Goal: Task Accomplishment & Management: Manage account settings

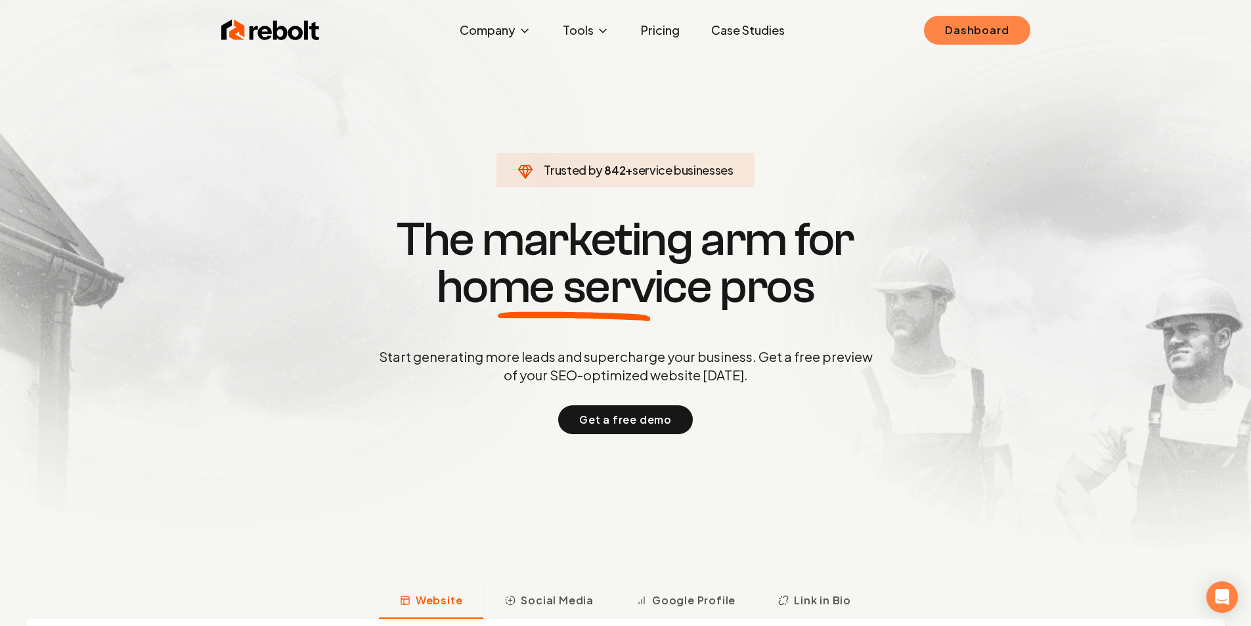
click at [995, 25] on link "Dashboard" at bounding box center [977, 30] width 106 height 29
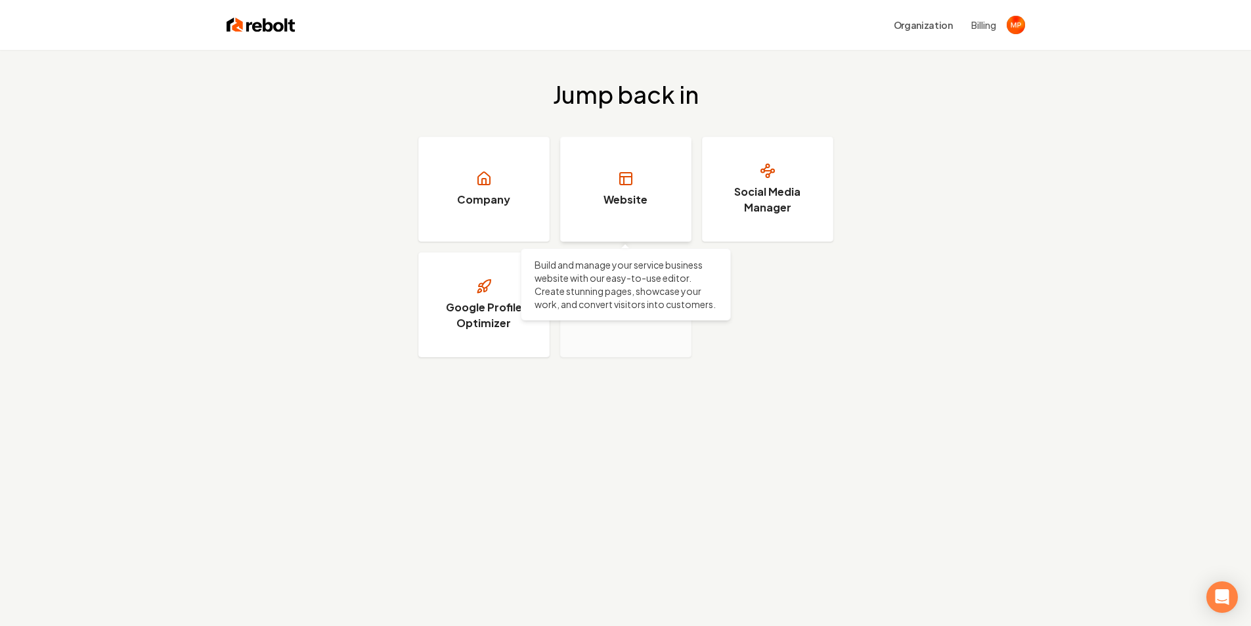
click at [613, 192] on h3 "Website" at bounding box center [626, 200] width 44 height 16
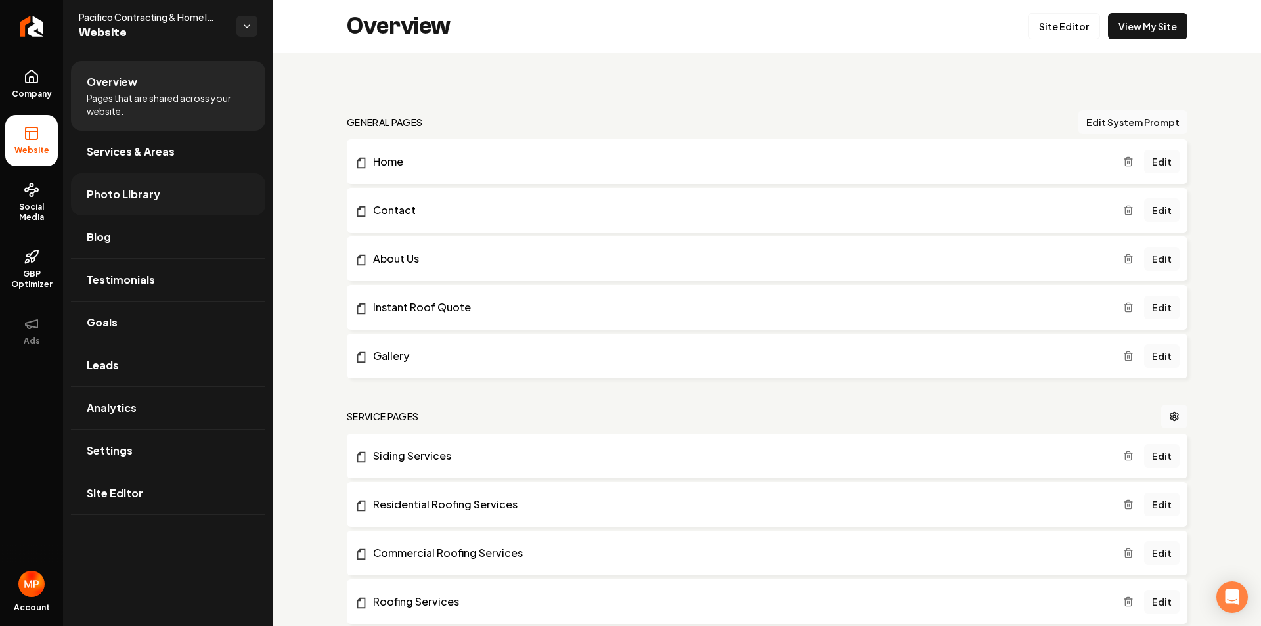
click at [149, 194] on span "Photo Library" at bounding box center [124, 195] width 74 height 16
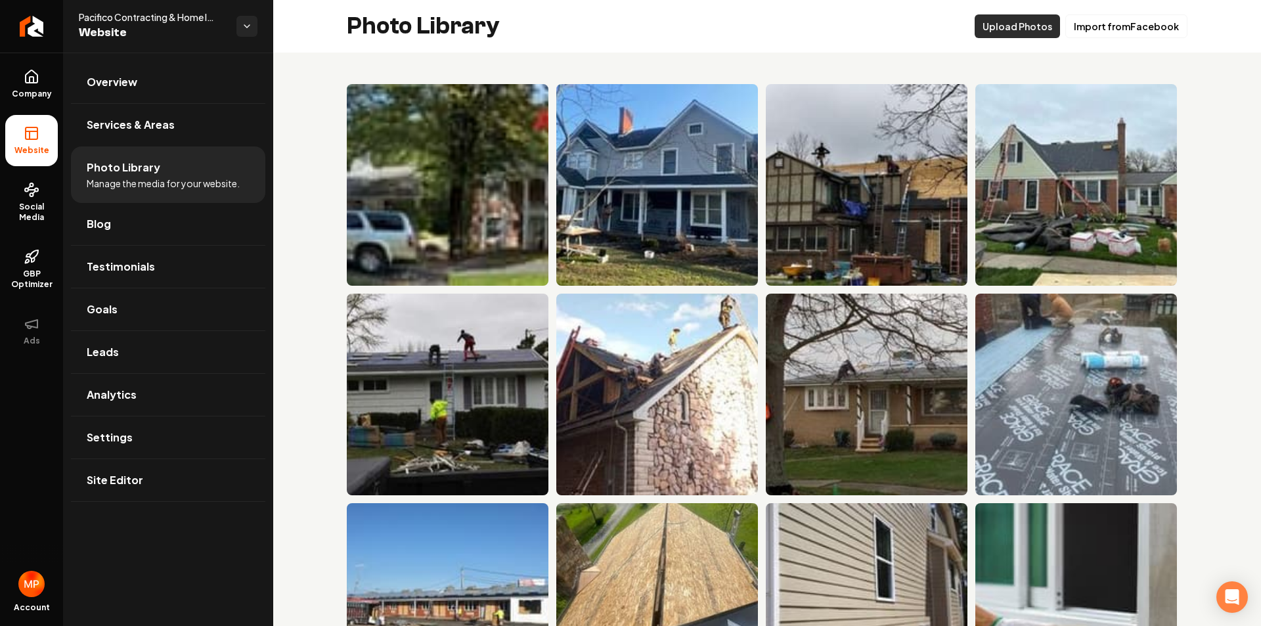
click at [1015, 26] on button "Upload Photos" at bounding box center [1017, 26] width 85 height 24
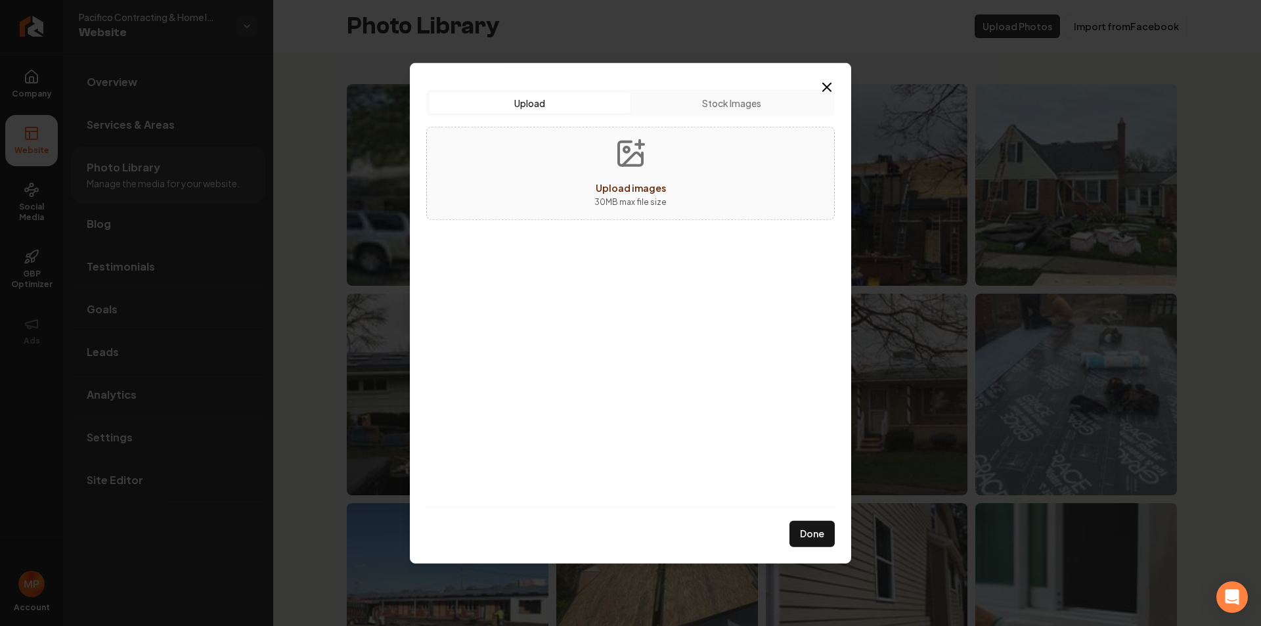
click at [666, 189] on button "Upload images 30 MB max file size" at bounding box center [630, 173] width 93 height 92
type input "**********"
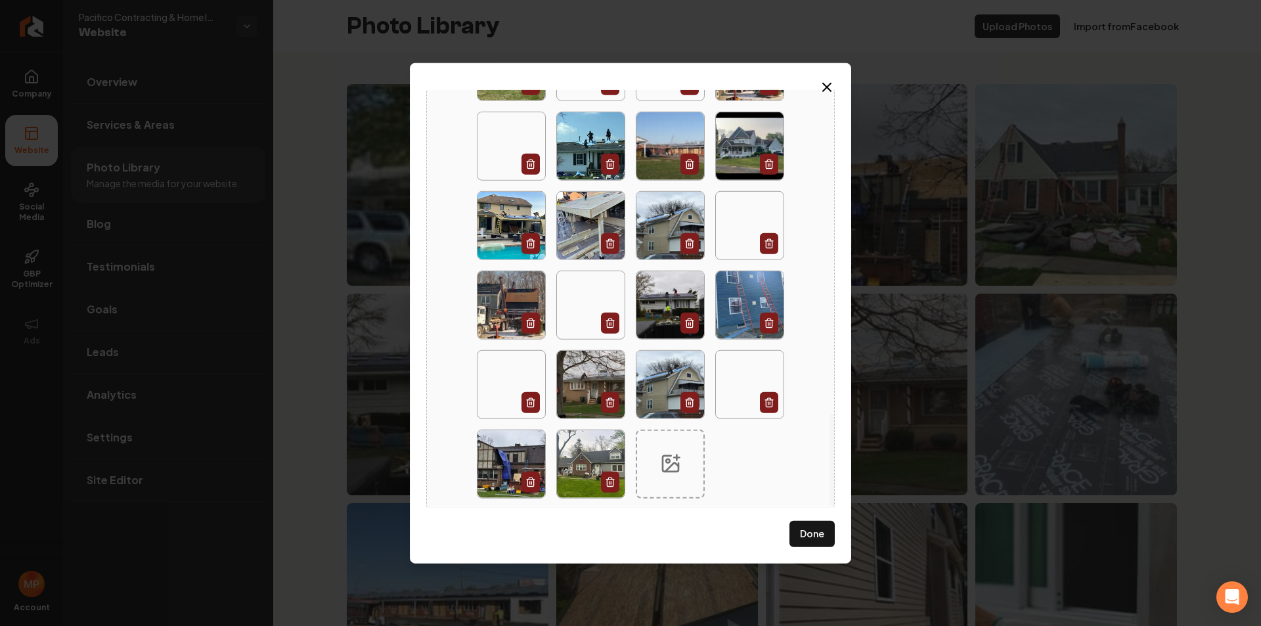
scroll to position [1459, 0]
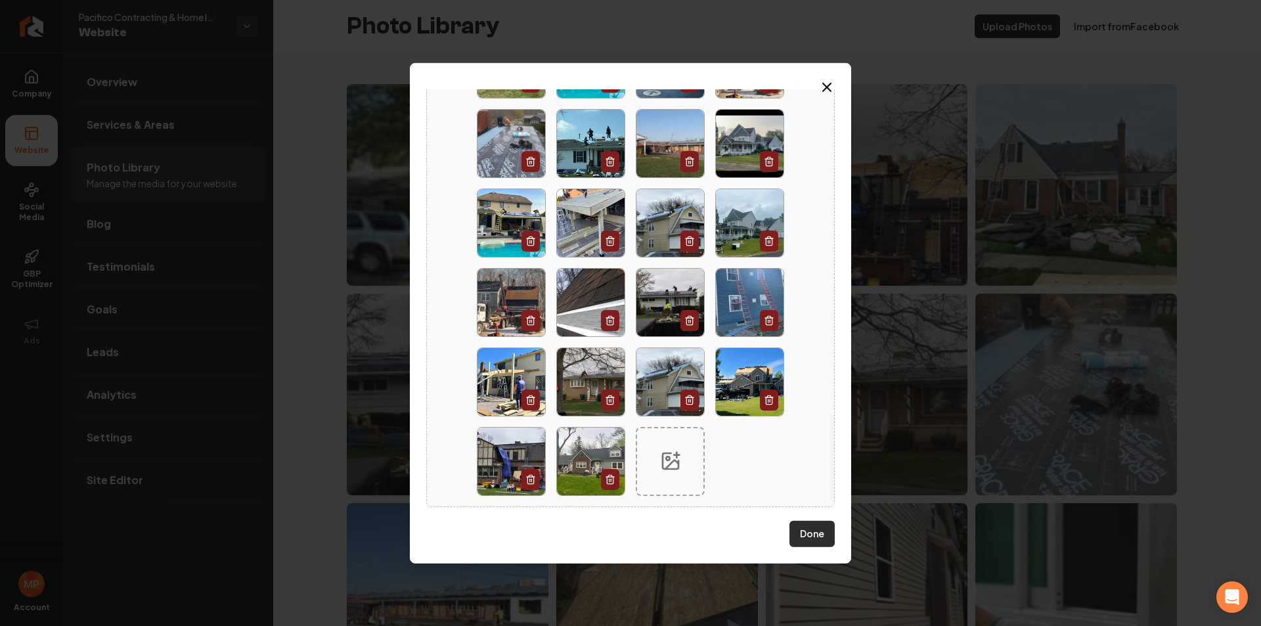
drag, startPoint x: 820, startPoint y: 536, endPoint x: 692, endPoint y: 495, distance: 134.6
click at [820, 536] on button "Done" at bounding box center [811, 534] width 45 height 26
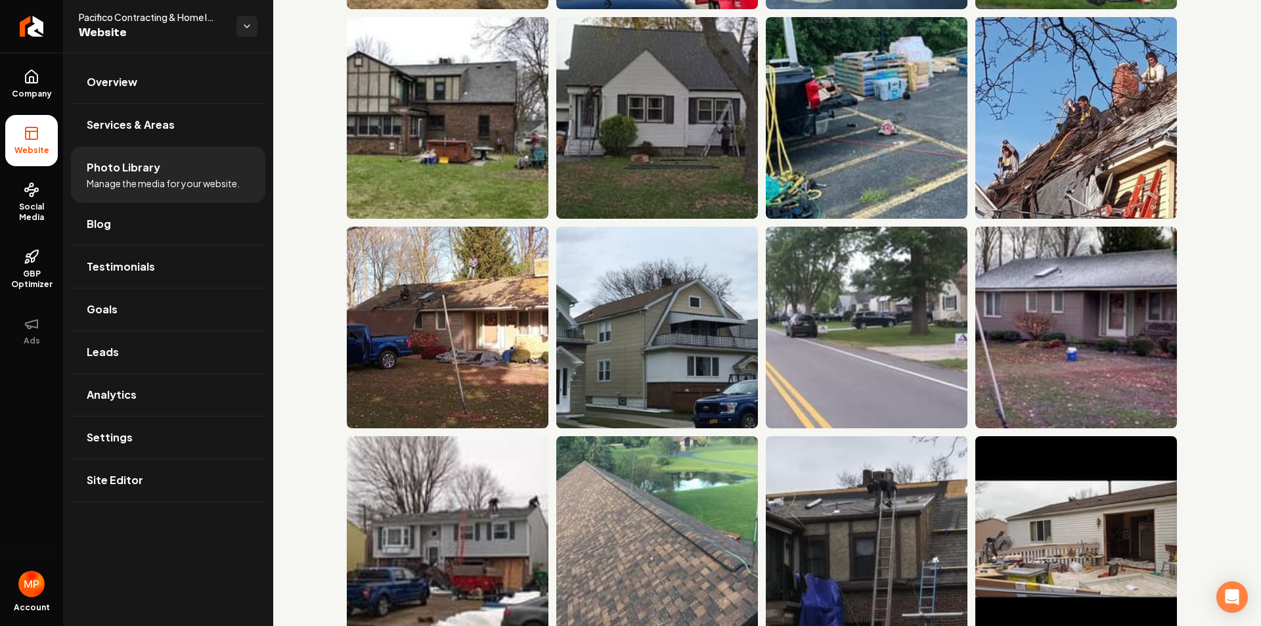
scroll to position [1468, 0]
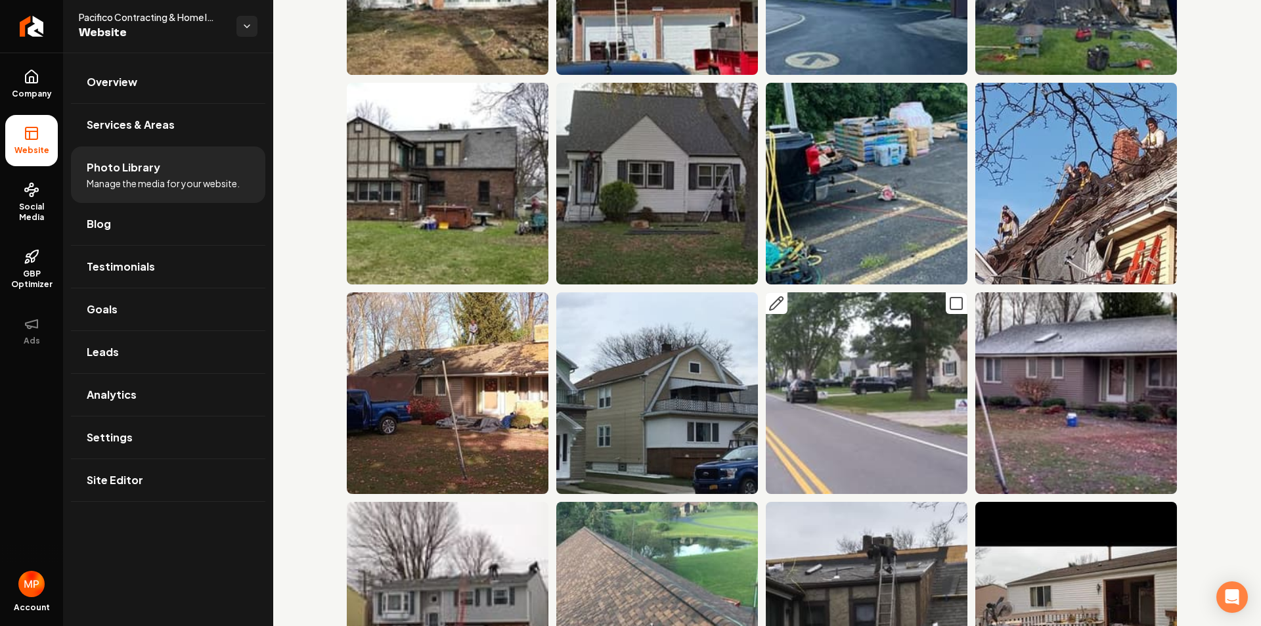
click at [776, 296] on icon "Main content area" at bounding box center [776, 304] width 16 height 16
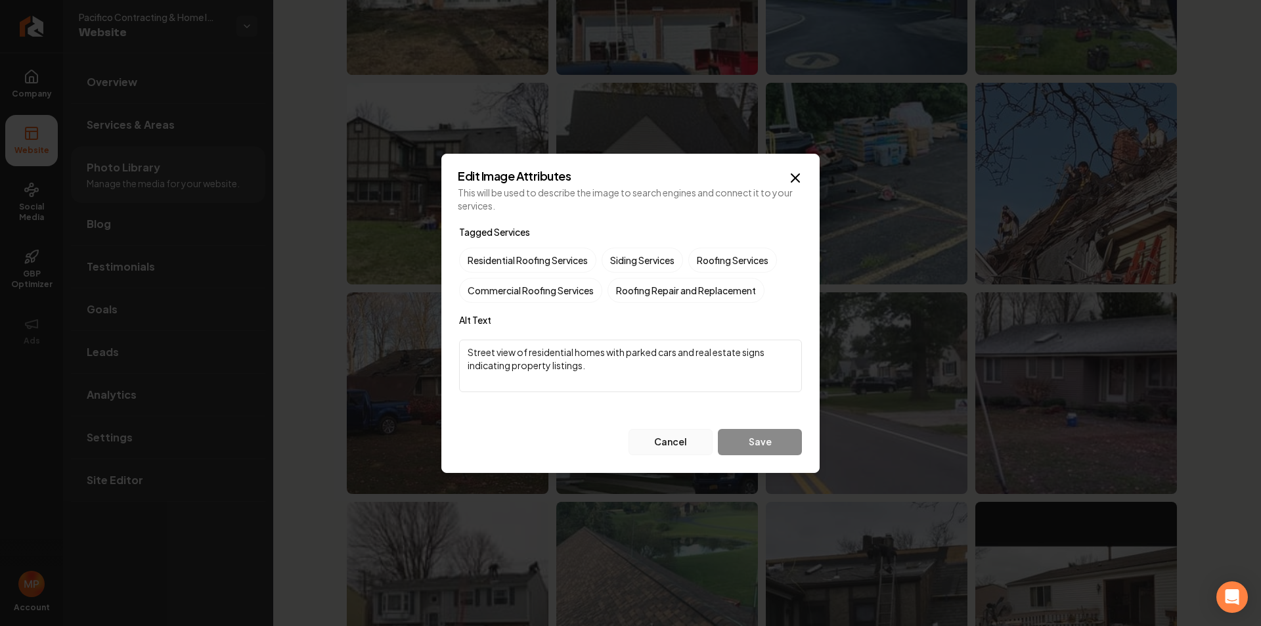
click at [673, 447] on button "Cancel" at bounding box center [671, 442] width 84 height 26
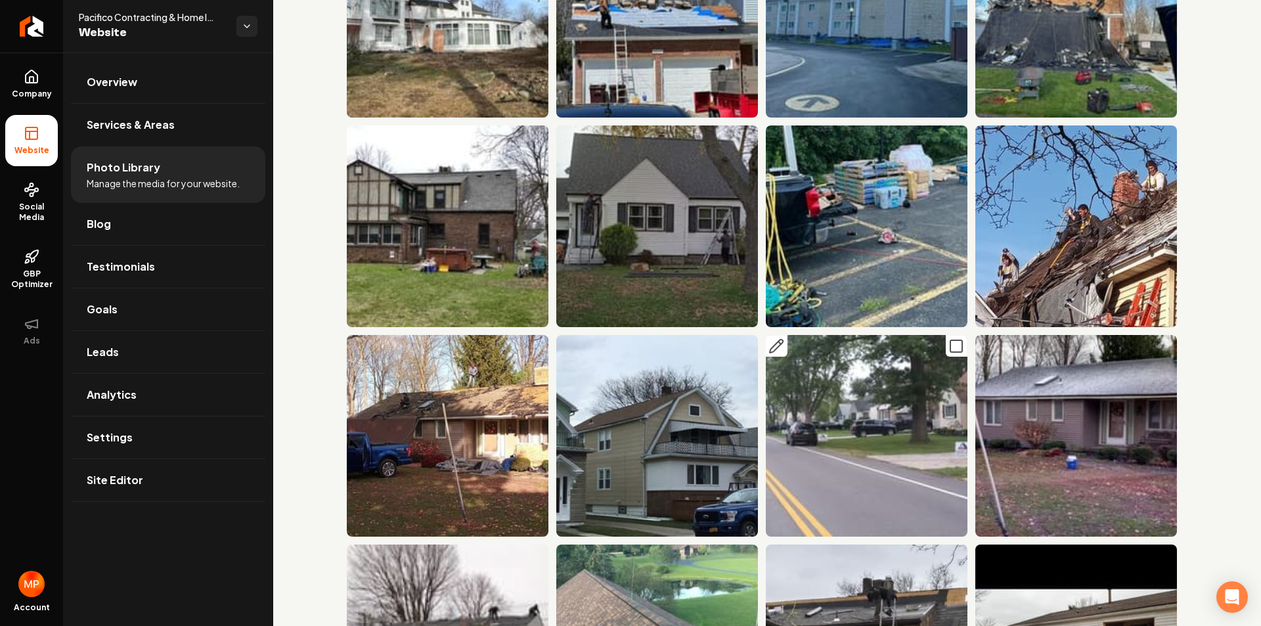
scroll to position [1402, 0]
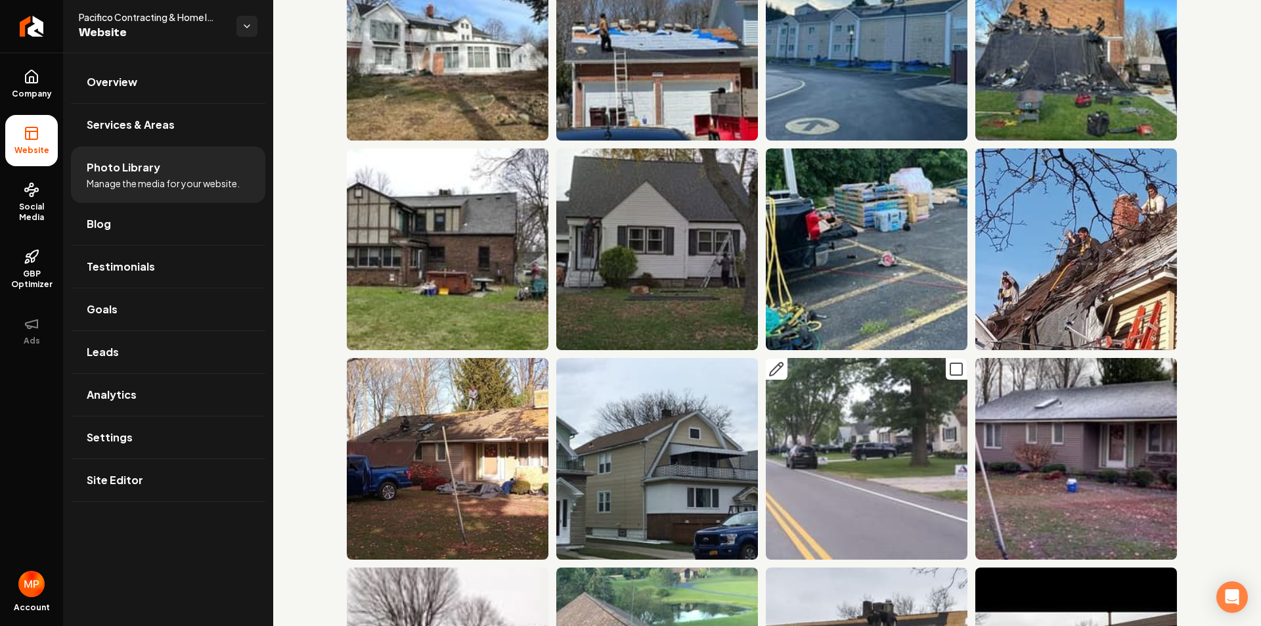
click at [952, 361] on icon "Main content area" at bounding box center [956, 369] width 16 height 16
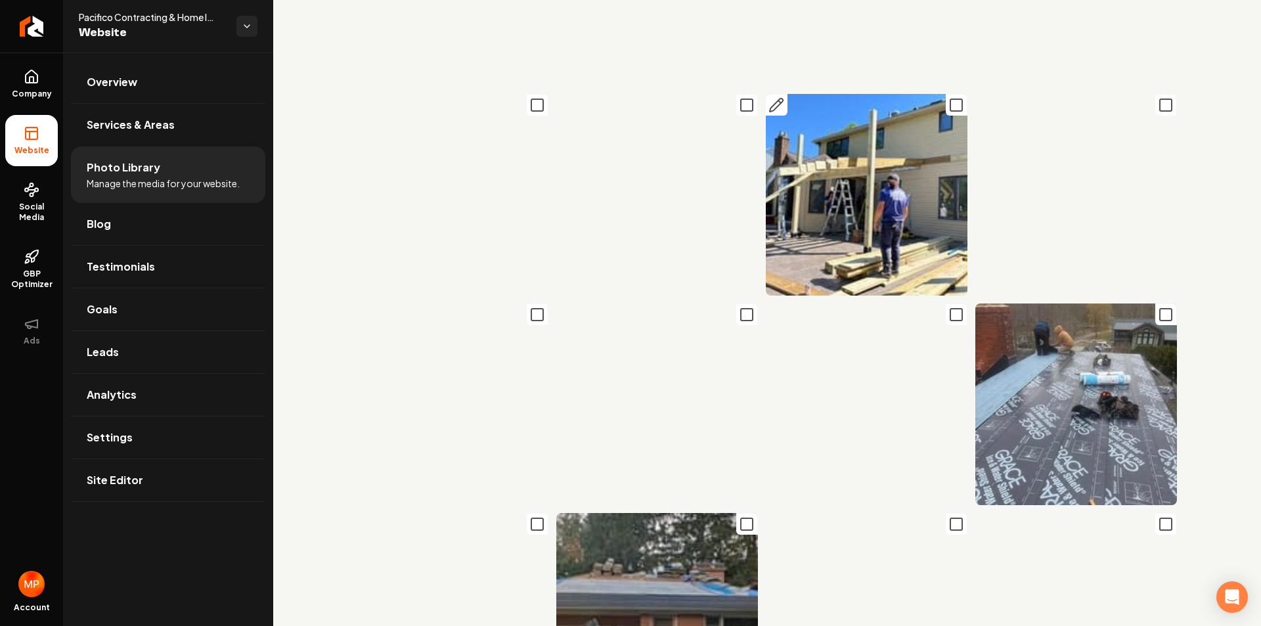
scroll to position [0, 0]
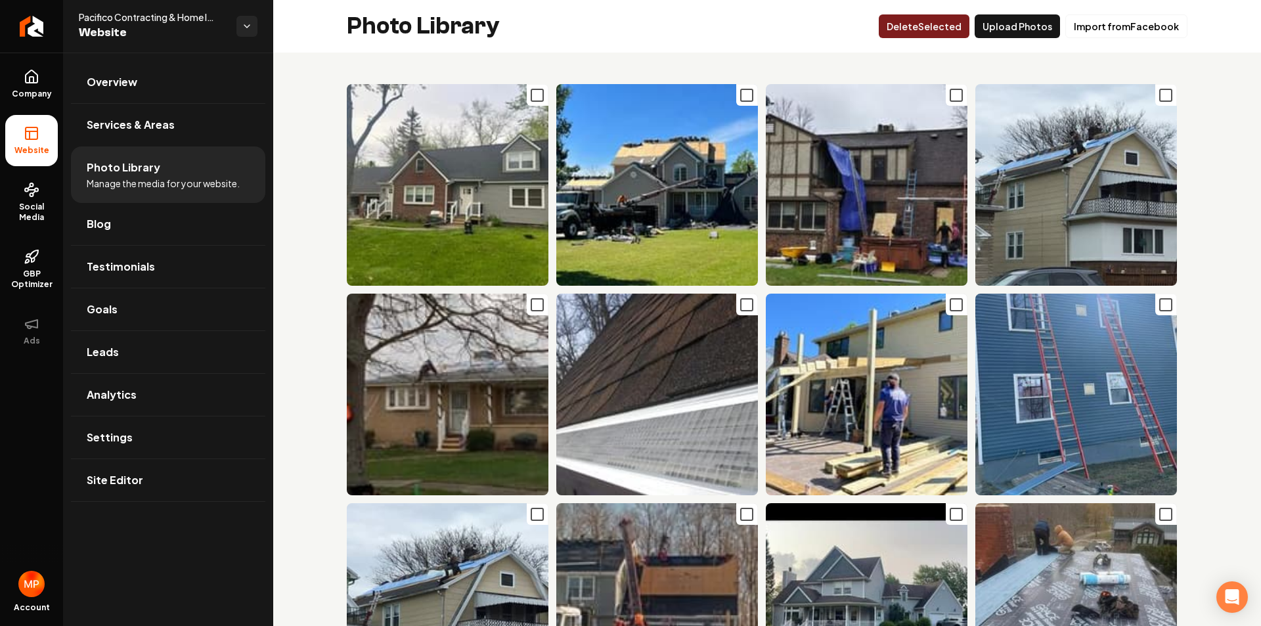
click at [925, 27] on button "Delet e Selected" at bounding box center [924, 26] width 91 height 24
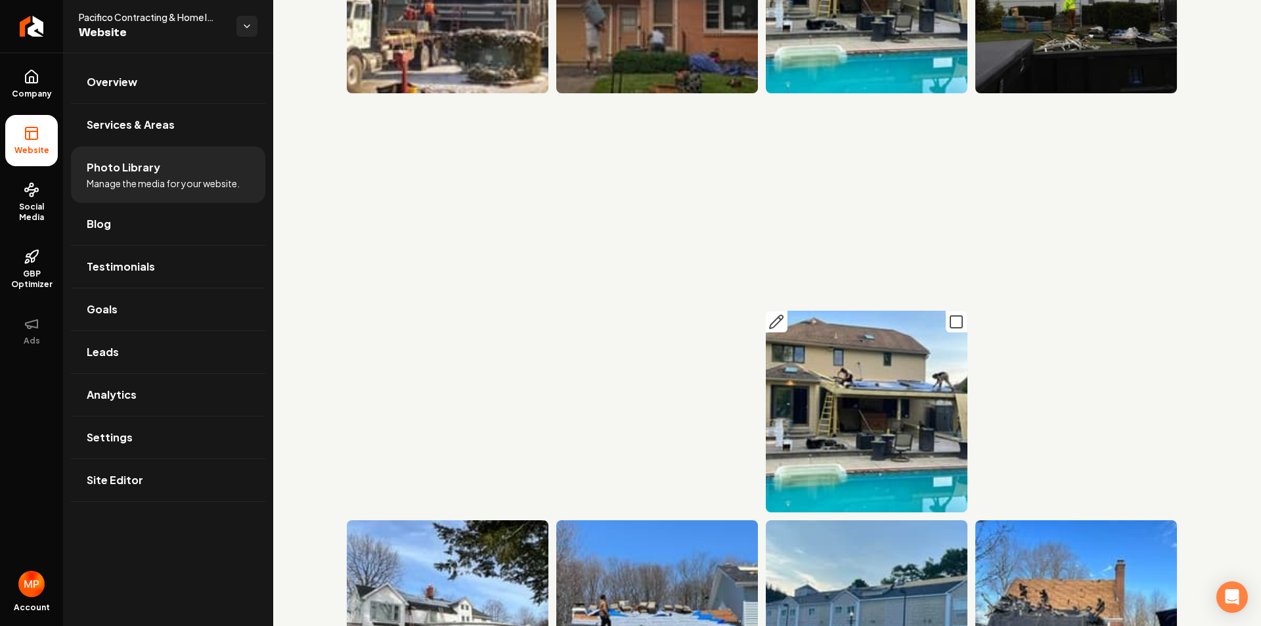
scroll to position [854, 0]
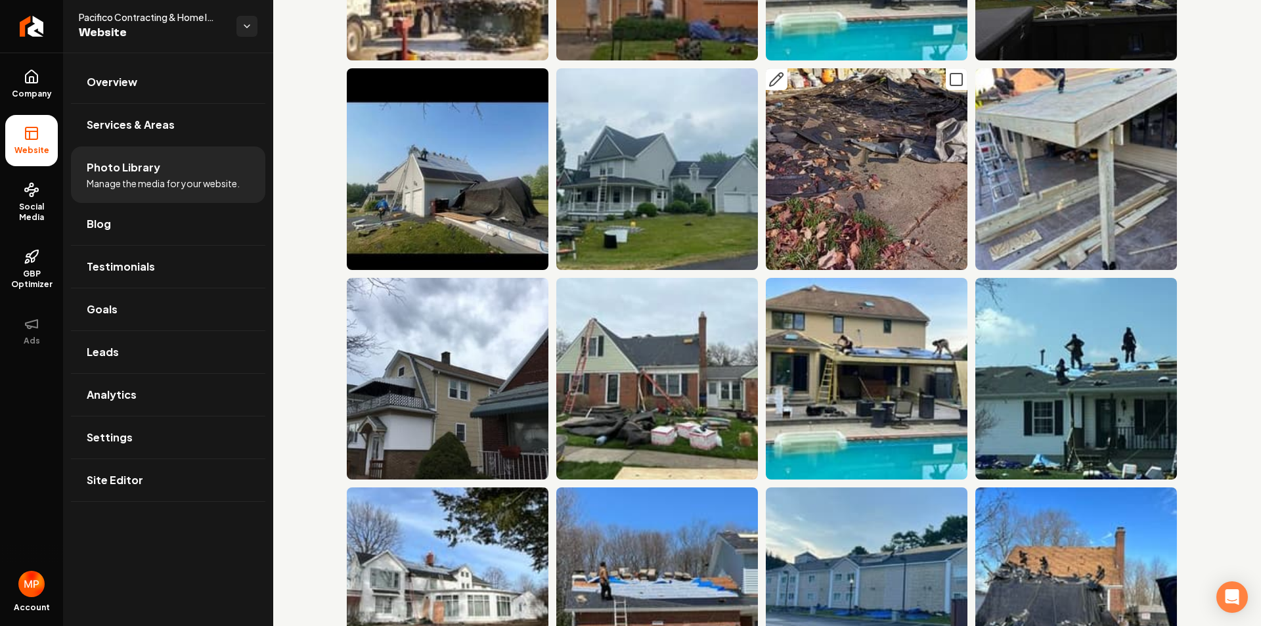
click at [849, 187] on img "Main content area" at bounding box center [867, 169] width 202 height 202
drag, startPoint x: 953, startPoint y: 70, endPoint x: 945, endPoint y: 78, distance: 11.1
click at [952, 72] on icon "Main content area" at bounding box center [956, 80] width 16 height 16
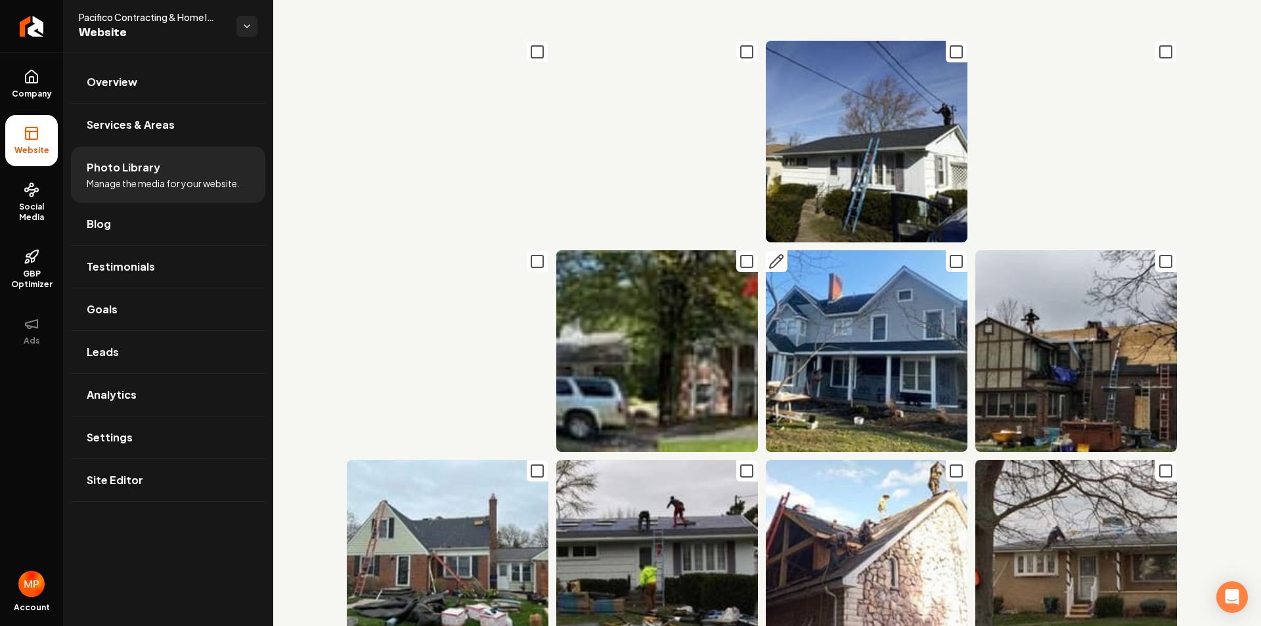
scroll to position [4466, 0]
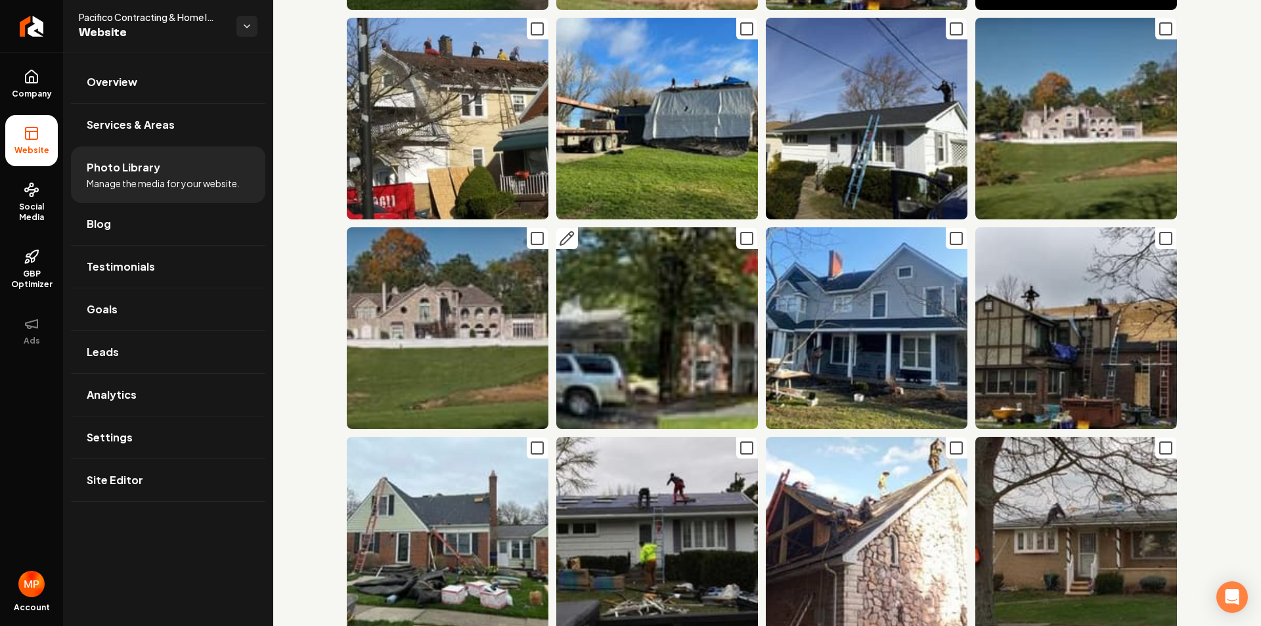
click at [741, 231] on icon "Main content area" at bounding box center [747, 239] width 16 height 16
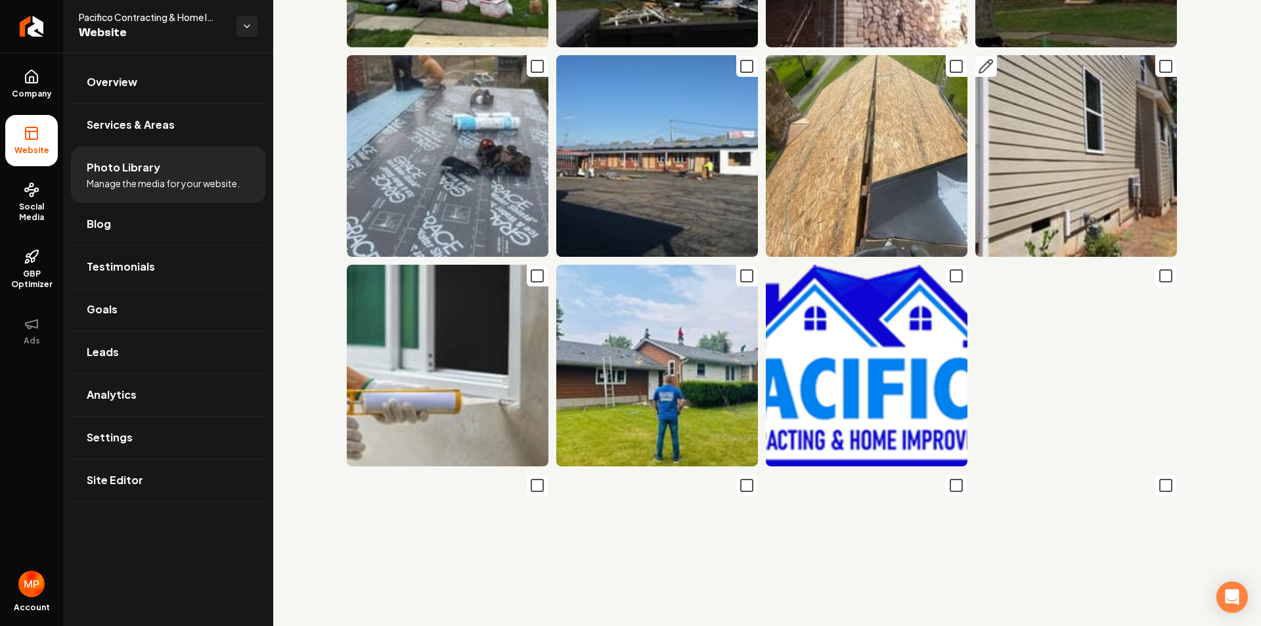
scroll to position [4991, 0]
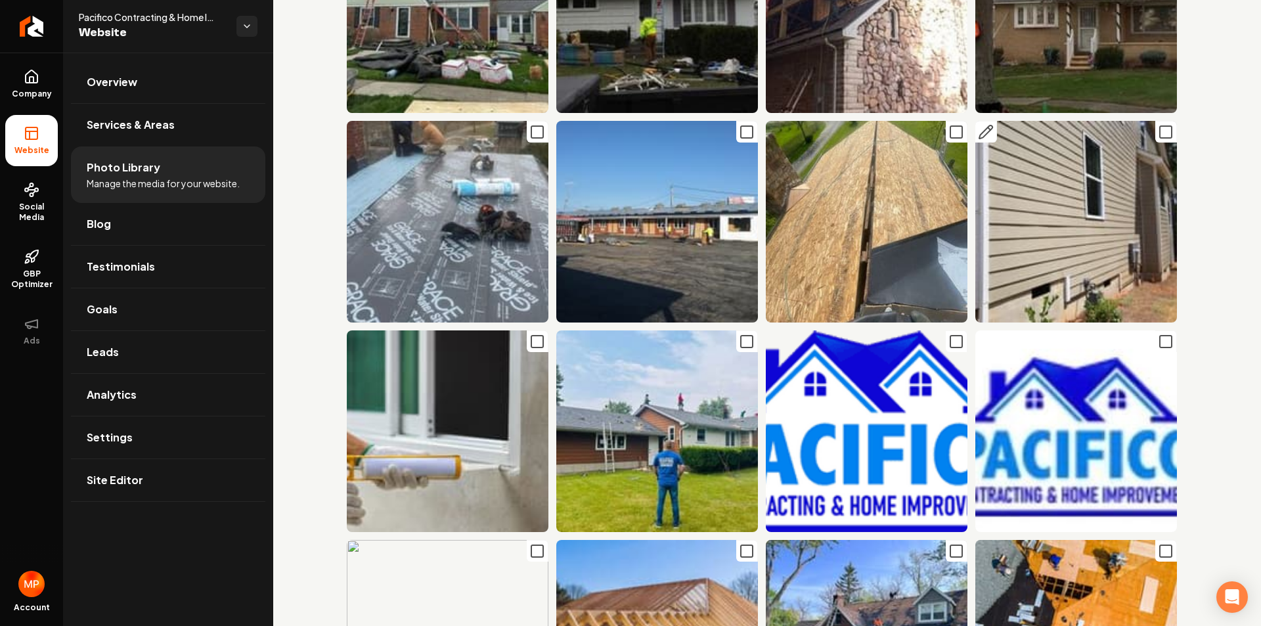
drag, startPoint x: 1153, startPoint y: 71, endPoint x: 1122, endPoint y: 122, distance: 59.6
click at [1158, 124] on icon "Main content area" at bounding box center [1166, 132] width 16 height 16
click at [1158, 334] on icon "Main content area" at bounding box center [1166, 342] width 16 height 16
click at [948, 334] on icon "Main content area" at bounding box center [956, 342] width 16 height 16
click at [529, 334] on icon "Main content area" at bounding box center [537, 342] width 16 height 16
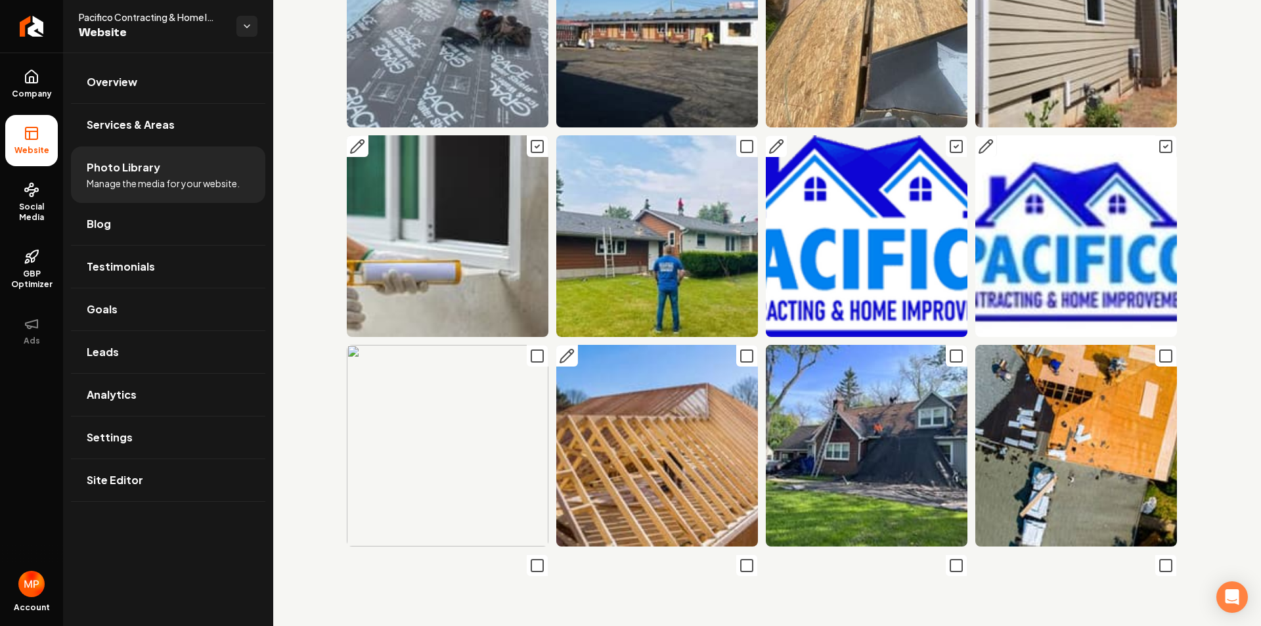
scroll to position [5188, 0]
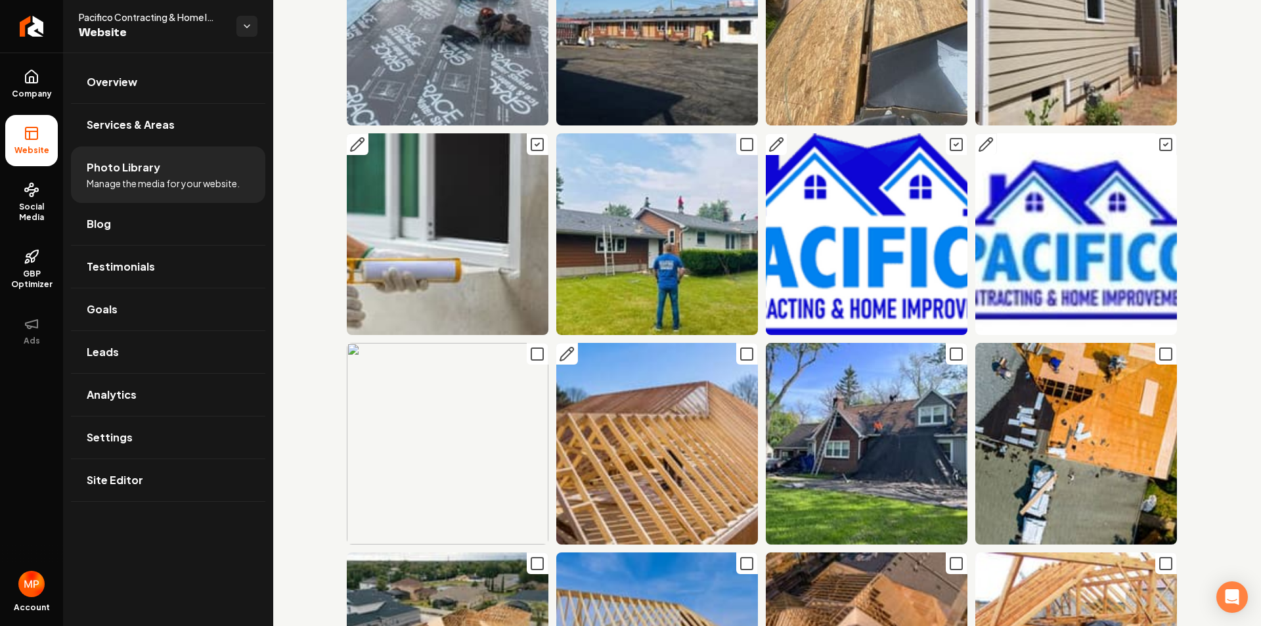
click at [749, 346] on icon "Main content area" at bounding box center [747, 354] width 16 height 16
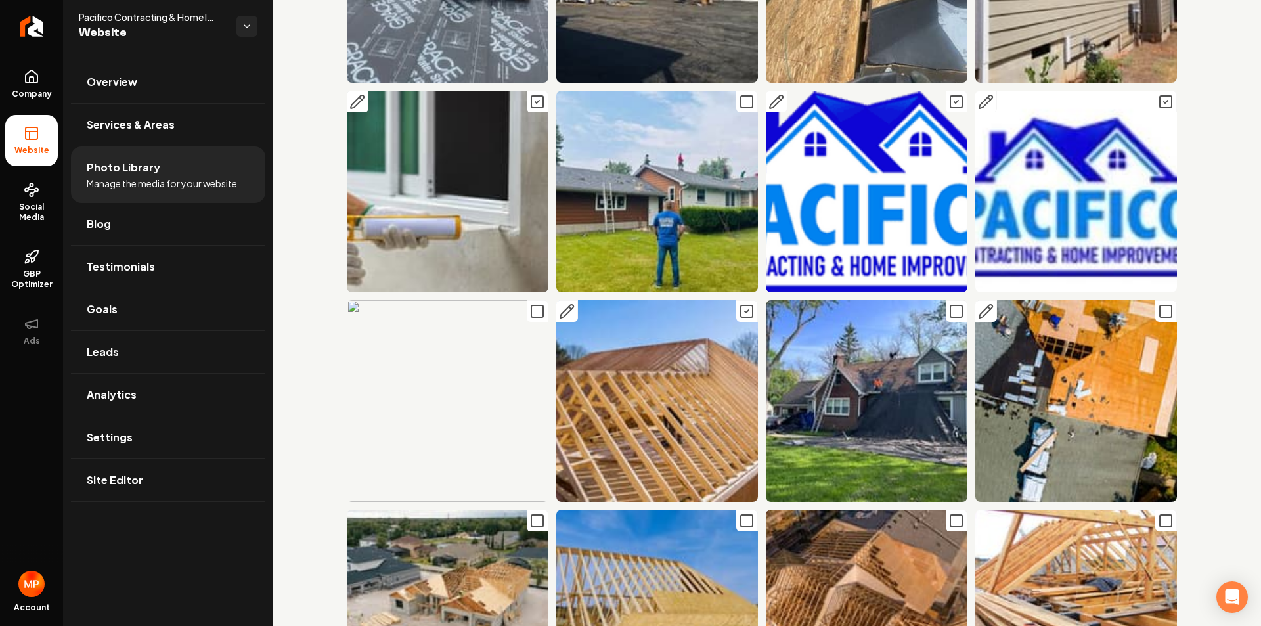
scroll to position [5254, 0]
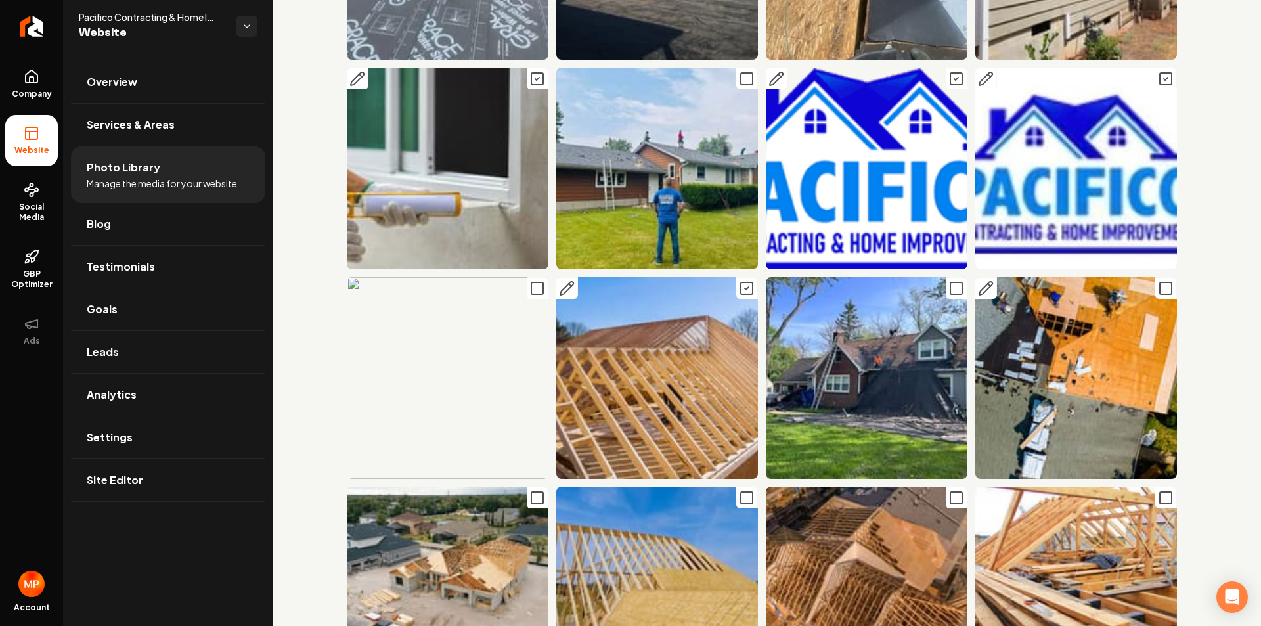
click at [1158, 280] on icon "Main content area" at bounding box center [1166, 288] width 16 height 16
drag, startPoint x: 1159, startPoint y: 430, endPoint x: 1144, endPoint y: 435, distance: 16.0
click at [1158, 490] on icon "Main content area" at bounding box center [1166, 498] width 16 height 16
drag, startPoint x: 945, startPoint y: 429, endPoint x: 767, endPoint y: 433, distance: 178.0
click at [948, 490] on icon "Main content area" at bounding box center [956, 498] width 16 height 16
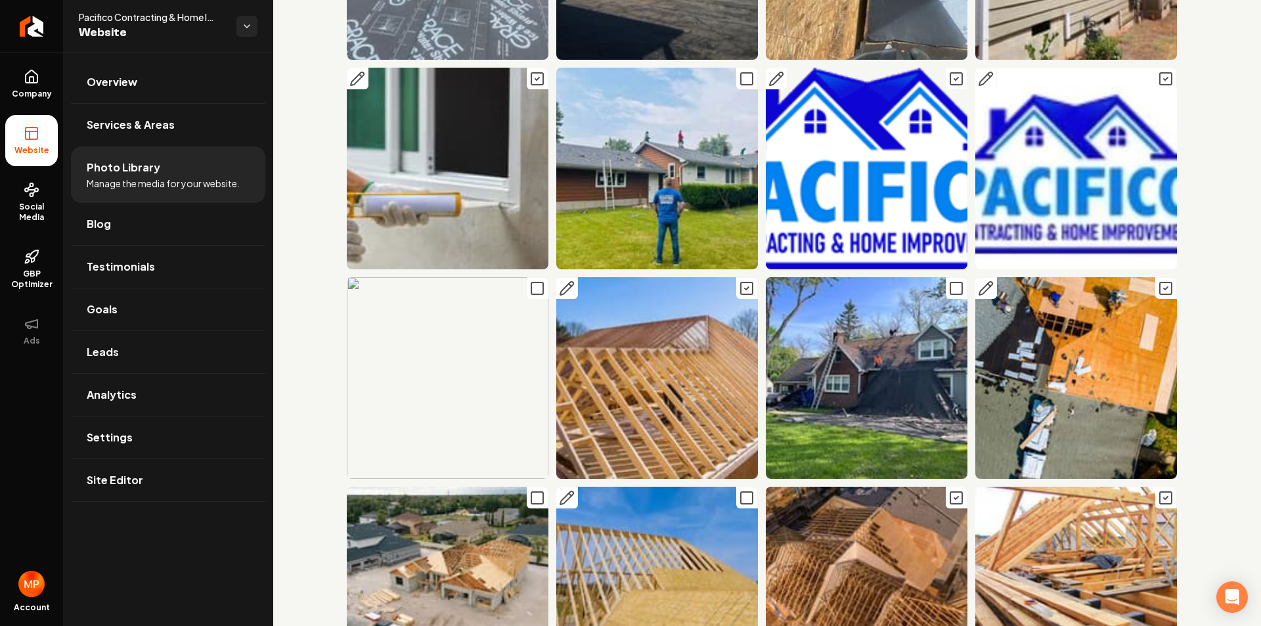
drag, startPoint x: 744, startPoint y: 430, endPoint x: 640, endPoint y: 441, distance: 104.3
click at [742, 490] on icon "Main content area" at bounding box center [747, 498] width 16 height 16
click at [535, 490] on icon "Main content area" at bounding box center [537, 498] width 16 height 16
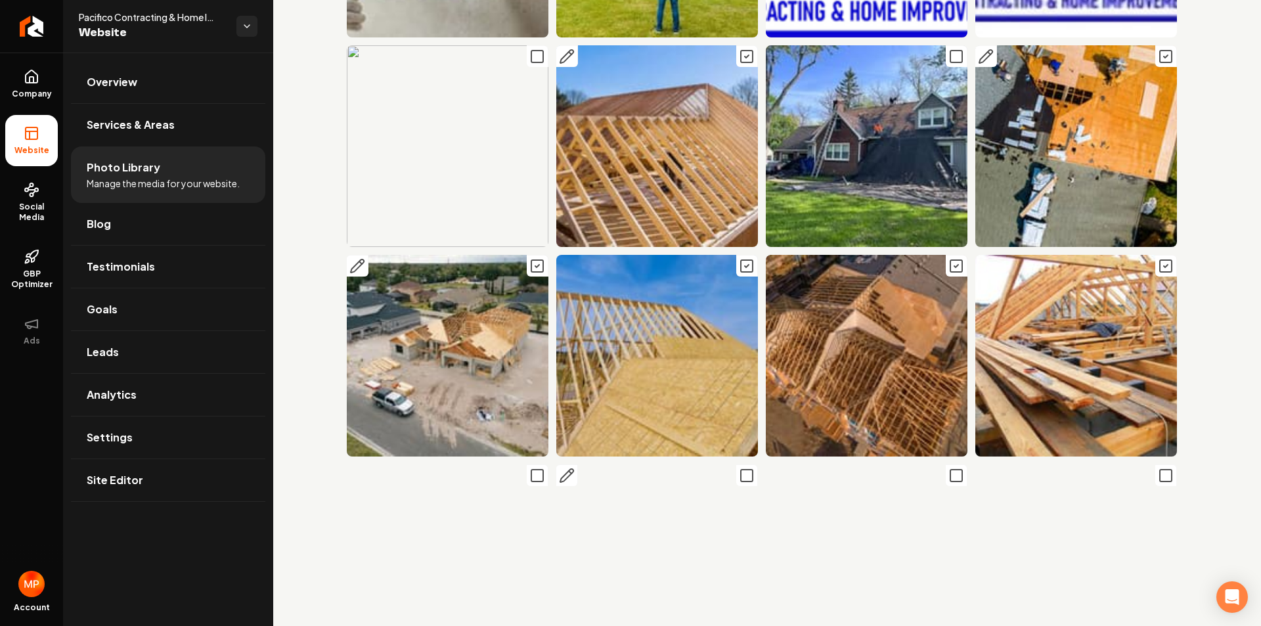
scroll to position [5517, 0]
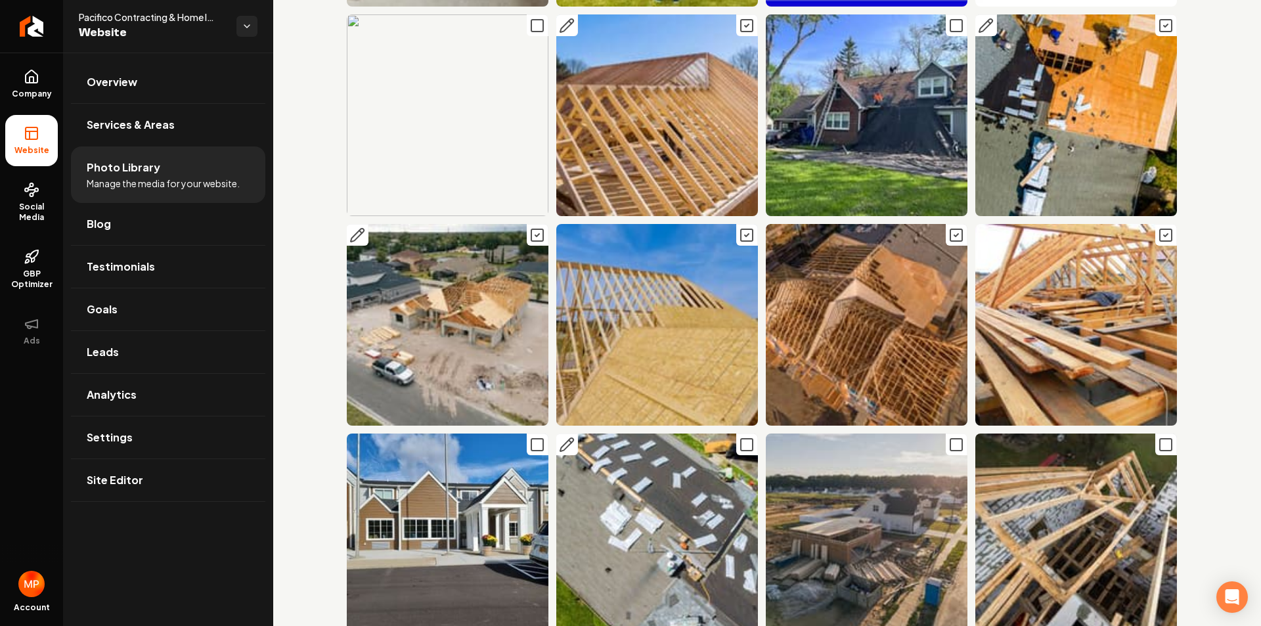
click at [743, 437] on icon "Main content area" at bounding box center [747, 445] width 16 height 16
drag, startPoint x: 951, startPoint y: 376, endPoint x: 992, endPoint y: 375, distance: 41.4
click at [952, 437] on icon "Main content area" at bounding box center [956, 445] width 16 height 16
click at [1158, 437] on icon "Main content area" at bounding box center [1166, 445] width 16 height 16
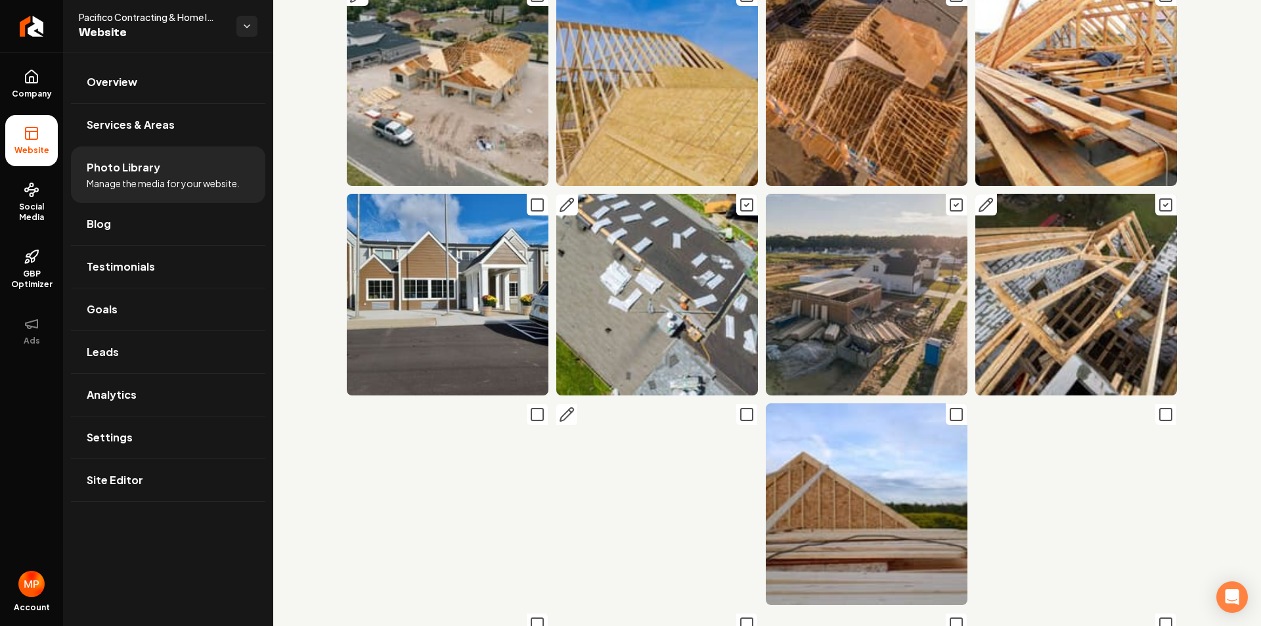
scroll to position [5780, 0]
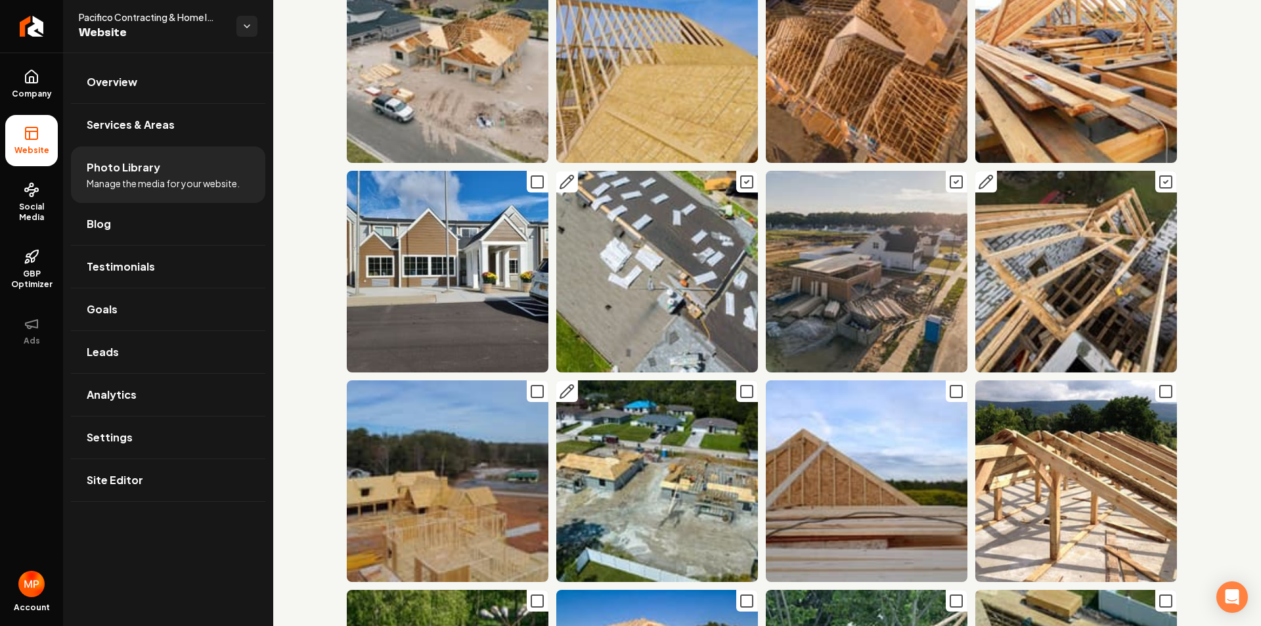
click at [742, 384] on icon "Main content area" at bounding box center [747, 392] width 16 height 16
click at [535, 384] on icon "Main content area" at bounding box center [537, 392] width 16 height 16
drag, startPoint x: 944, startPoint y: 319, endPoint x: 1040, endPoint y: 319, distance: 96.5
click at [948, 384] on icon "Main content area" at bounding box center [956, 392] width 16 height 16
click at [1159, 384] on icon "Main content area" at bounding box center [1166, 392] width 16 height 16
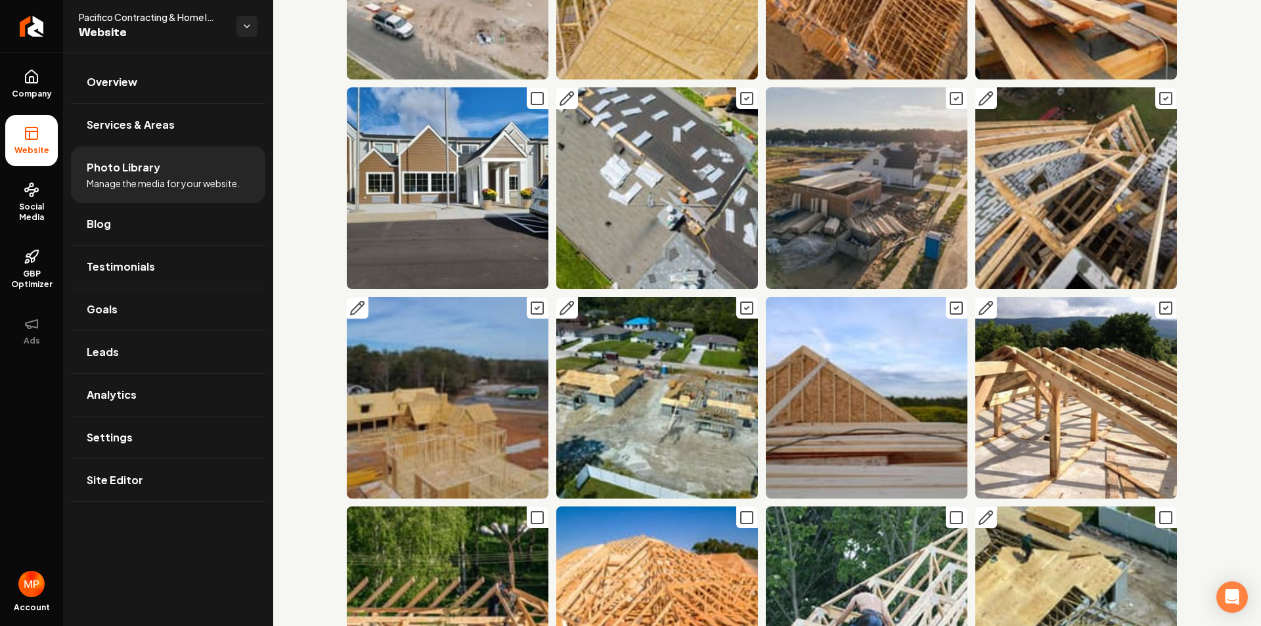
scroll to position [6042, 0]
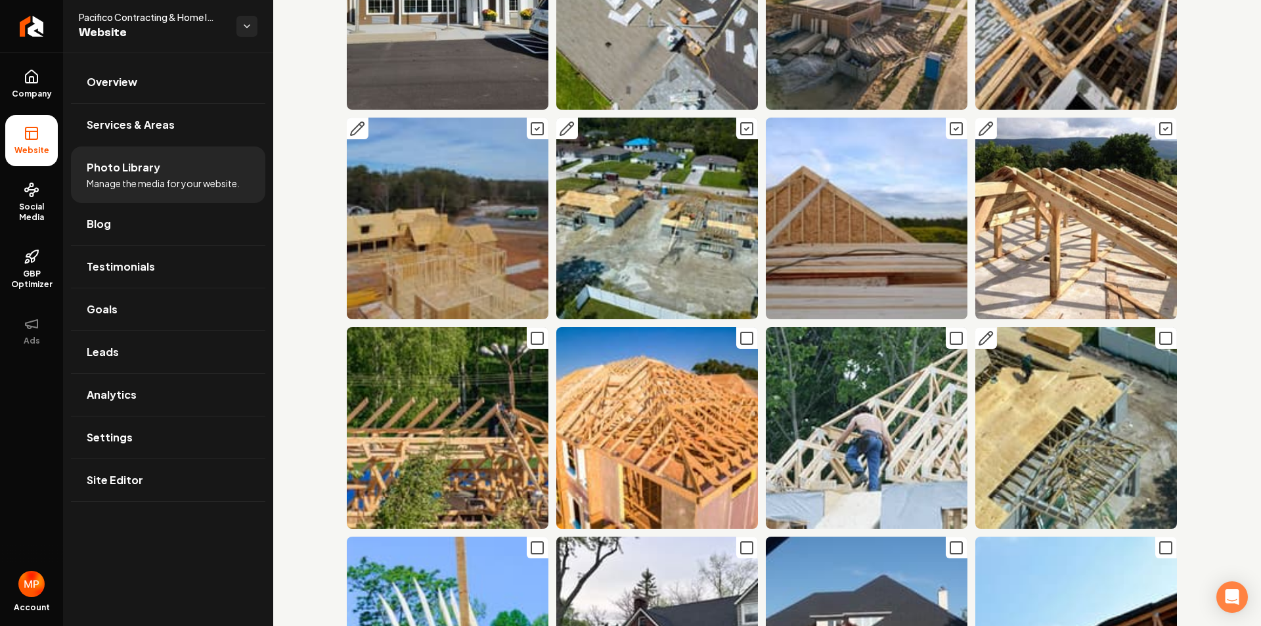
click at [1158, 330] on icon "Main content area" at bounding box center [1166, 338] width 16 height 16
drag, startPoint x: 950, startPoint y: 267, endPoint x: 740, endPoint y: 266, distance: 209.5
click at [949, 330] on icon "Main content area" at bounding box center [956, 338] width 16 height 16
click at [741, 330] on icon "Main content area" at bounding box center [747, 338] width 16 height 16
click at [532, 330] on icon "Main content area" at bounding box center [537, 338] width 16 height 16
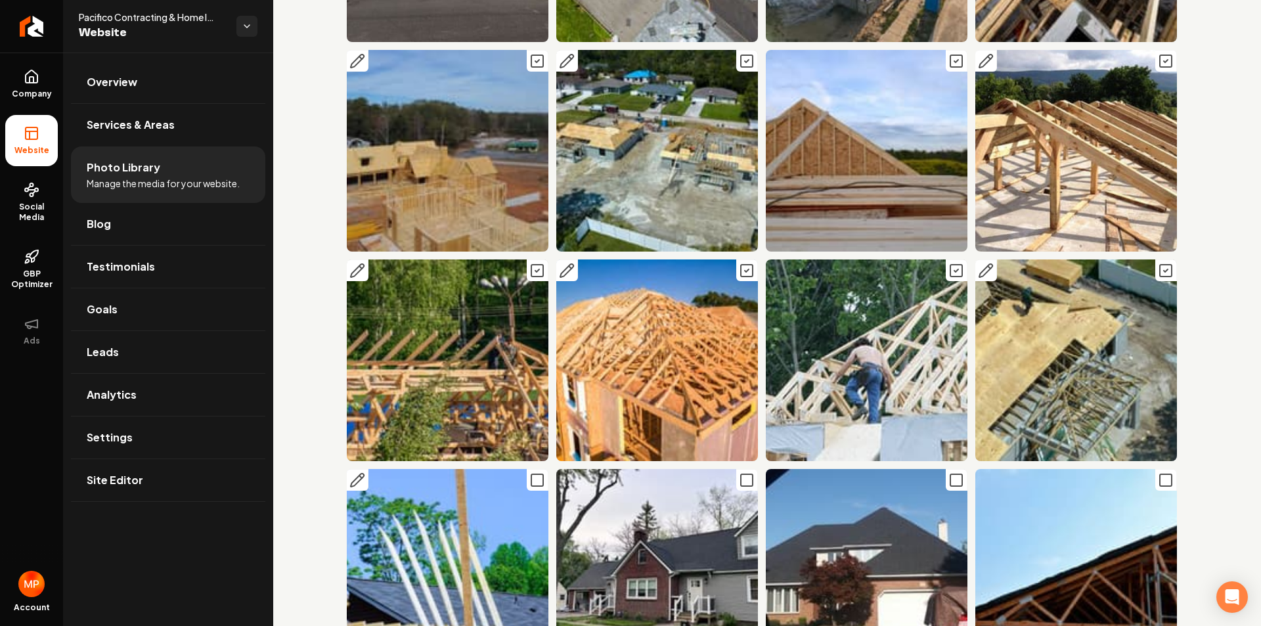
scroll to position [6174, 0]
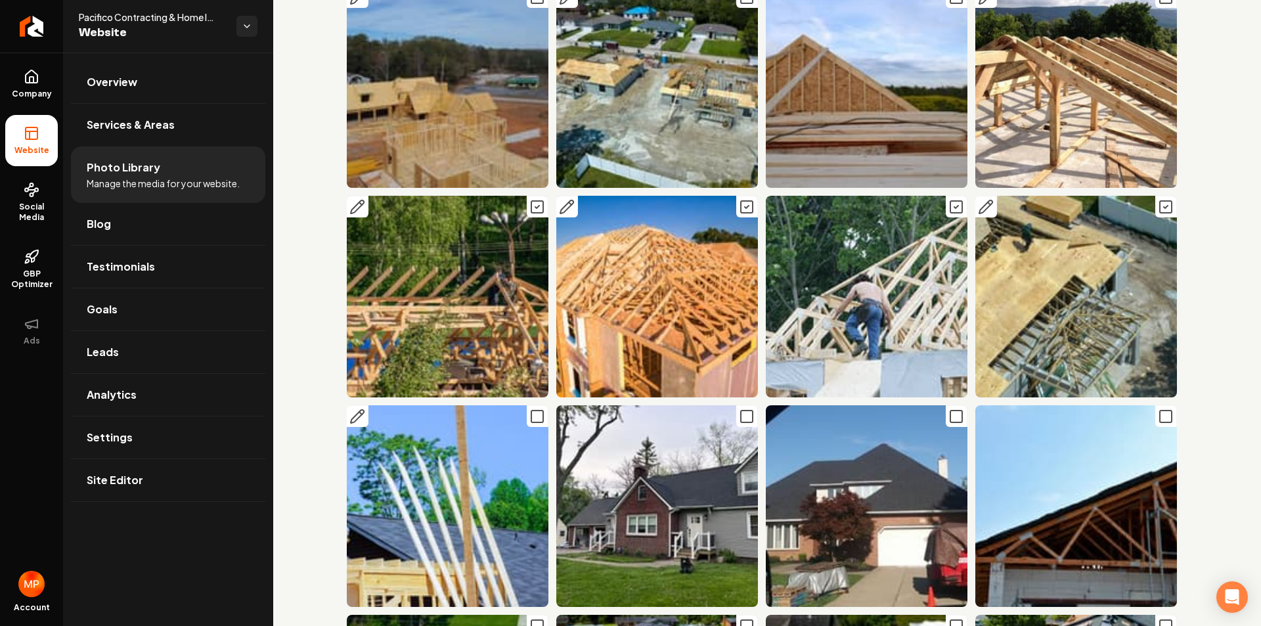
click at [529, 409] on icon "Main content area" at bounding box center [537, 417] width 16 height 16
click at [1158, 409] on icon "Main content area" at bounding box center [1166, 417] width 16 height 16
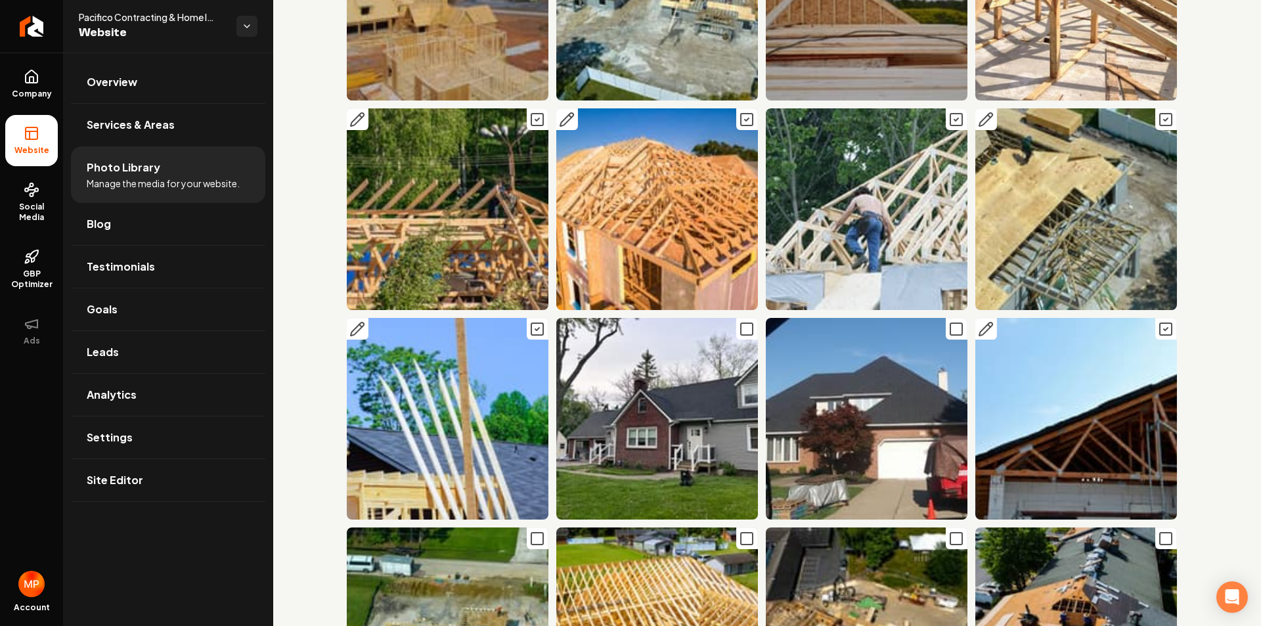
scroll to position [6436, 0]
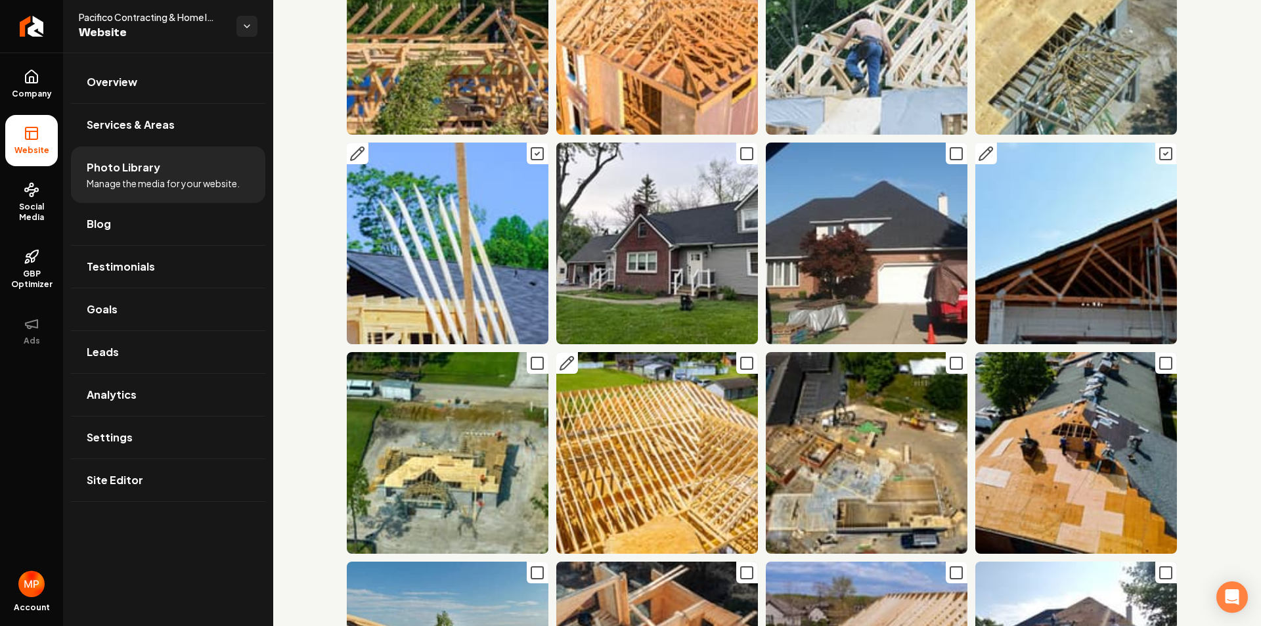
click at [739, 355] on icon "Main content area" at bounding box center [747, 363] width 16 height 16
click at [534, 355] on icon "Main content area" at bounding box center [537, 363] width 16 height 16
click at [948, 355] on icon "Main content area" at bounding box center [956, 363] width 16 height 16
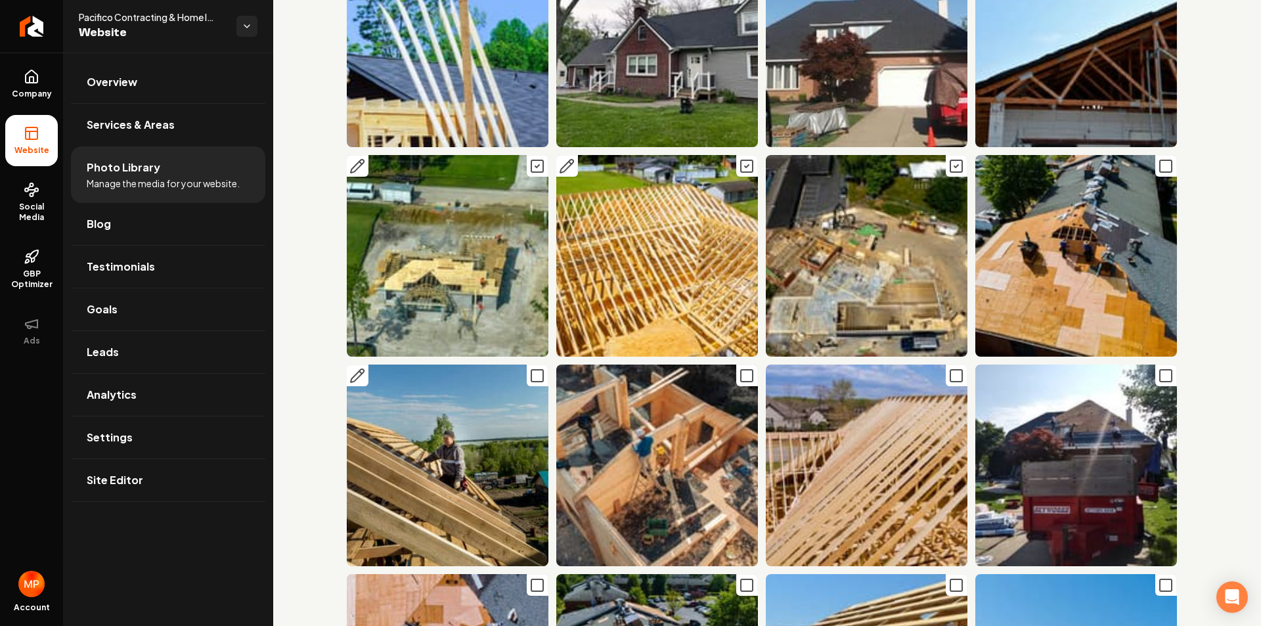
click at [535, 368] on icon "Main content area" at bounding box center [537, 376] width 16 height 16
click at [741, 368] on icon "Main content area" at bounding box center [747, 376] width 16 height 16
click at [954, 368] on icon "Main content area" at bounding box center [956, 376] width 16 height 16
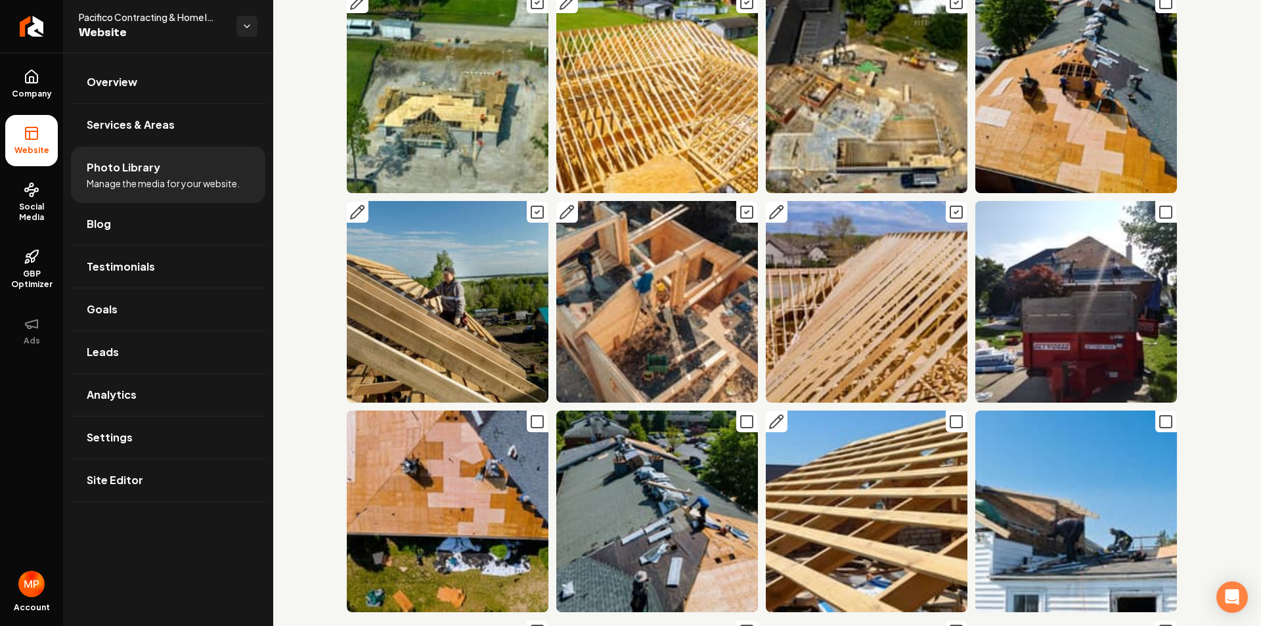
scroll to position [6830, 0]
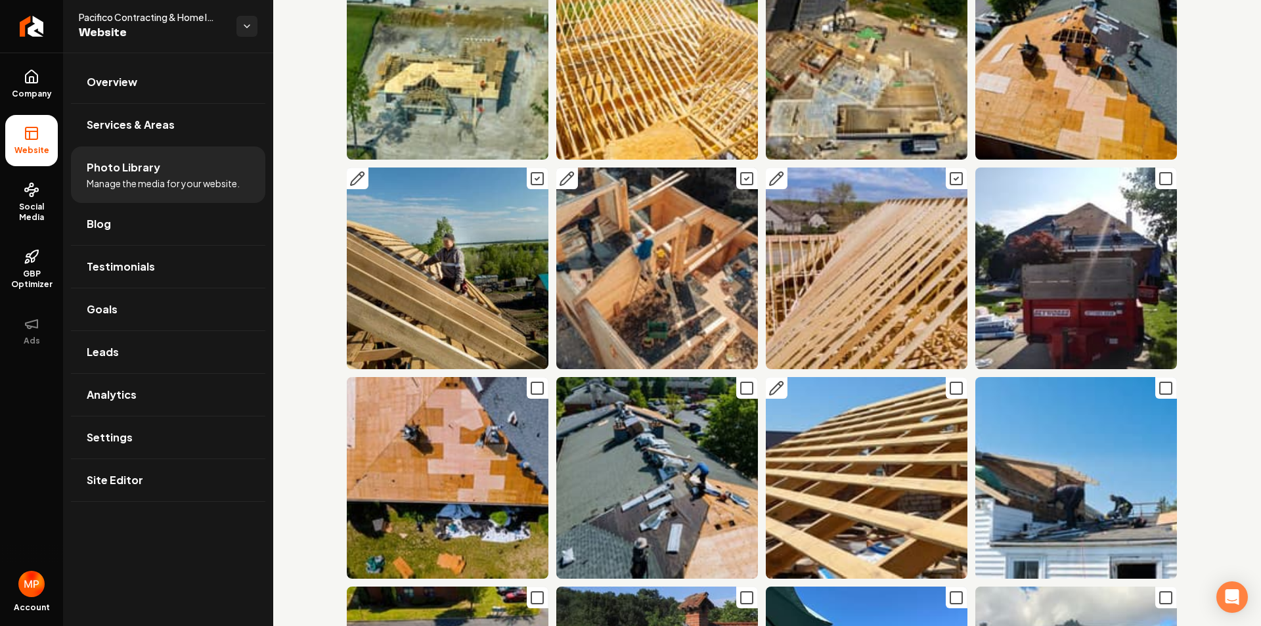
click at [948, 380] on icon "Main content area" at bounding box center [956, 388] width 16 height 16
click at [736, 377] on button "Main content area" at bounding box center [747, 388] width 22 height 22
click at [533, 380] on icon "Main content area" at bounding box center [537, 388] width 16 height 16
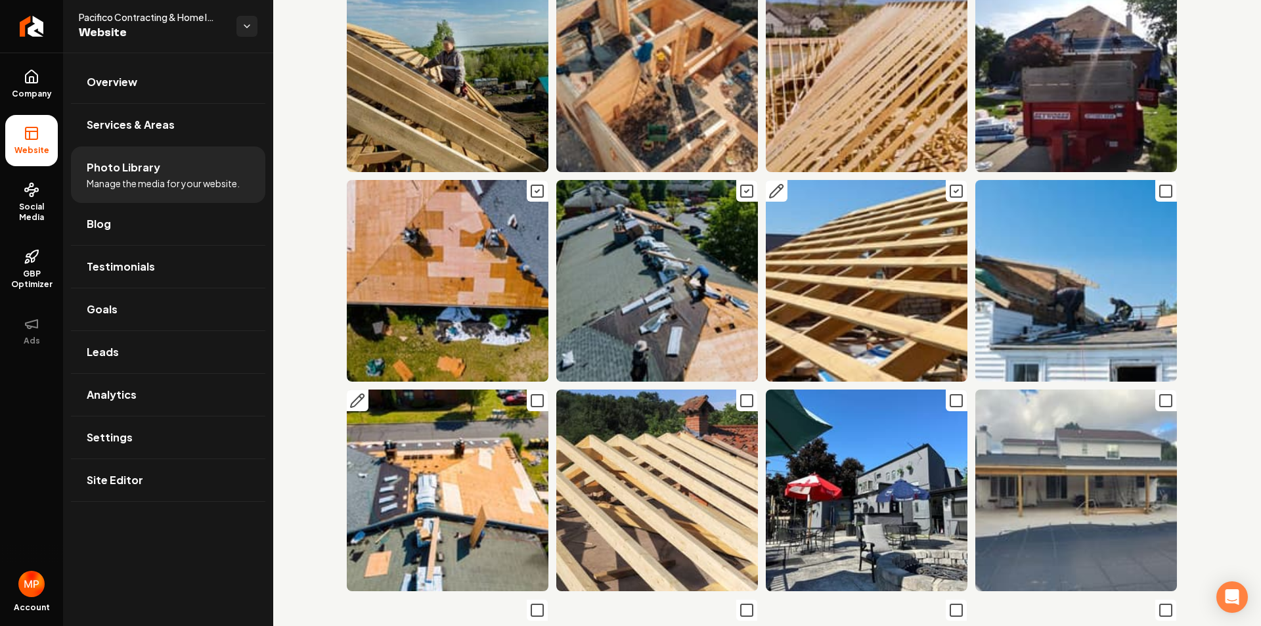
click at [531, 395] on rect "Main content area" at bounding box center [537, 401] width 12 height 12
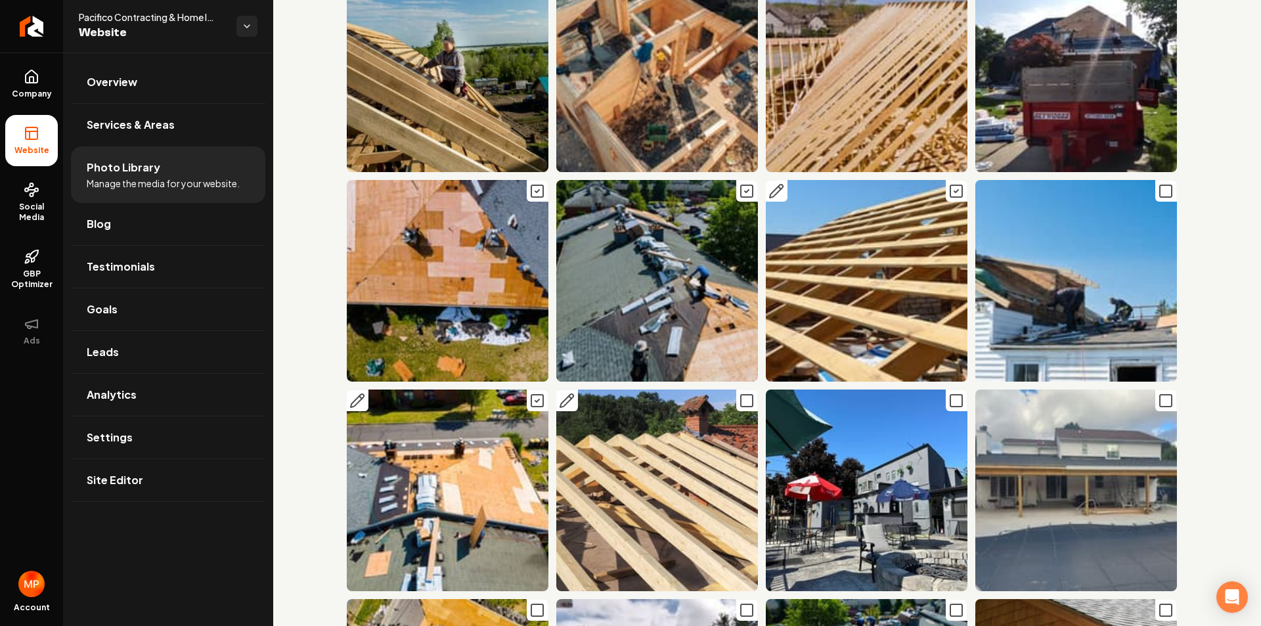
drag, startPoint x: 741, startPoint y: 317, endPoint x: 775, endPoint y: 322, distance: 33.8
click at [742, 393] on icon "Main content area" at bounding box center [747, 401] width 16 height 16
click at [953, 393] on icon "Main content area" at bounding box center [956, 401] width 16 height 16
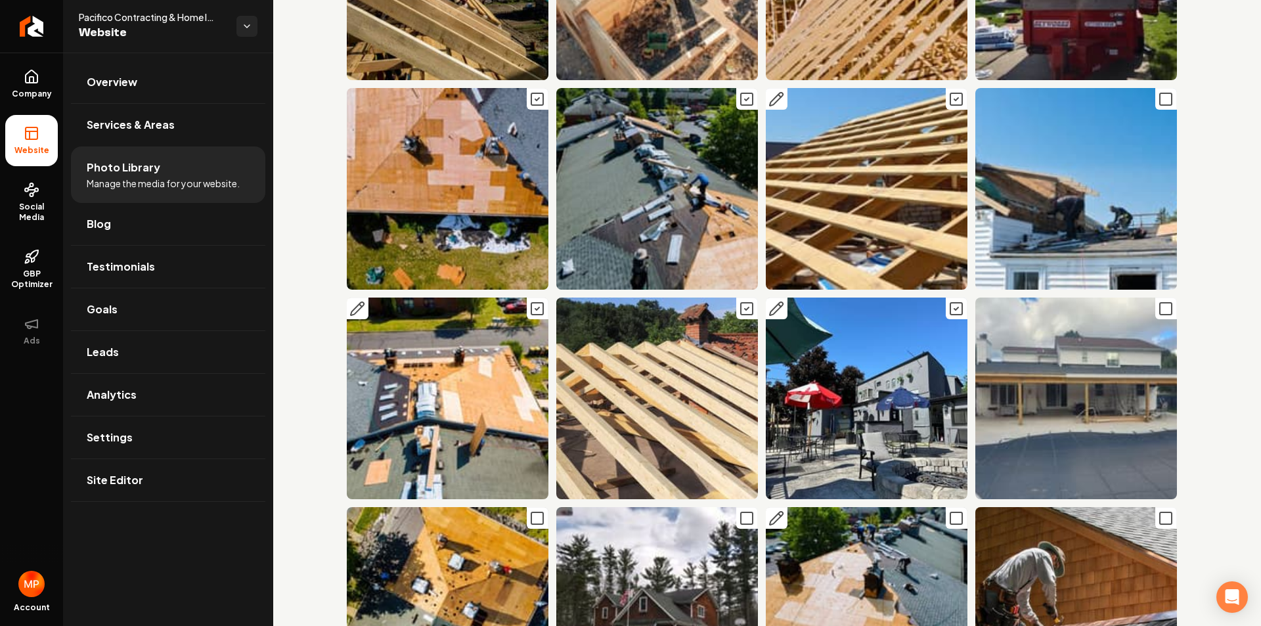
scroll to position [7224, 0]
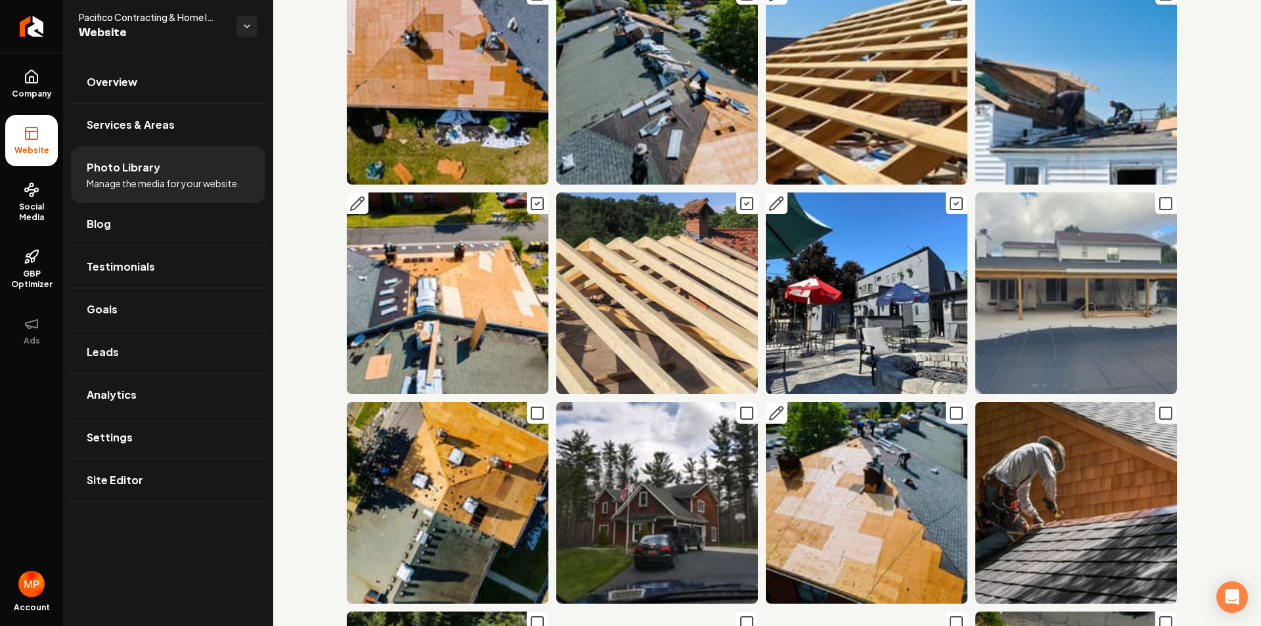
click at [950, 405] on icon "Main content area" at bounding box center [956, 413] width 16 height 16
drag, startPoint x: 1155, startPoint y: 324, endPoint x: 904, endPoint y: 349, distance: 251.5
click at [1158, 405] on icon "Main content area" at bounding box center [1166, 413] width 16 height 16
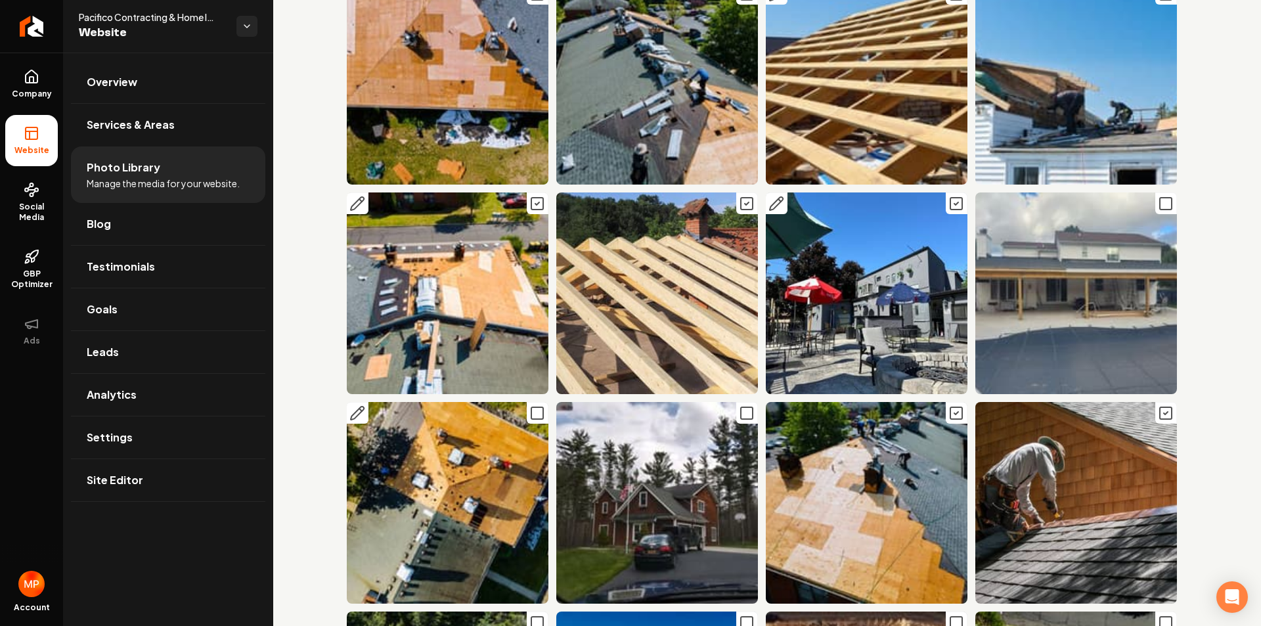
click at [531, 405] on icon "Main content area" at bounding box center [537, 413] width 16 height 16
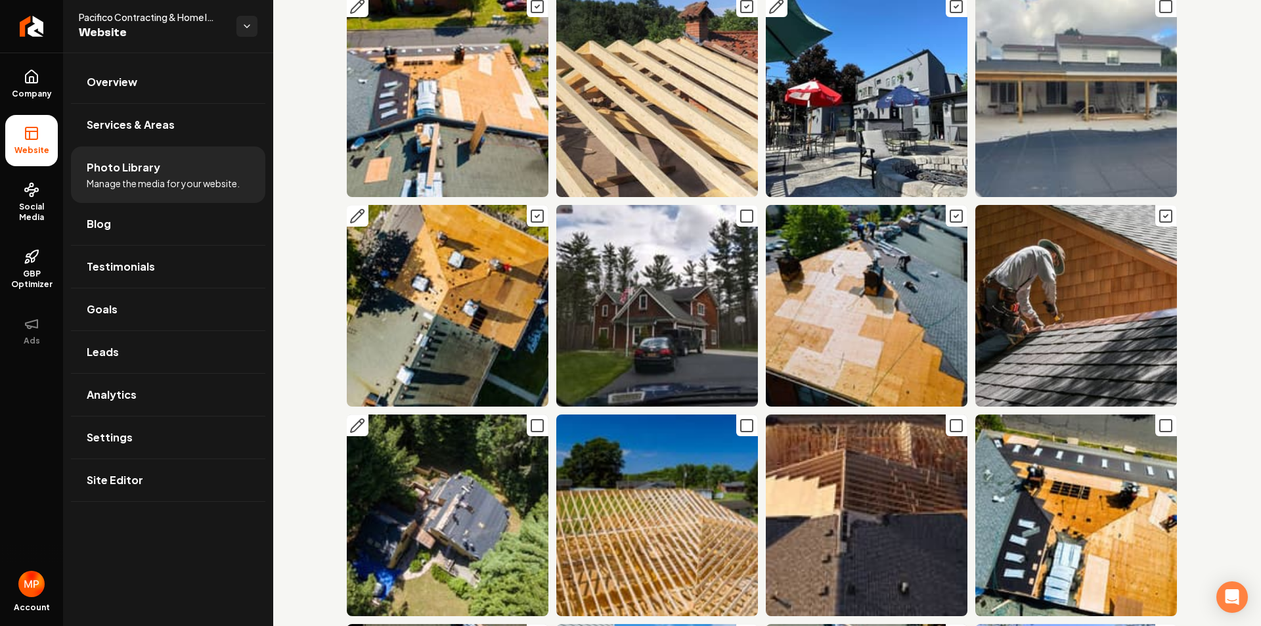
click at [529, 418] on icon "Main content area" at bounding box center [537, 426] width 16 height 16
click at [741, 420] on rect "Main content area" at bounding box center [747, 426] width 12 height 12
click at [951, 418] on icon "Main content area" at bounding box center [956, 426] width 16 height 16
click at [1161, 420] on rect "Main content area" at bounding box center [1166, 426] width 12 height 12
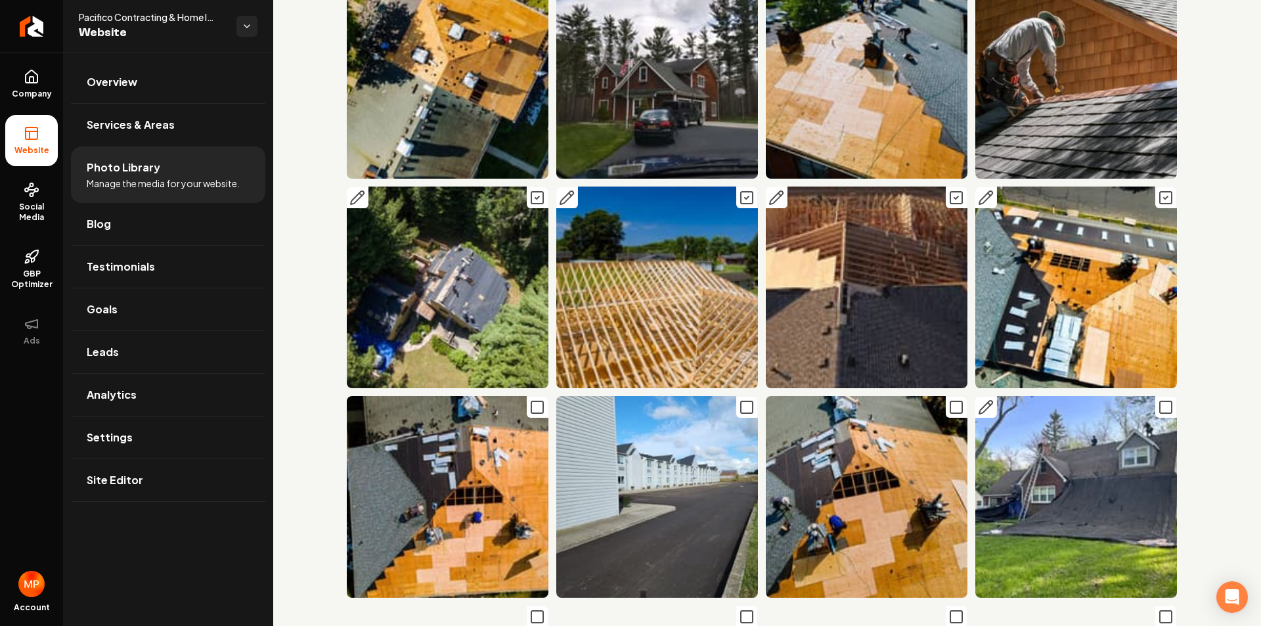
scroll to position [7684, 0]
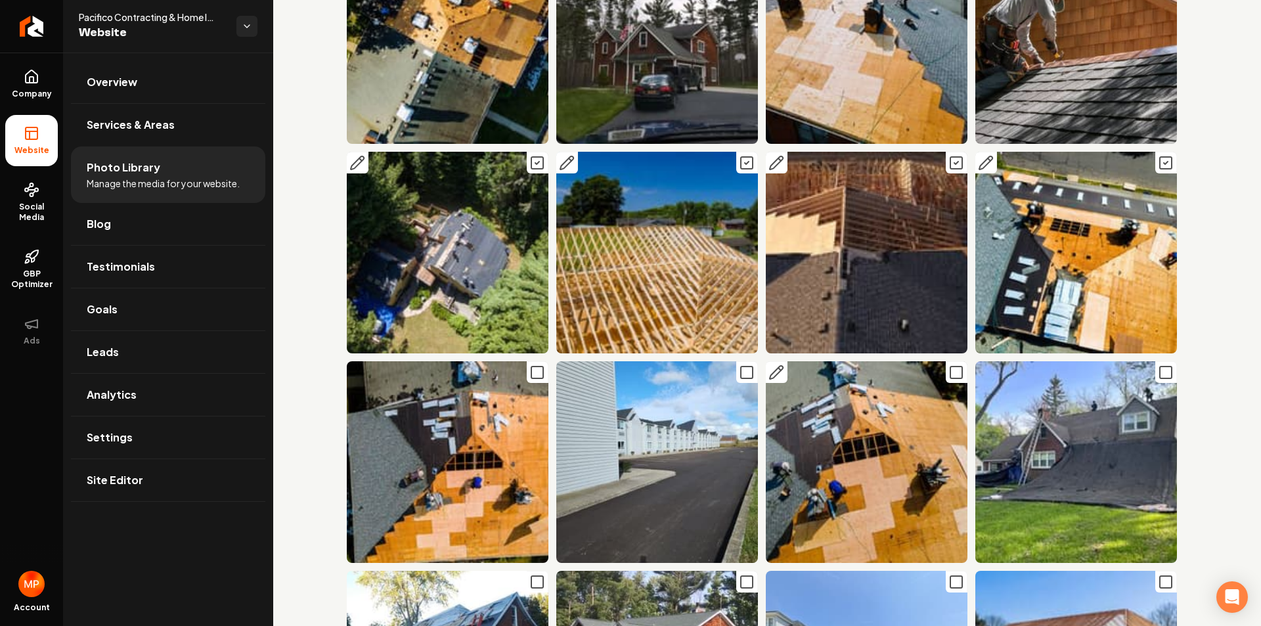
drag, startPoint x: 951, startPoint y: 282, endPoint x: 688, endPoint y: 297, distance: 263.8
click at [950, 365] on icon "Main content area" at bounding box center [956, 373] width 16 height 16
click at [529, 365] on icon "Main content area" at bounding box center [537, 373] width 16 height 16
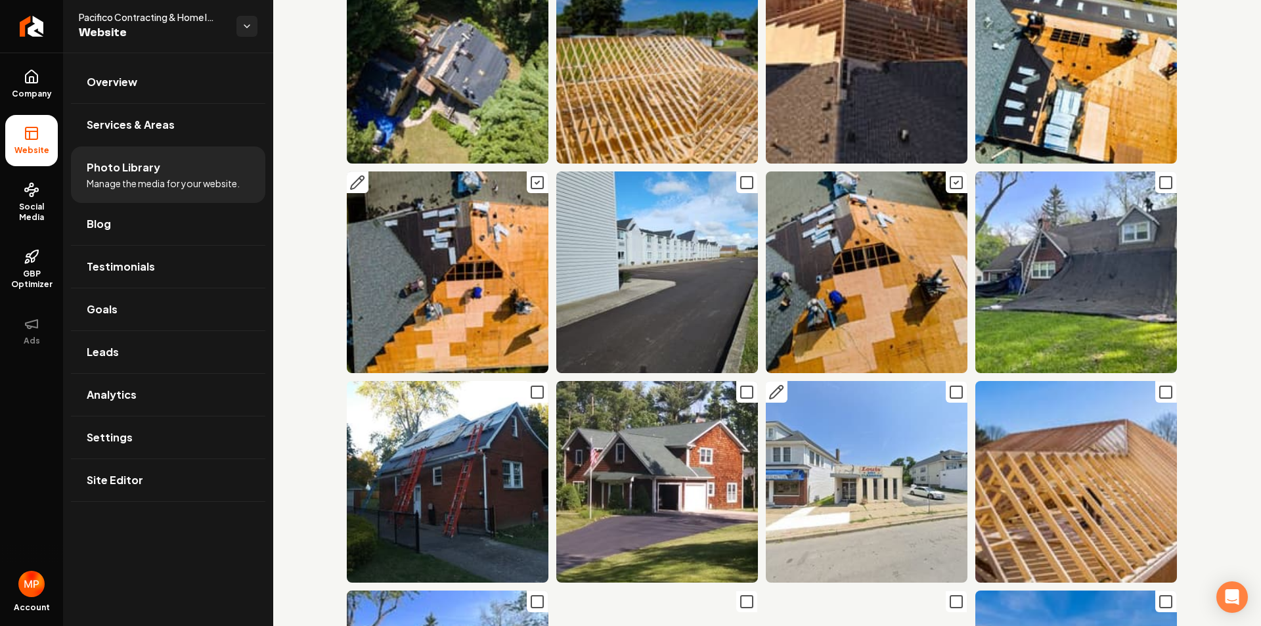
scroll to position [7881, 0]
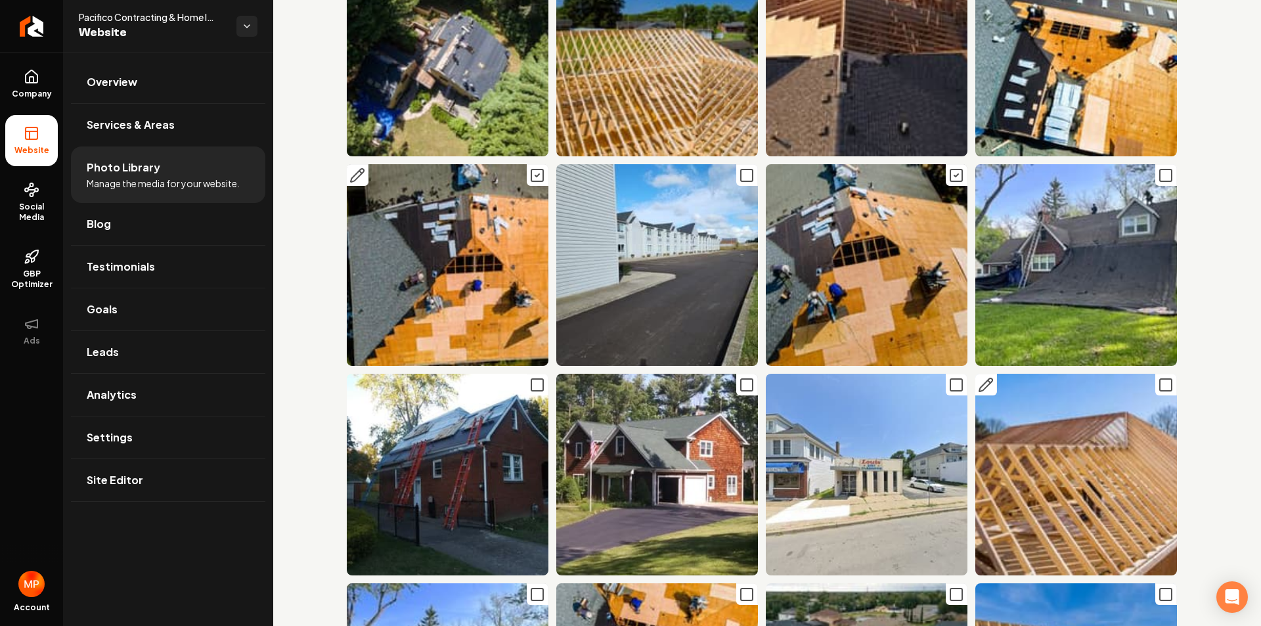
click at [1161, 377] on icon "Main content area" at bounding box center [1166, 385] width 16 height 16
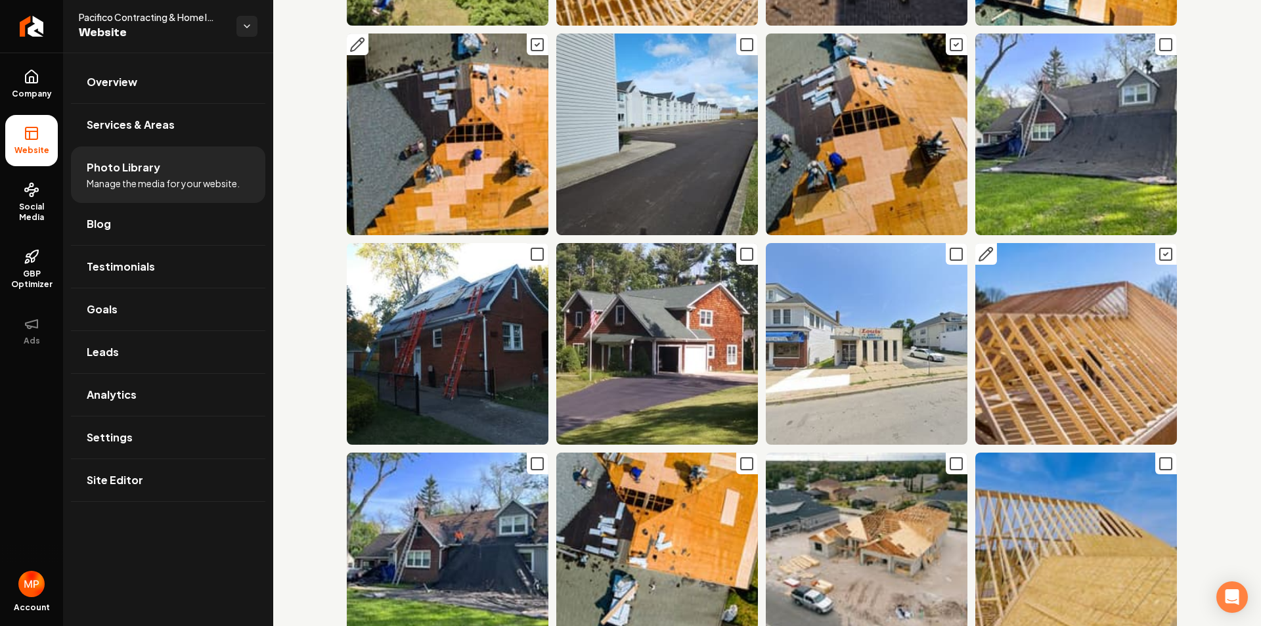
scroll to position [8013, 0]
click at [956, 246] on icon "Main content area" at bounding box center [956, 254] width 16 height 16
click at [948, 455] on icon "Main content area" at bounding box center [956, 463] width 16 height 16
click at [1158, 455] on icon "Main content area" at bounding box center [1166, 463] width 16 height 16
drag, startPoint x: 740, startPoint y: 366, endPoint x: 604, endPoint y: 380, distance: 137.4
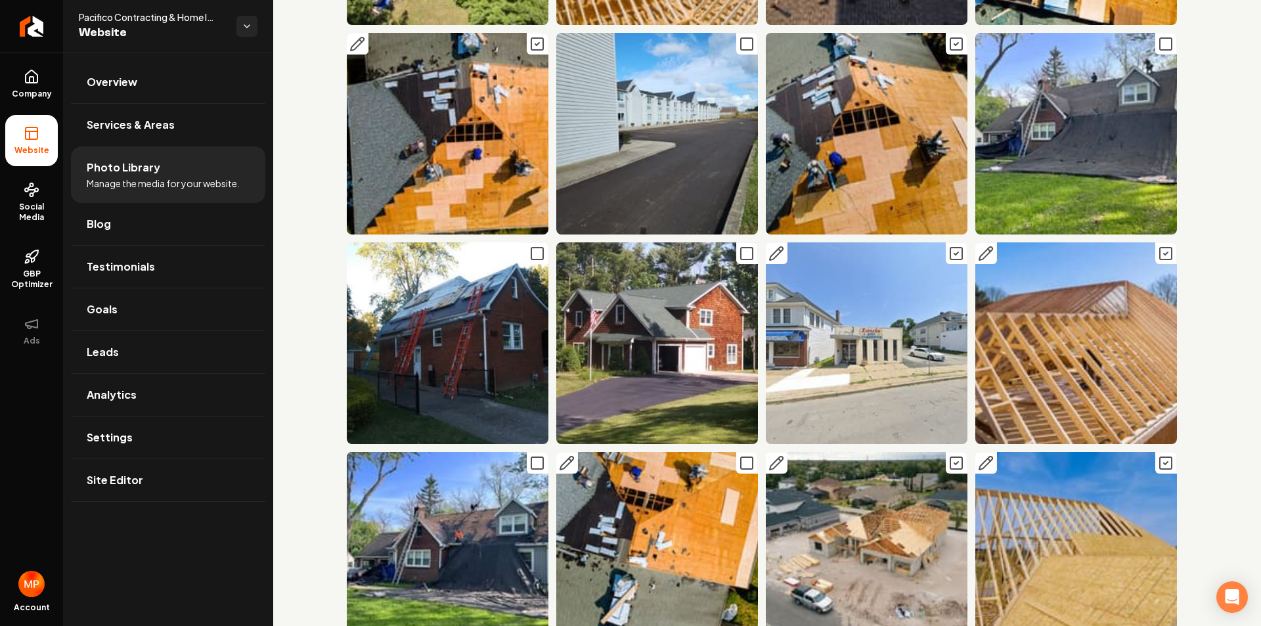
click at [740, 455] on icon "Main content area" at bounding box center [747, 463] width 16 height 16
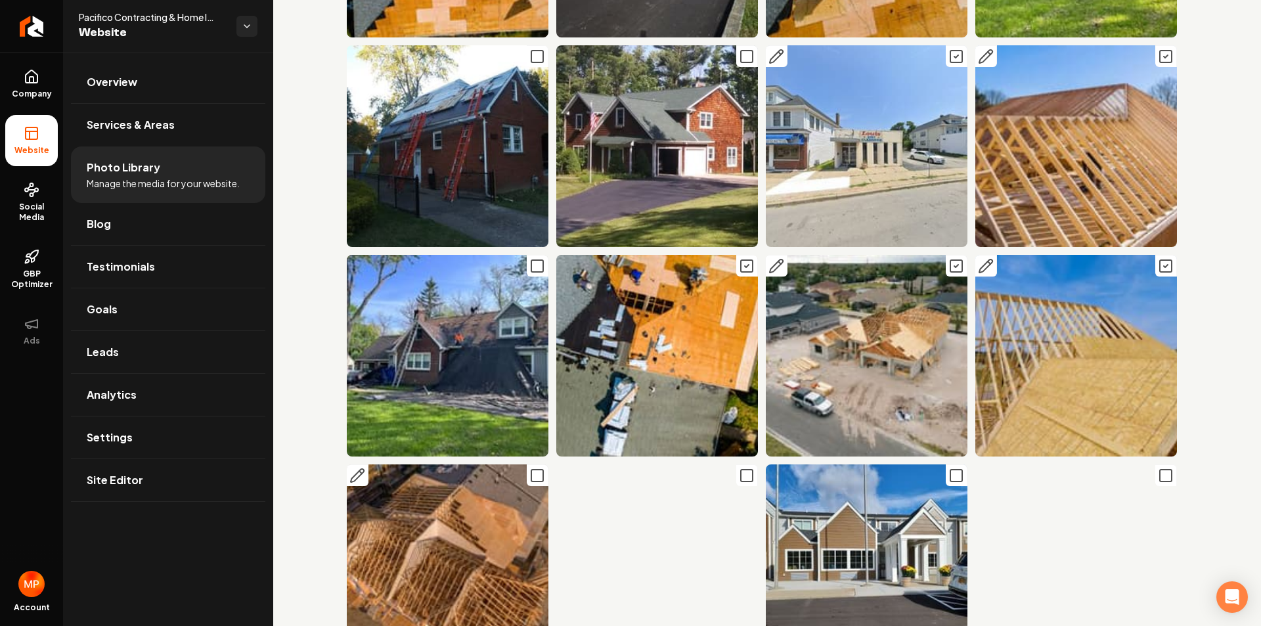
click at [531, 468] on icon "Main content area" at bounding box center [537, 476] width 16 height 16
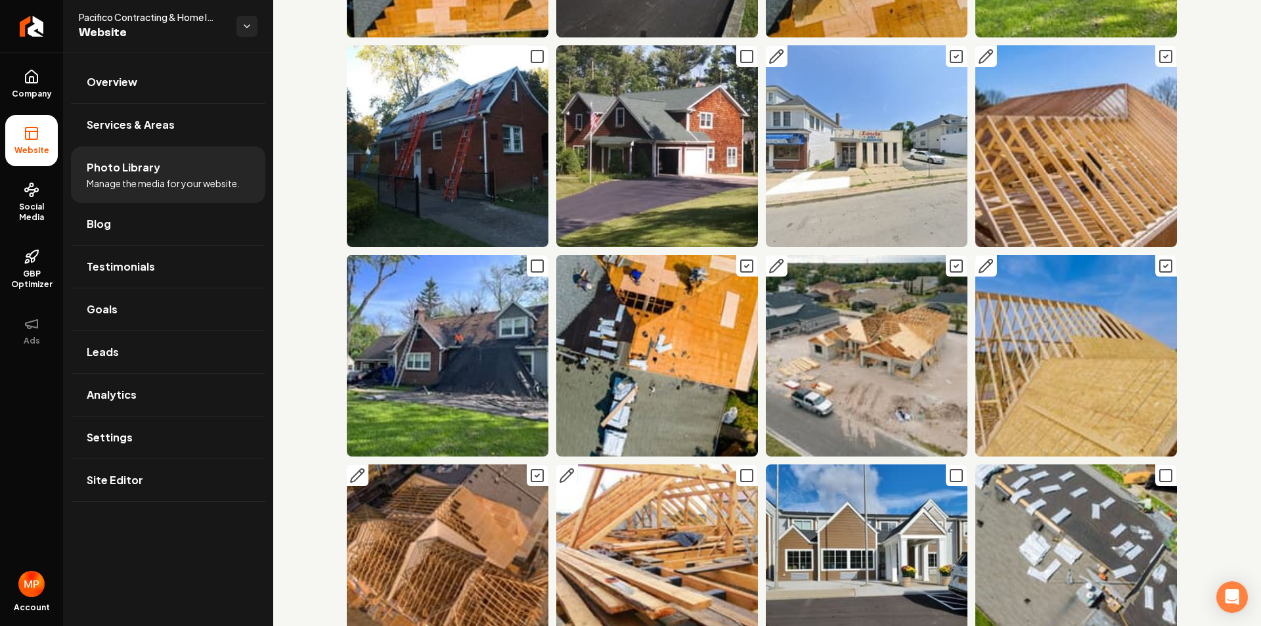
click at [740, 468] on icon "Main content area" at bounding box center [747, 476] width 16 height 16
drag, startPoint x: 1158, startPoint y: 376, endPoint x: 1024, endPoint y: 468, distance: 162.5
click at [1158, 468] on icon "Main content area" at bounding box center [1166, 476] width 16 height 16
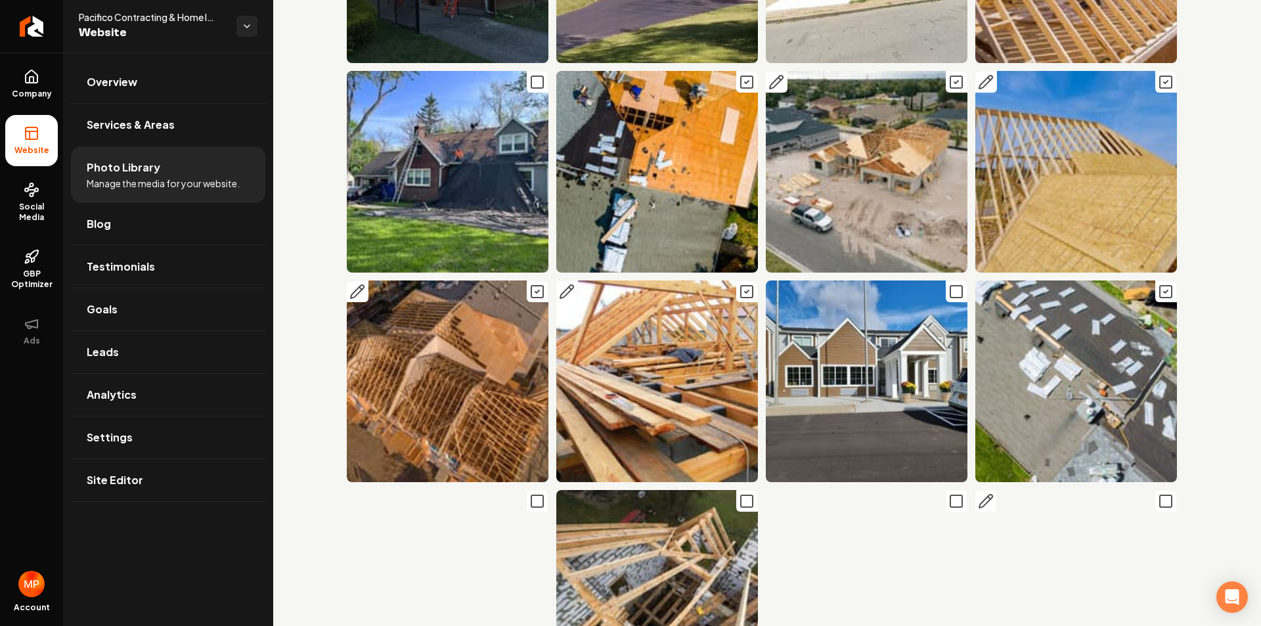
scroll to position [8407, 0]
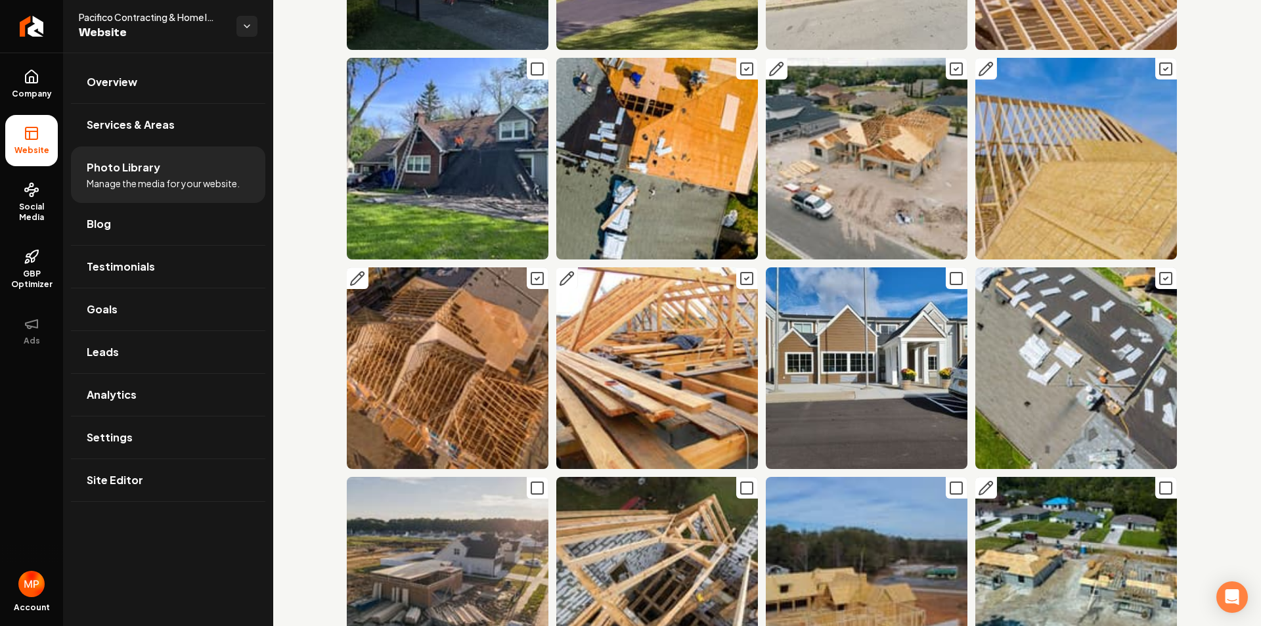
drag, startPoint x: 1157, startPoint y: 392, endPoint x: 1006, endPoint y: 393, distance: 151.1
click at [1158, 480] on icon "Main content area" at bounding box center [1166, 488] width 16 height 16
click at [951, 480] on icon "Main content area" at bounding box center [956, 488] width 16 height 16
drag, startPoint x: 745, startPoint y: 385, endPoint x: 575, endPoint y: 391, distance: 169.5
click at [744, 480] on icon "Main content area" at bounding box center [747, 488] width 16 height 16
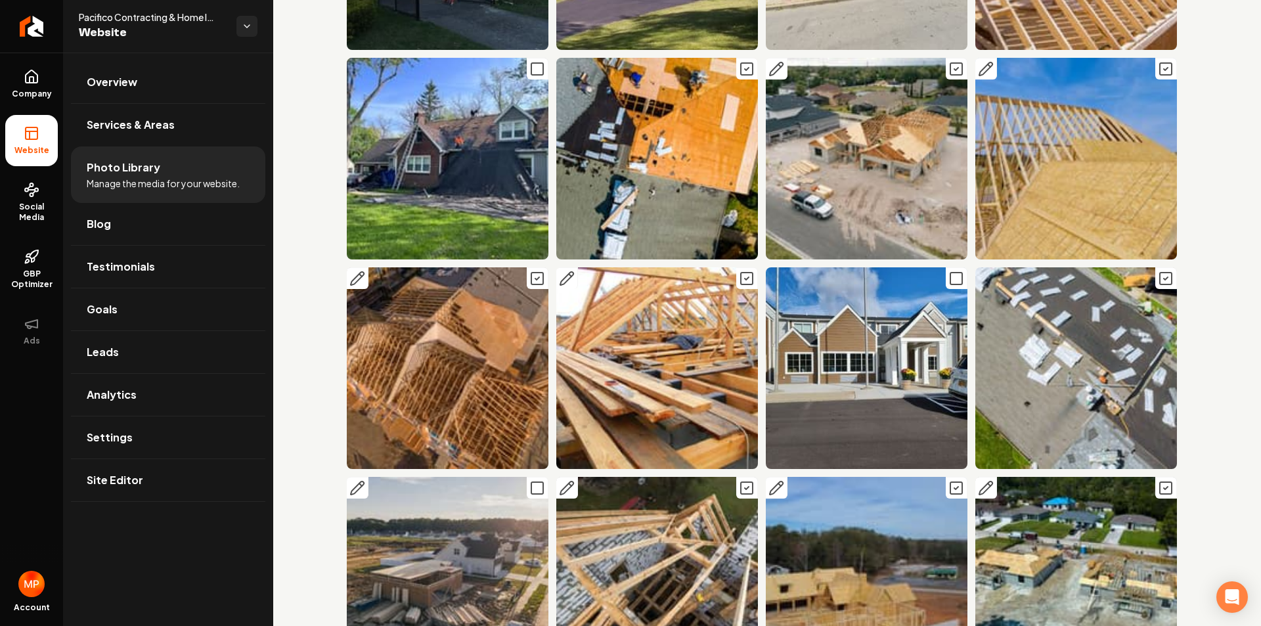
click at [533, 480] on icon "Main content area" at bounding box center [537, 488] width 16 height 16
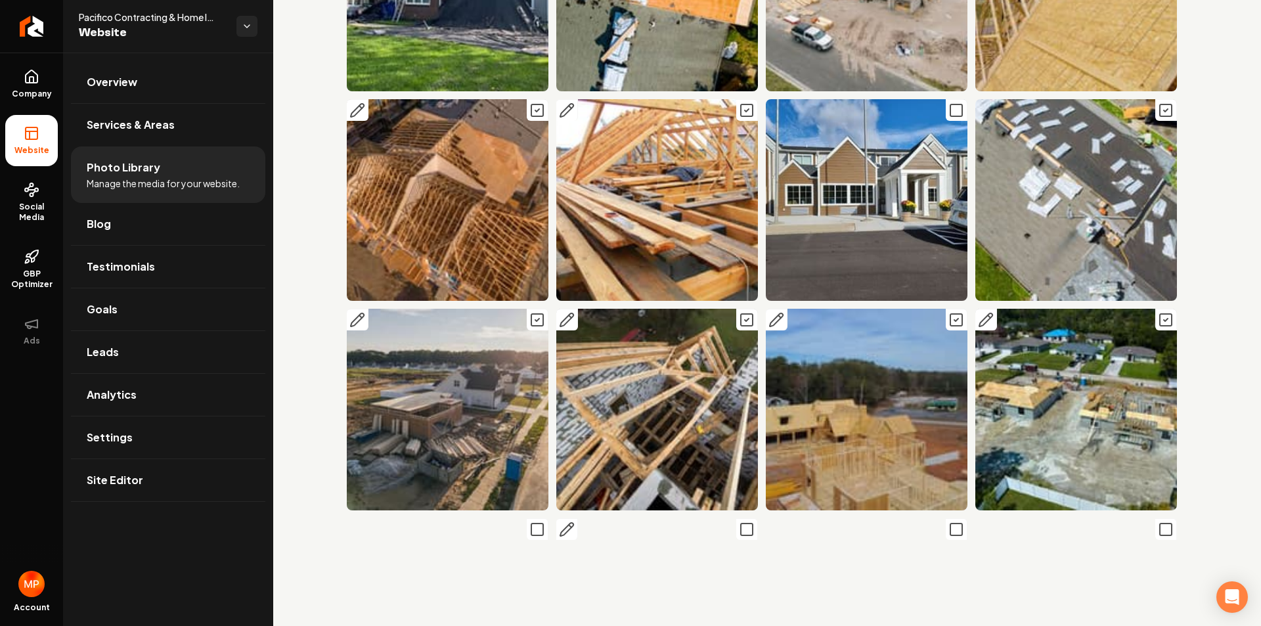
scroll to position [8604, 0]
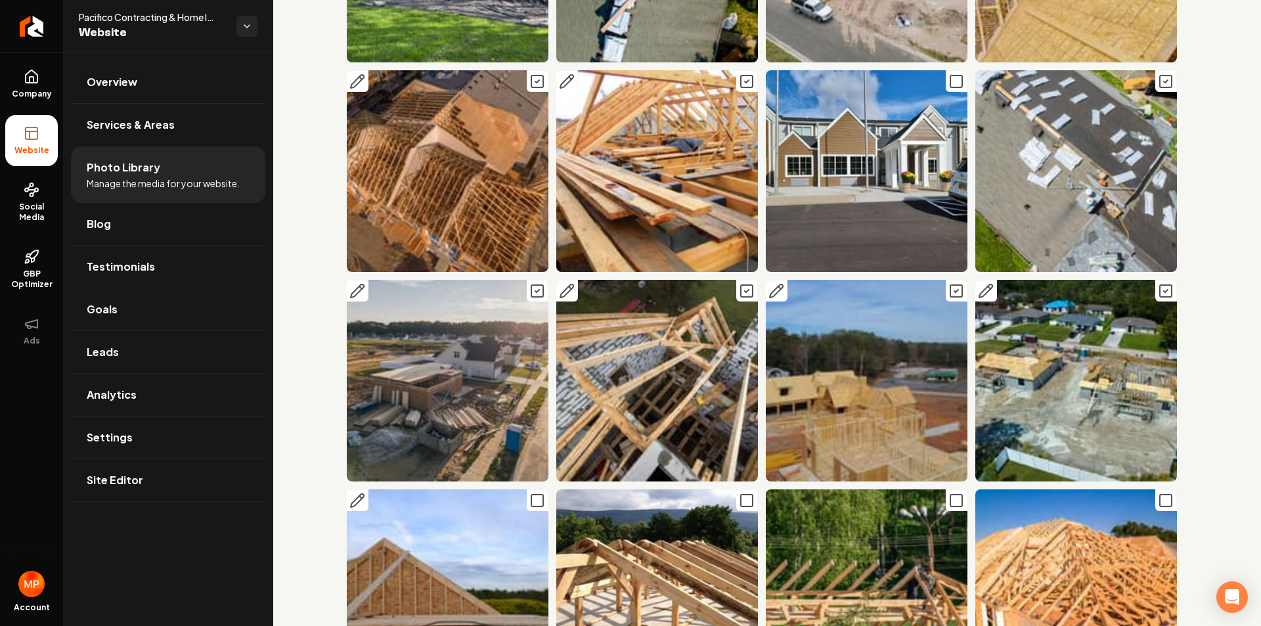
drag, startPoint x: 533, startPoint y: 398, endPoint x: 662, endPoint y: 399, distance: 128.7
click at [534, 493] on icon "Main content area" at bounding box center [537, 501] width 16 height 16
click at [745, 493] on icon "Main content area" at bounding box center [747, 501] width 16 height 16
drag, startPoint x: 944, startPoint y: 395, endPoint x: 1092, endPoint y: 395, distance: 147.8
click at [948, 493] on icon "Main content area" at bounding box center [956, 501] width 16 height 16
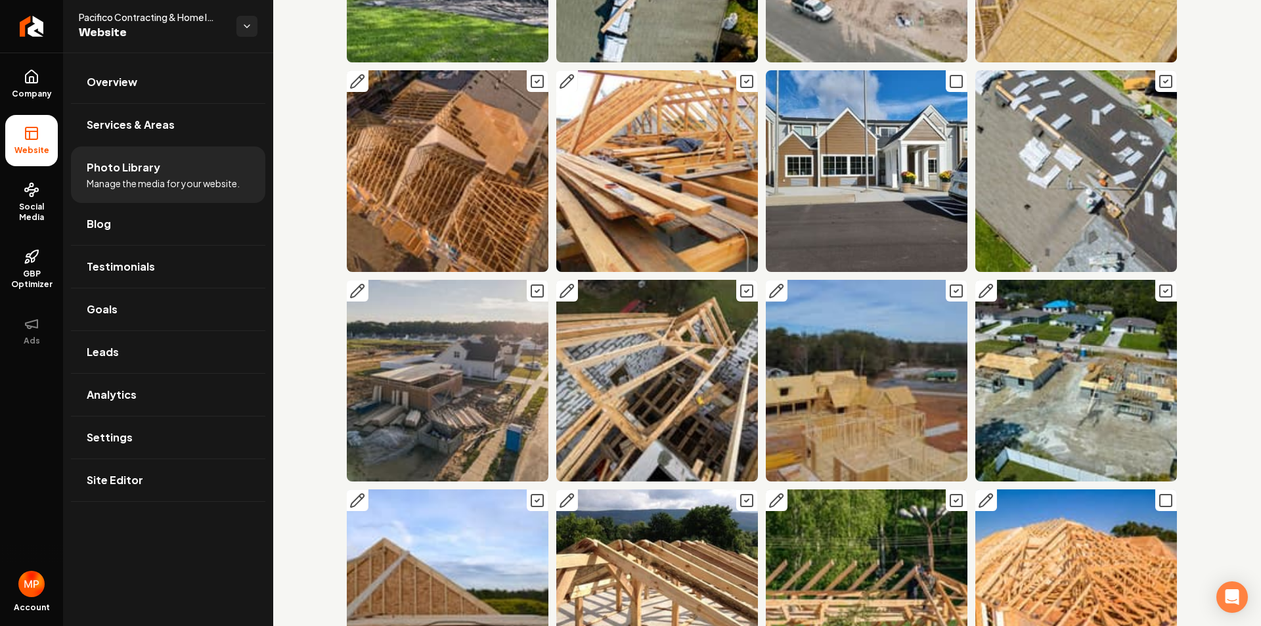
click at [1161, 495] on rect "Main content area" at bounding box center [1166, 501] width 12 height 12
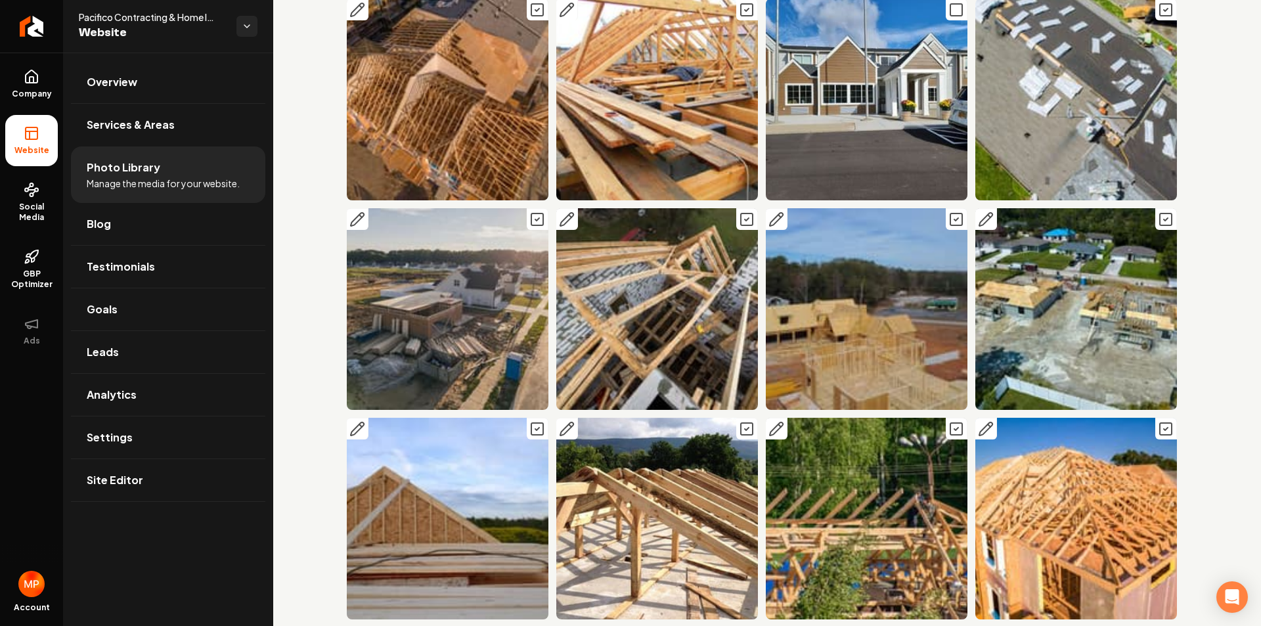
scroll to position [8866, 0]
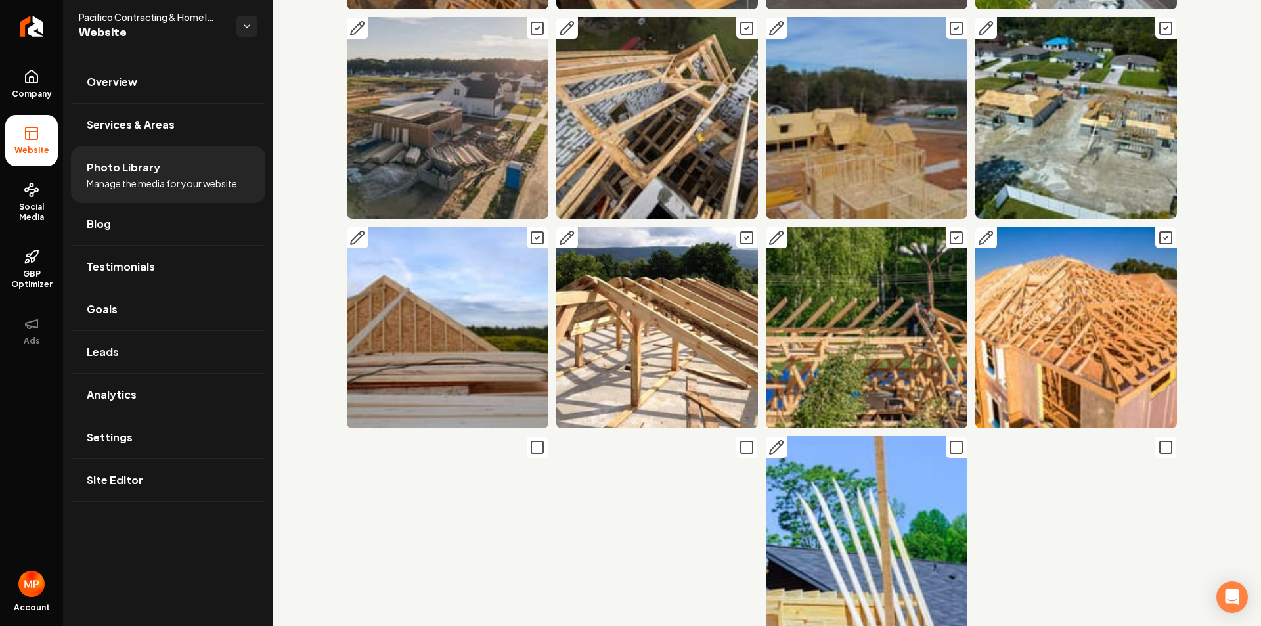
click at [950, 439] on icon "Main content area" at bounding box center [956, 447] width 16 height 16
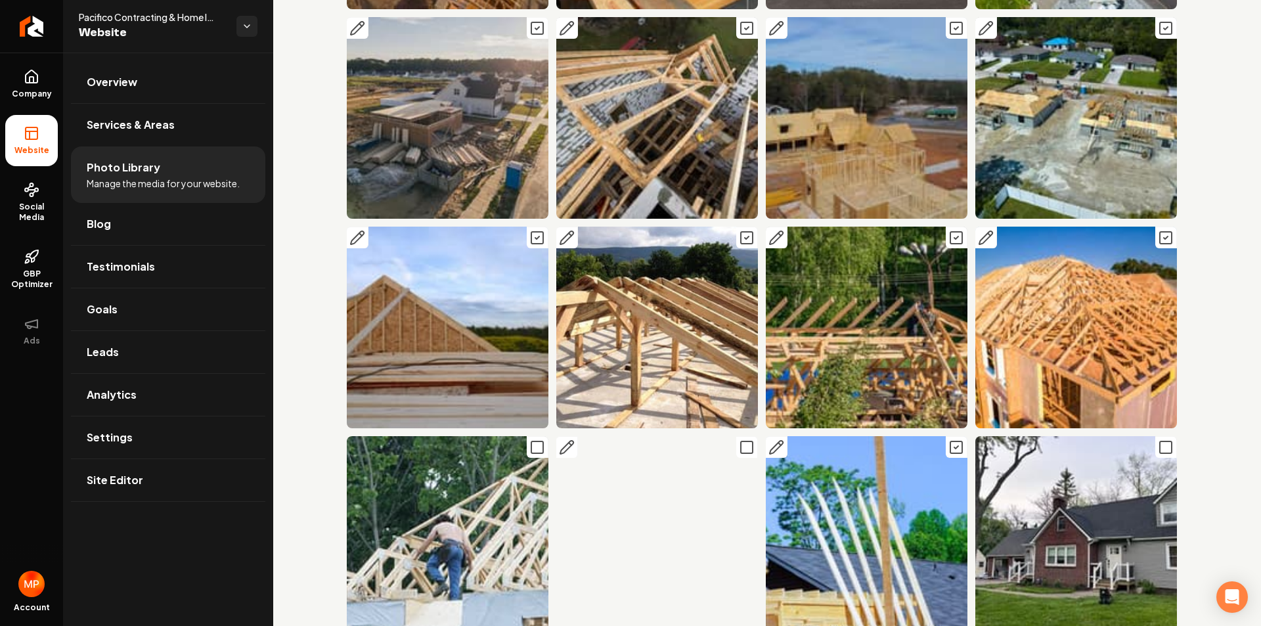
click at [741, 441] on rect "Main content area" at bounding box center [747, 447] width 12 height 12
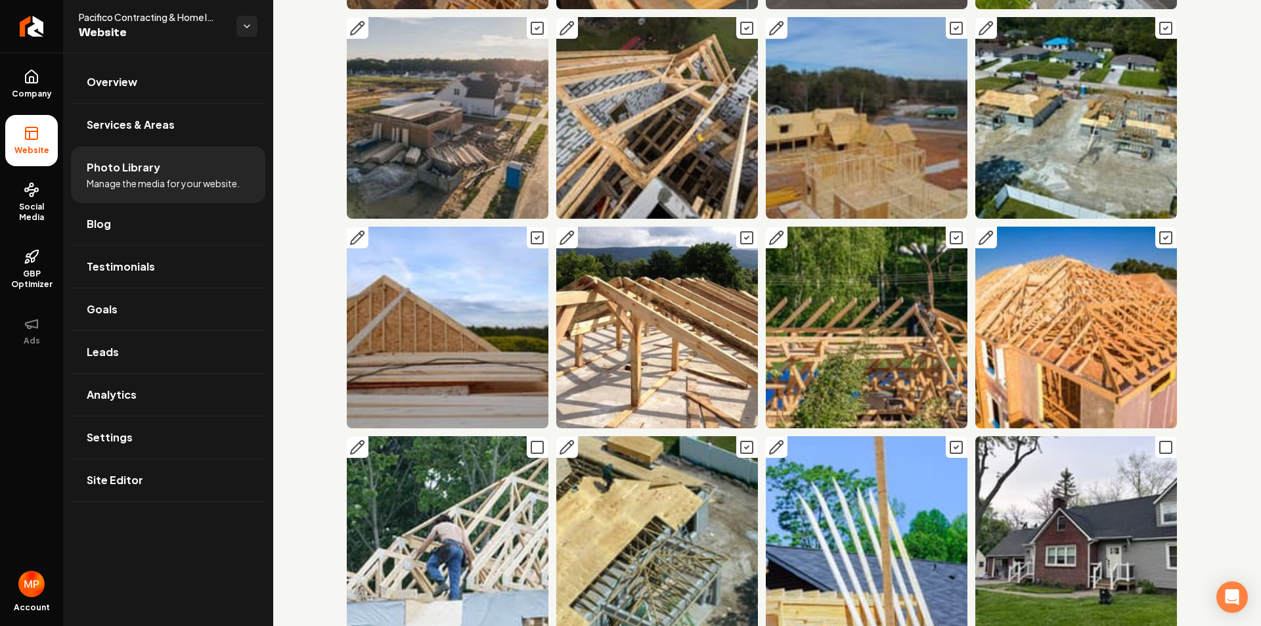
click at [541, 441] on rect "Main content area" at bounding box center [537, 447] width 12 height 12
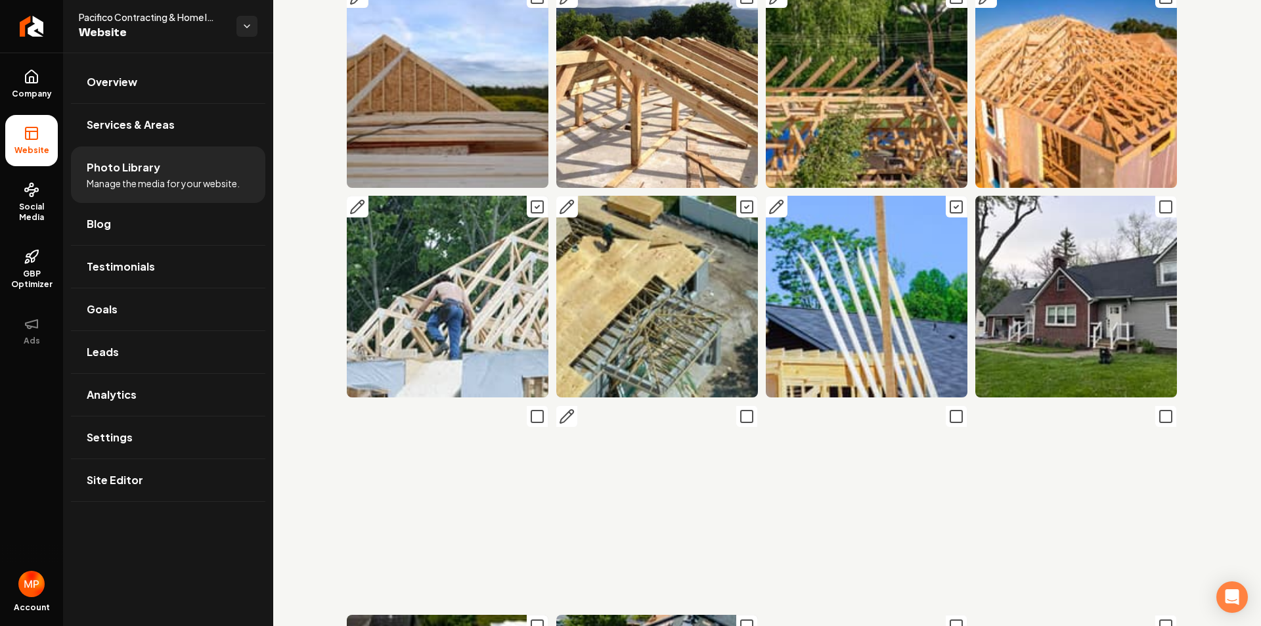
scroll to position [9195, 0]
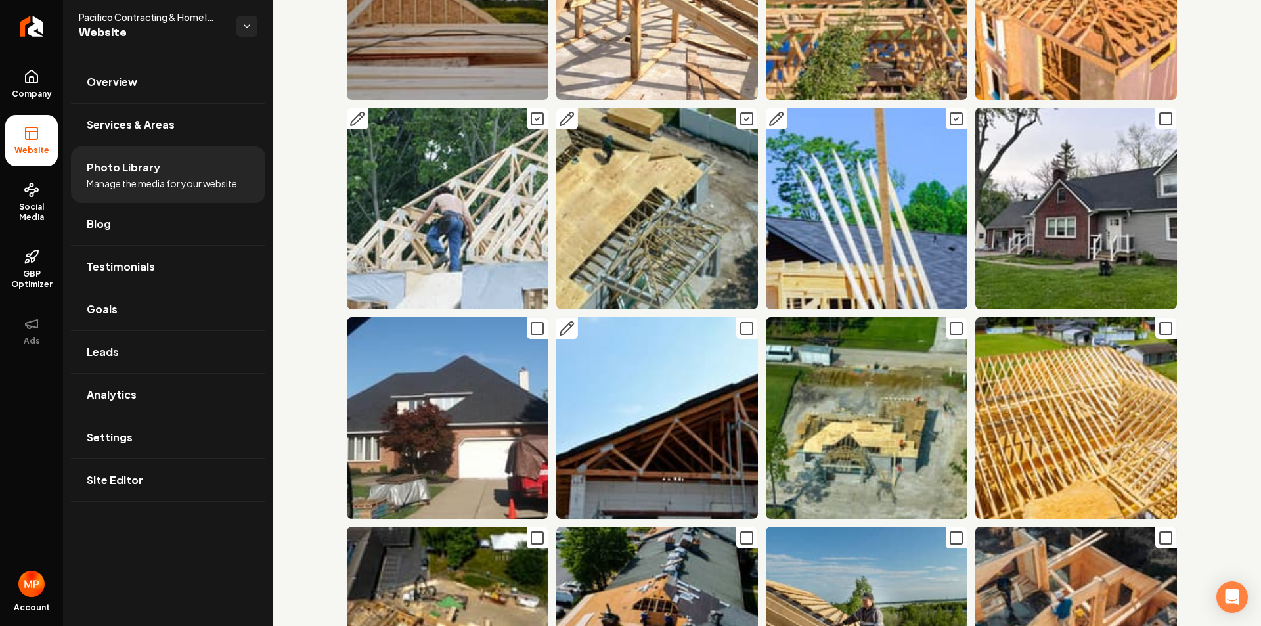
click at [739, 321] on icon "Main content area" at bounding box center [747, 329] width 16 height 16
drag, startPoint x: 940, startPoint y: 219, endPoint x: 949, endPoint y: 229, distance: 13.0
click at [948, 321] on icon "Main content area" at bounding box center [956, 329] width 16 height 16
drag, startPoint x: 1156, startPoint y: 213, endPoint x: 1063, endPoint y: 615, distance: 412.0
click at [1158, 321] on icon "Main content area" at bounding box center [1166, 329] width 16 height 16
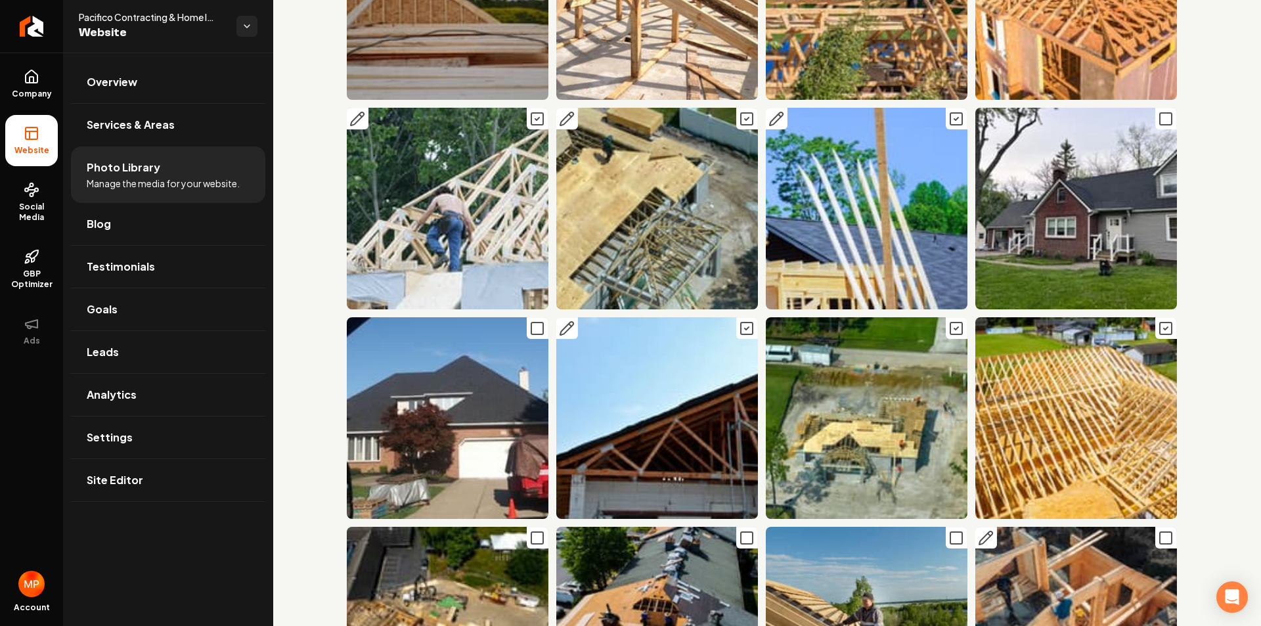
click at [1160, 532] on rect "Main content area" at bounding box center [1166, 538] width 12 height 12
click at [948, 530] on icon "Main content area" at bounding box center [956, 538] width 16 height 16
drag, startPoint x: 743, startPoint y: 420, endPoint x: 560, endPoint y: 424, distance: 183.3
click at [739, 530] on icon "Main content area" at bounding box center [747, 538] width 16 height 16
click at [531, 530] on icon "Main content area" at bounding box center [537, 538] width 16 height 16
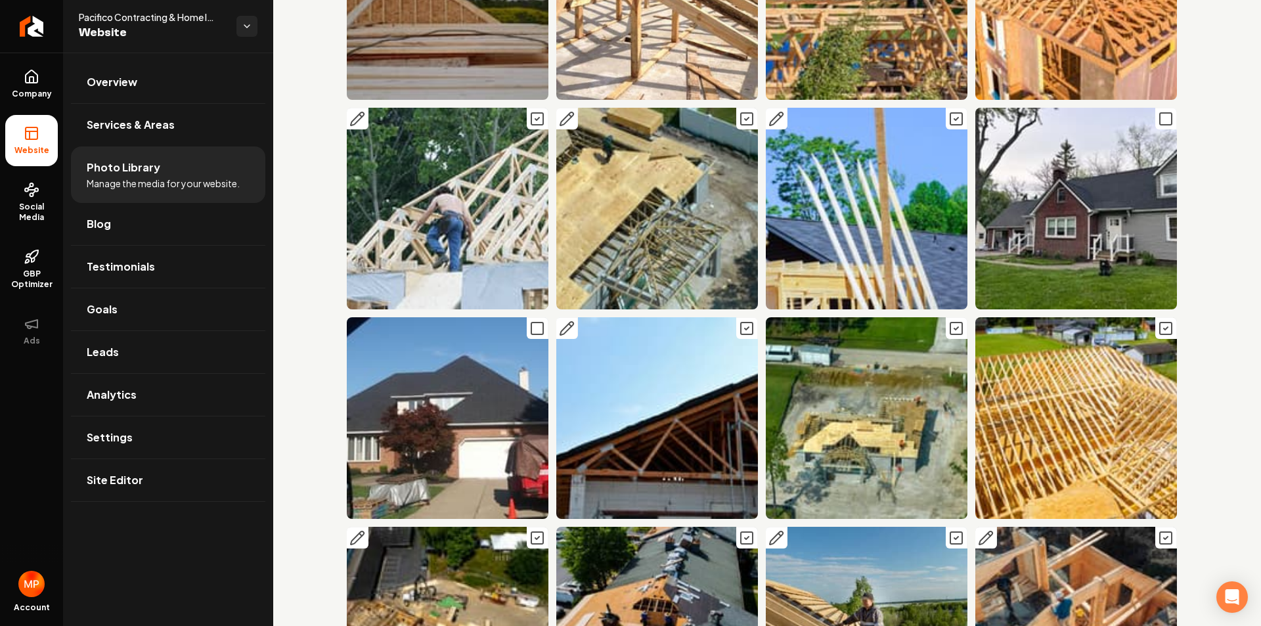
scroll to position [9392, 0]
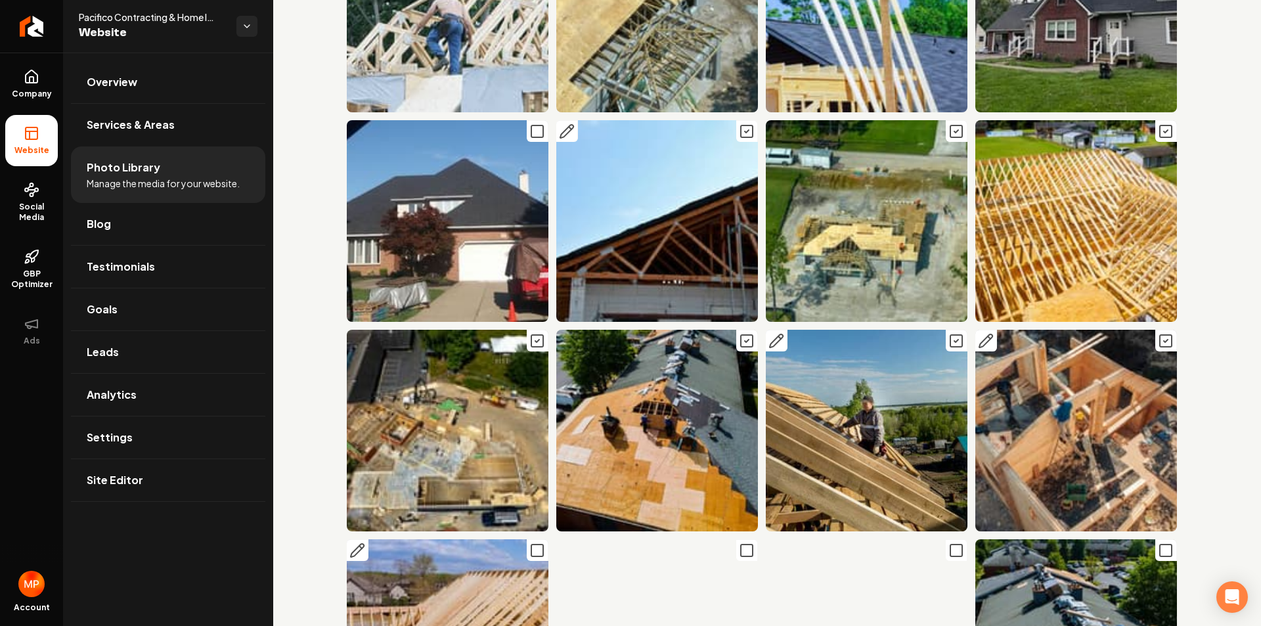
drag, startPoint x: 531, startPoint y: 433, endPoint x: 719, endPoint y: 439, distance: 187.9
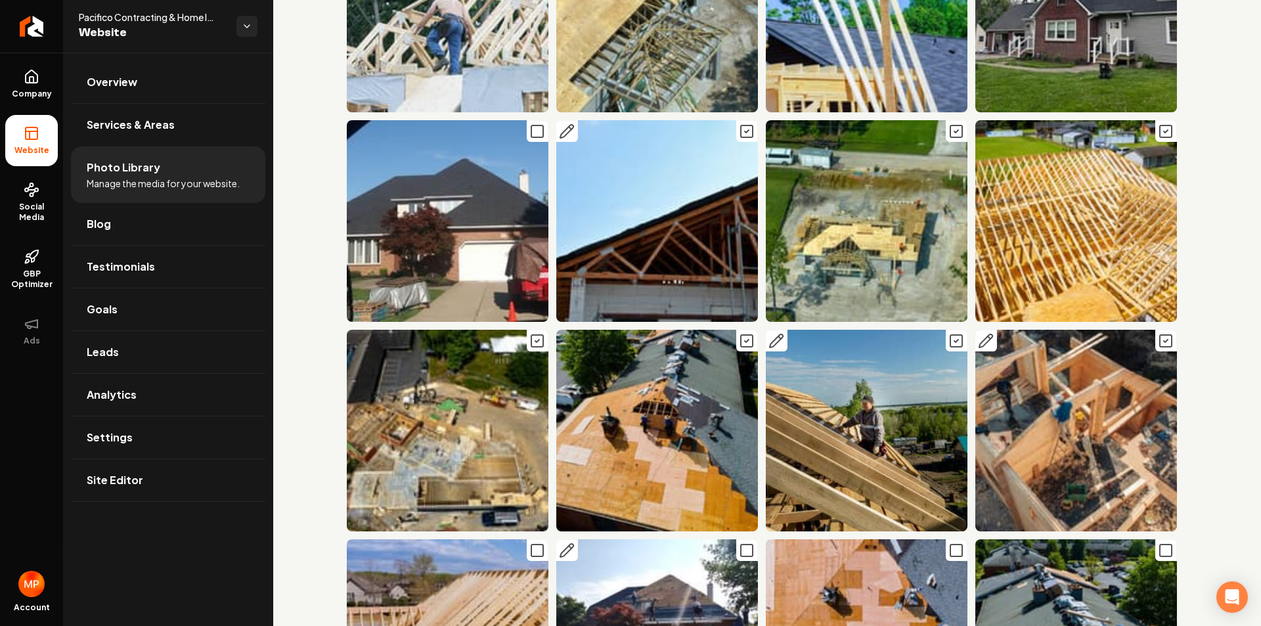
click at [532, 542] on icon "Main content area" at bounding box center [537, 550] width 16 height 16
click at [948, 542] on icon "Main content area" at bounding box center [956, 550] width 16 height 16
click at [1158, 542] on icon "Main content area" at bounding box center [1166, 550] width 16 height 16
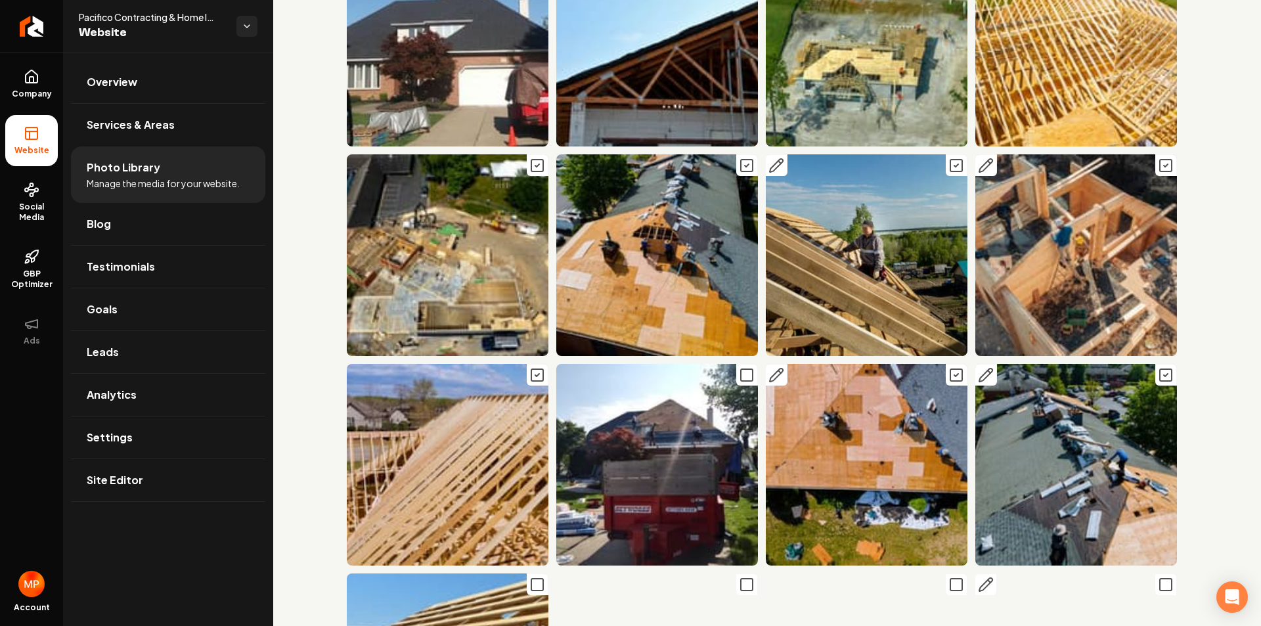
scroll to position [9720, 0]
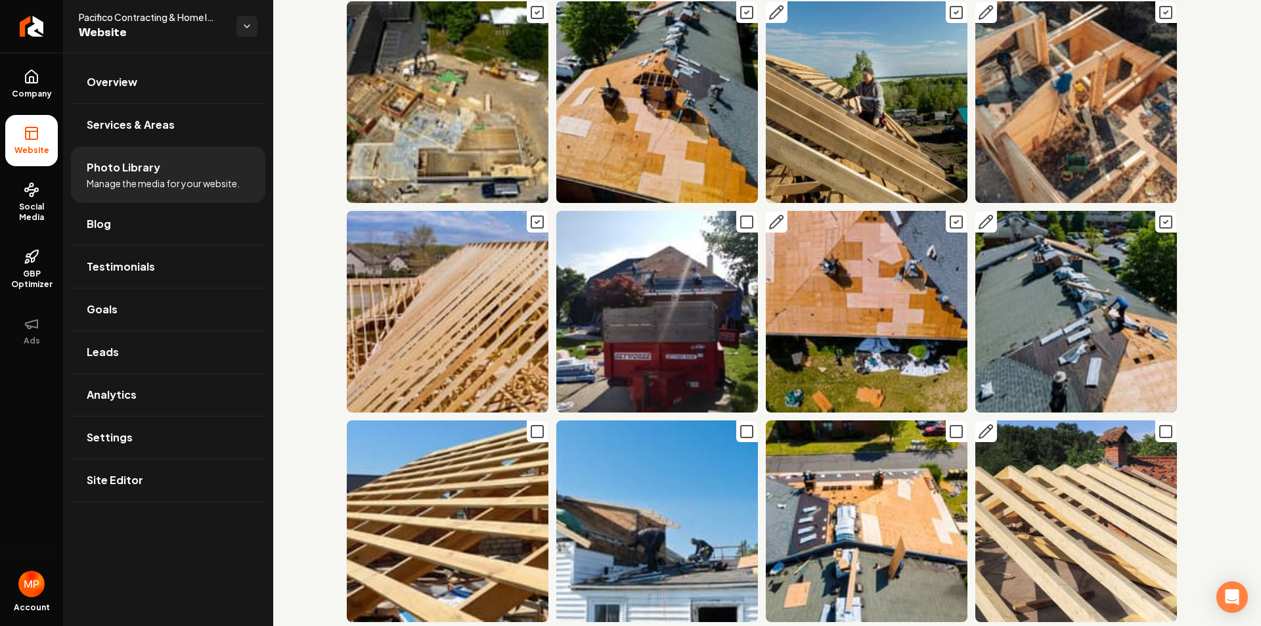
click at [1158, 424] on icon "Main content area" at bounding box center [1166, 432] width 16 height 16
drag, startPoint x: 953, startPoint y: 317, endPoint x: 931, endPoint y: 333, distance: 27.3
click at [952, 424] on icon "Main content area" at bounding box center [956, 432] width 16 height 16
drag, startPoint x: 740, startPoint y: 313, endPoint x: 604, endPoint y: 333, distance: 137.4
click at [730, 420] on div "Main content area" at bounding box center [657, 521] width 202 height 202
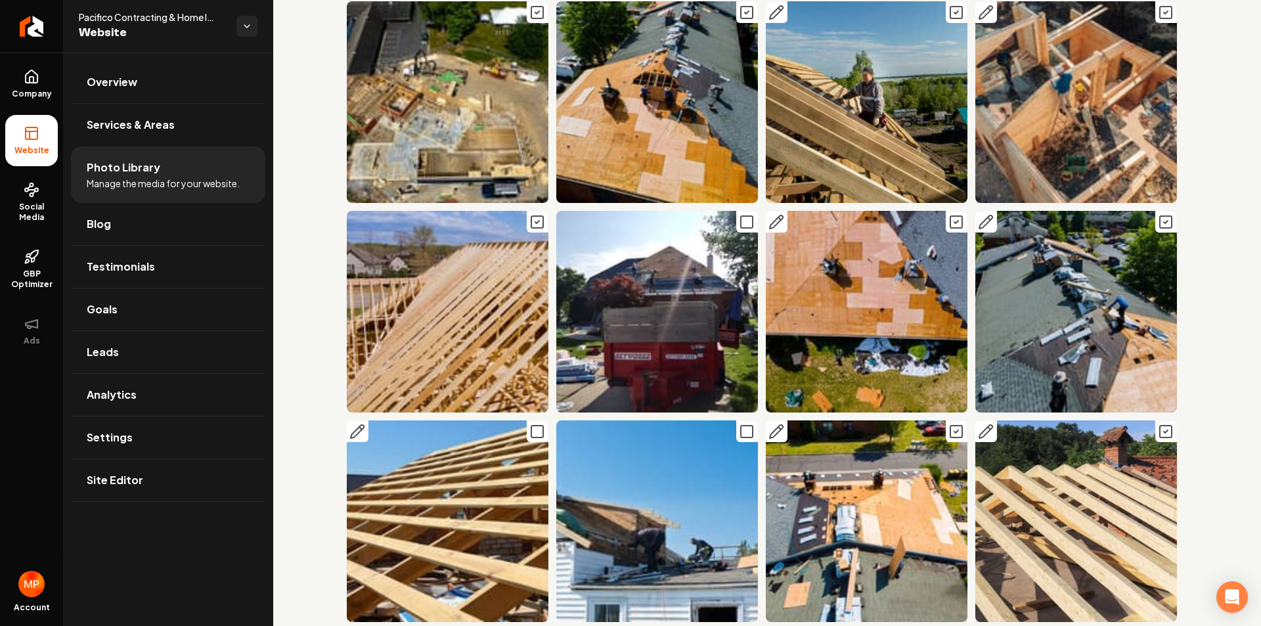
click at [531, 426] on rect "Main content area" at bounding box center [537, 432] width 12 height 12
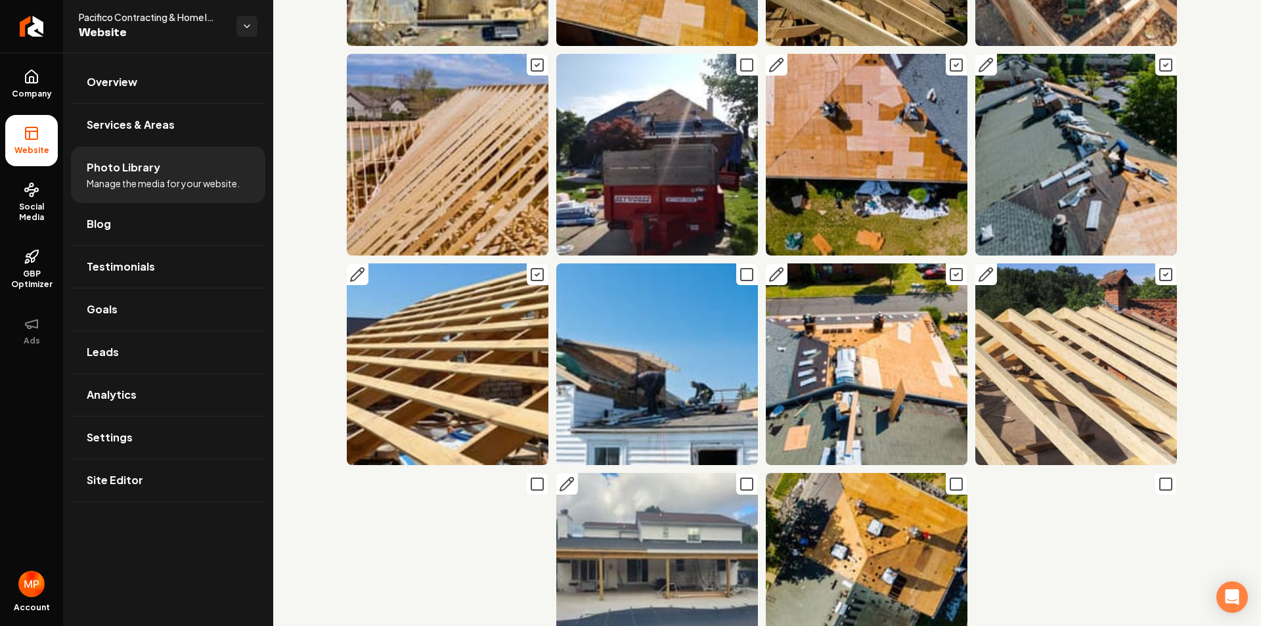
scroll to position [9917, 0]
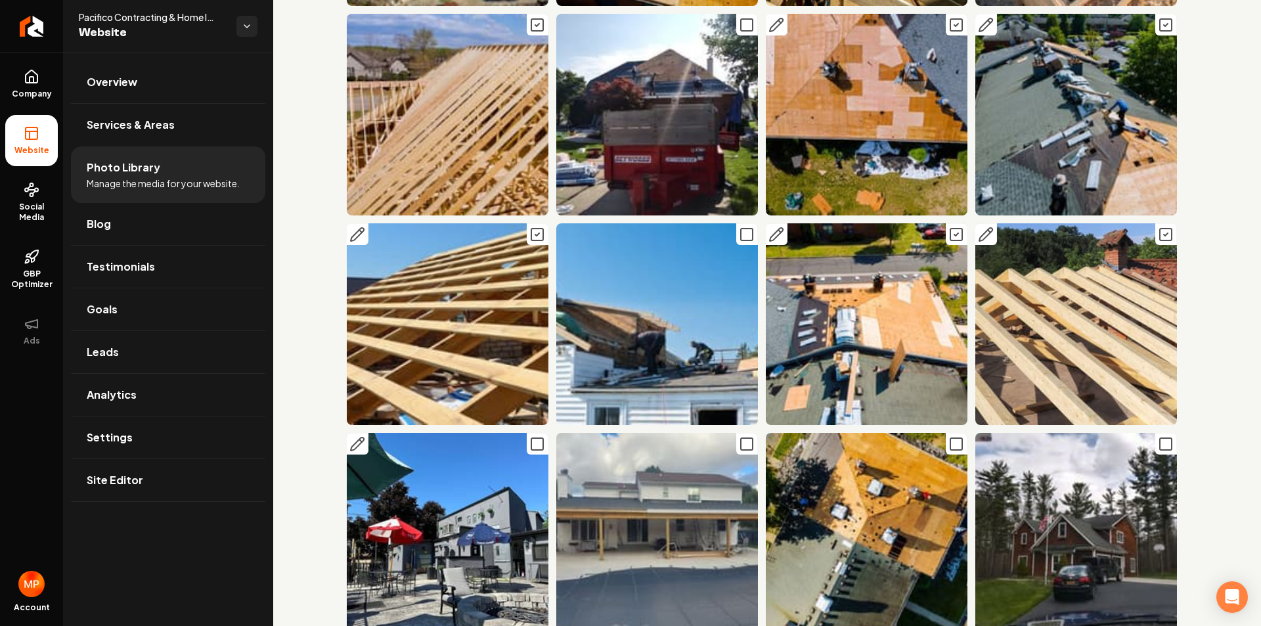
click at [531, 436] on icon "Main content area" at bounding box center [537, 444] width 16 height 16
click at [951, 436] on icon "Main content area" at bounding box center [956, 444] width 16 height 16
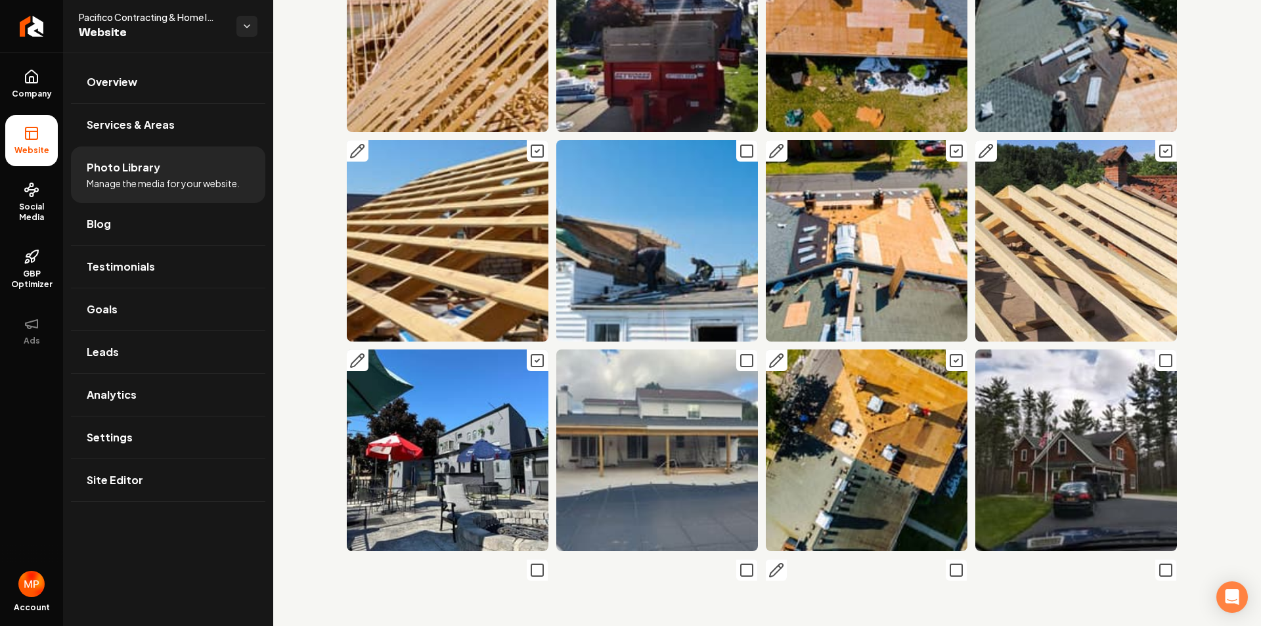
scroll to position [10114, 0]
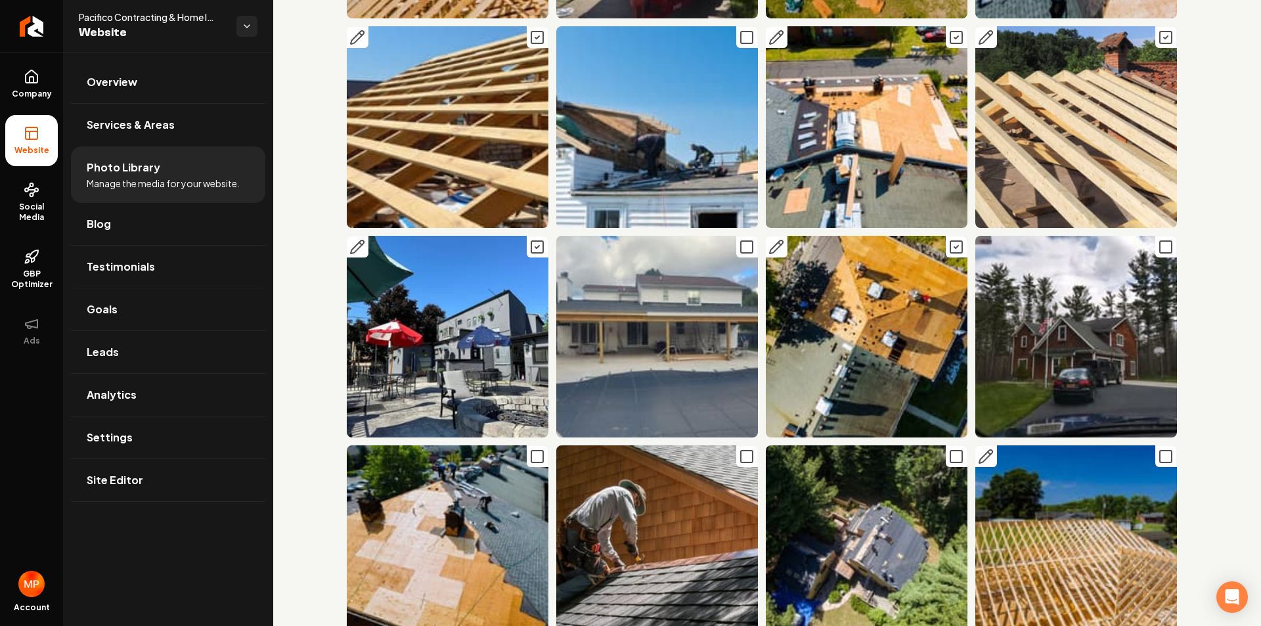
click at [1161, 451] on rect "Main content area" at bounding box center [1166, 457] width 12 height 12
drag, startPoint x: 949, startPoint y: 336, endPoint x: 789, endPoint y: 336, distance: 159.6
click at [948, 449] on icon "Main content area" at bounding box center [956, 457] width 16 height 16
click at [736, 445] on button "Main content area" at bounding box center [747, 456] width 22 height 22
click at [538, 449] on icon "Main content area" at bounding box center [537, 457] width 16 height 16
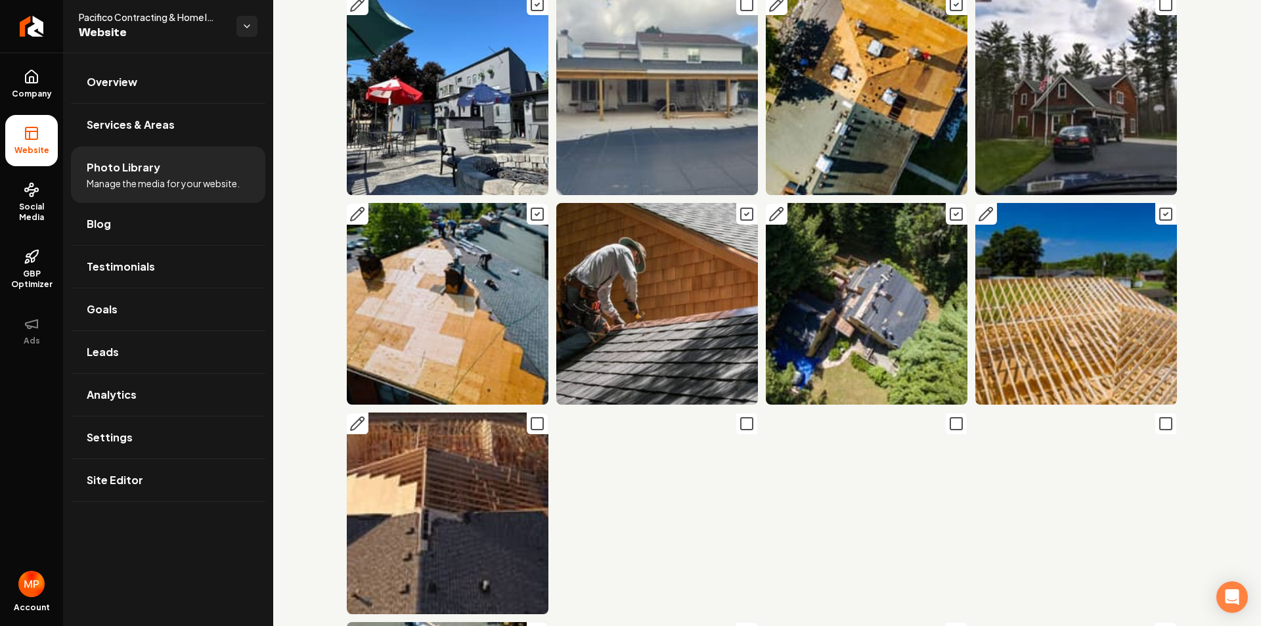
scroll to position [10377, 0]
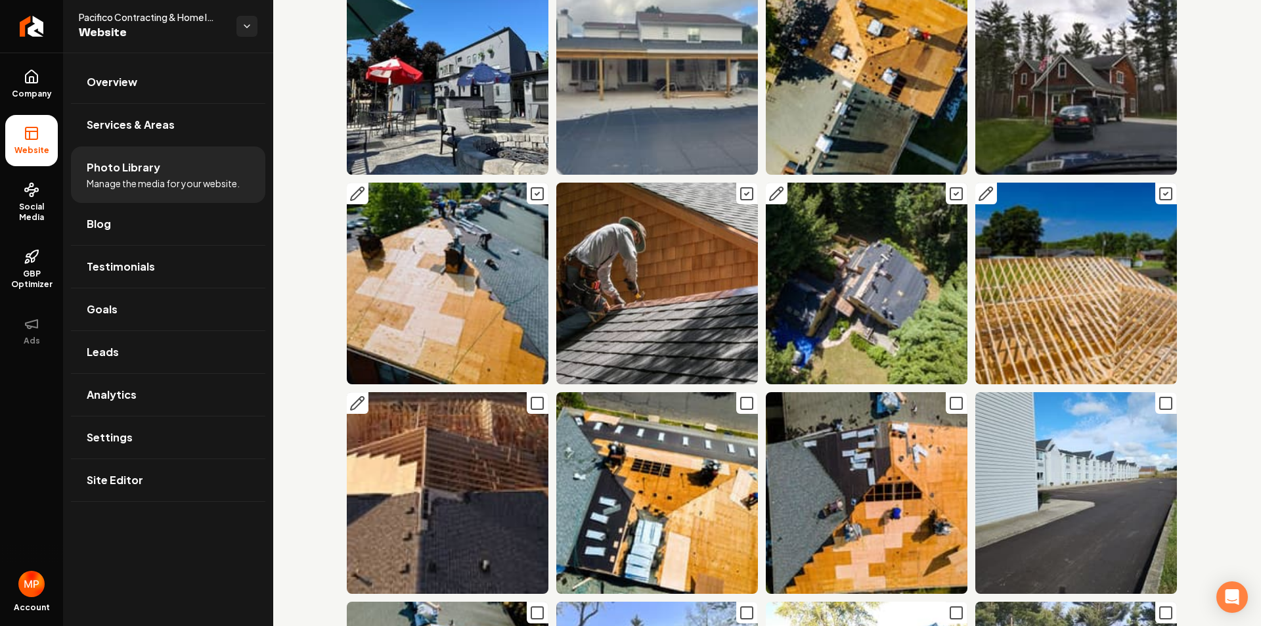
click at [533, 395] on icon "Main content area" at bounding box center [537, 403] width 16 height 16
click at [740, 395] on icon "Main content area" at bounding box center [747, 403] width 16 height 16
click at [948, 395] on icon "Main content area" at bounding box center [956, 403] width 16 height 16
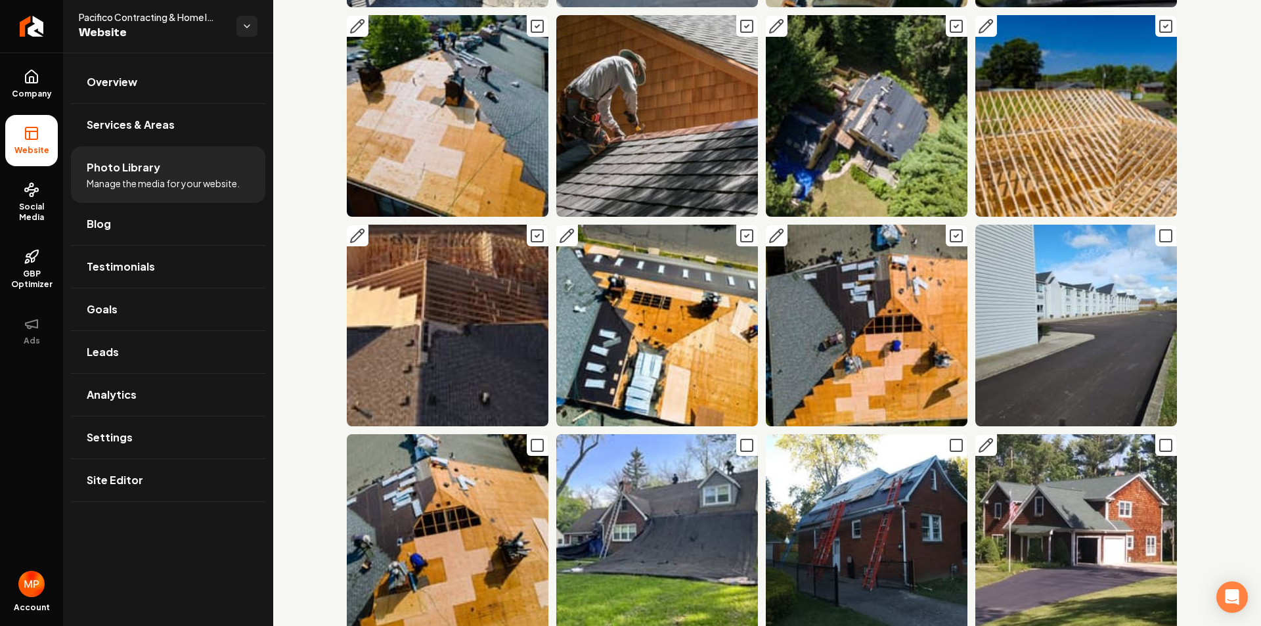
scroll to position [10574, 0]
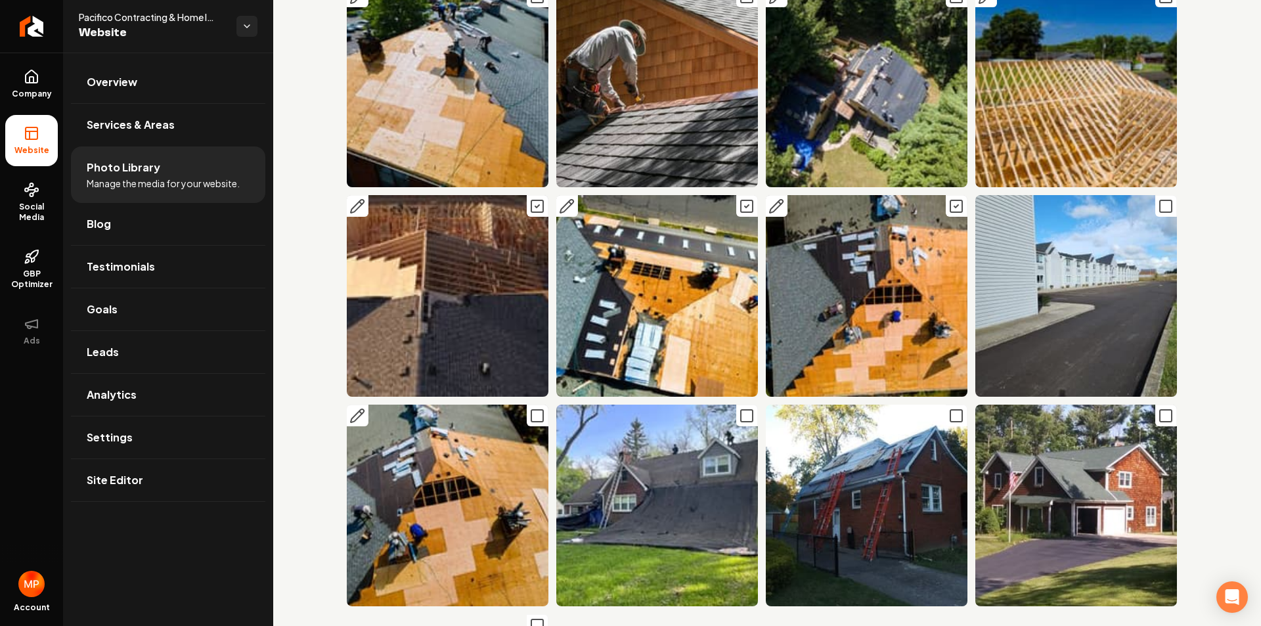
click at [531, 410] on rect "Main content area" at bounding box center [537, 416] width 12 height 12
click at [533, 617] on icon "Main content area" at bounding box center [537, 625] width 16 height 16
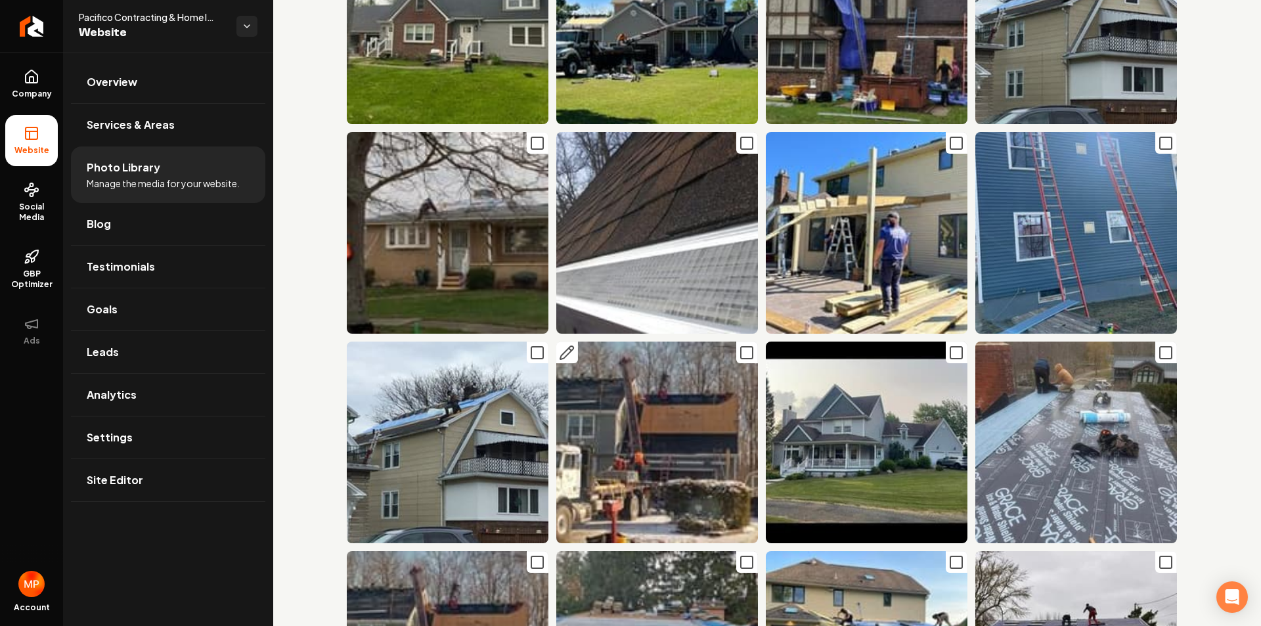
scroll to position [0, 0]
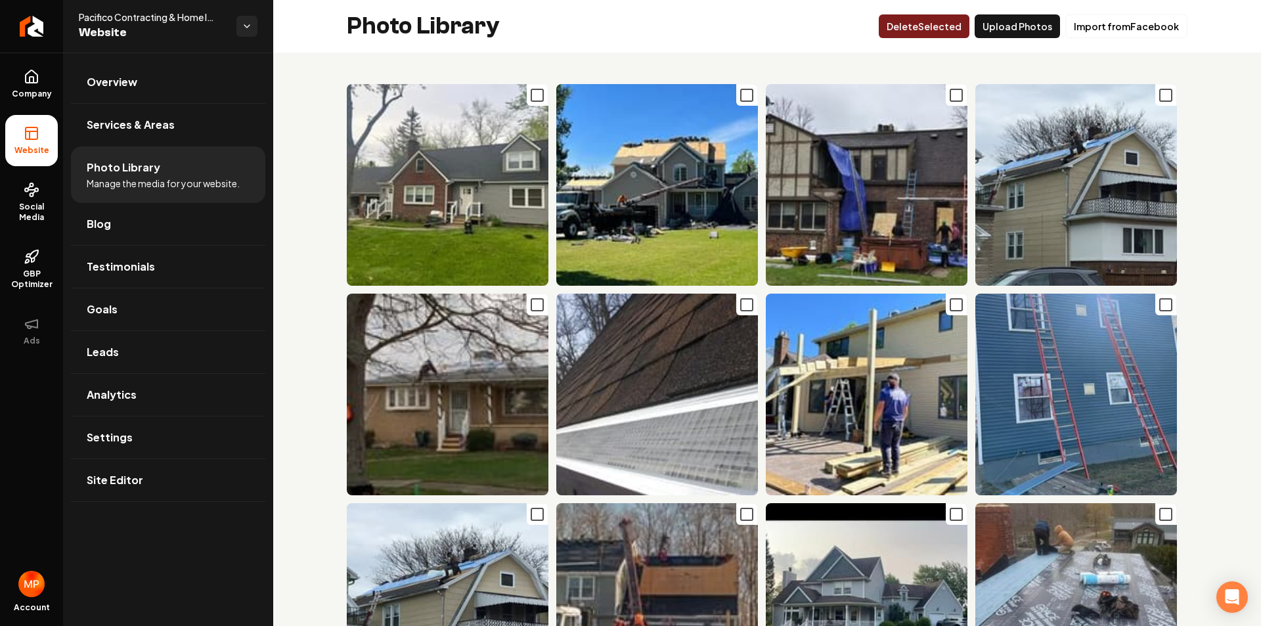
drag, startPoint x: 959, startPoint y: 28, endPoint x: 682, endPoint y: 68, distance: 280.1
click at [958, 28] on button "Delet e Selected" at bounding box center [924, 26] width 91 height 24
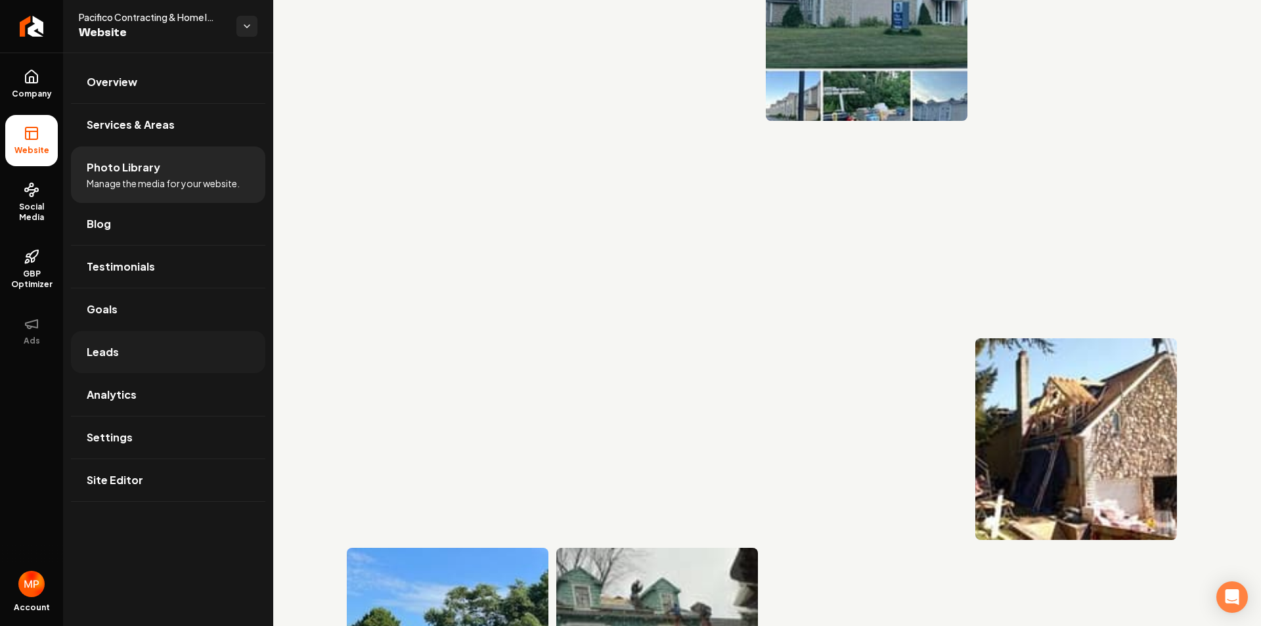
scroll to position [3350, 0]
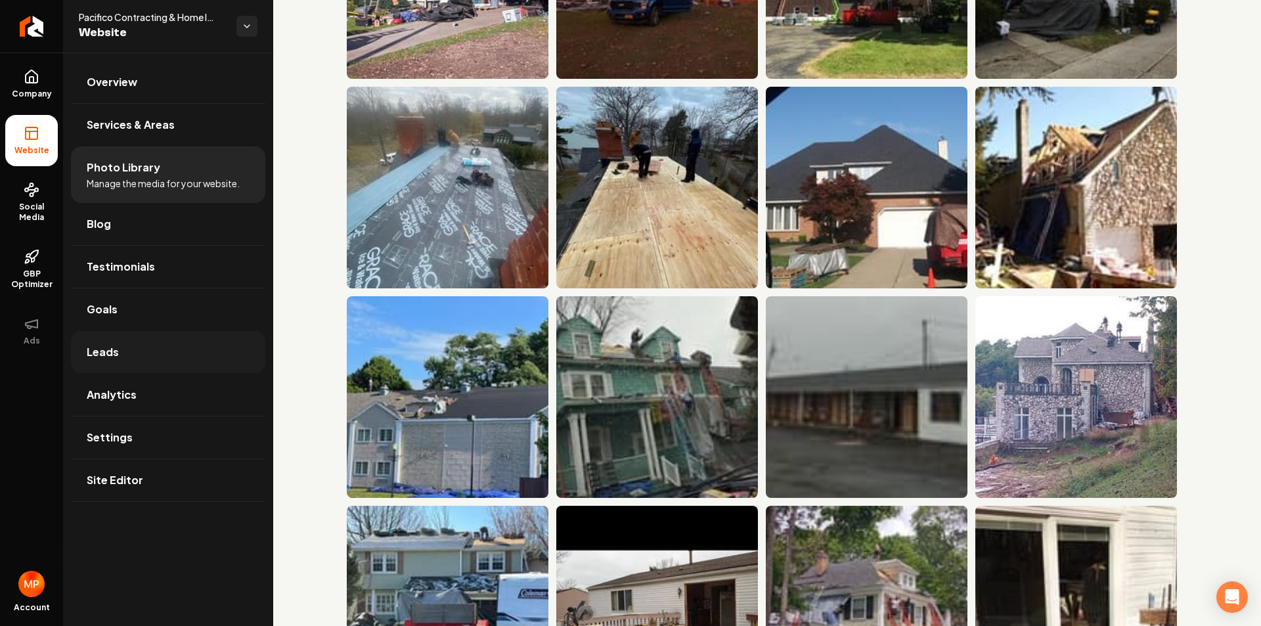
click at [129, 355] on link "Leads" at bounding box center [168, 352] width 194 height 42
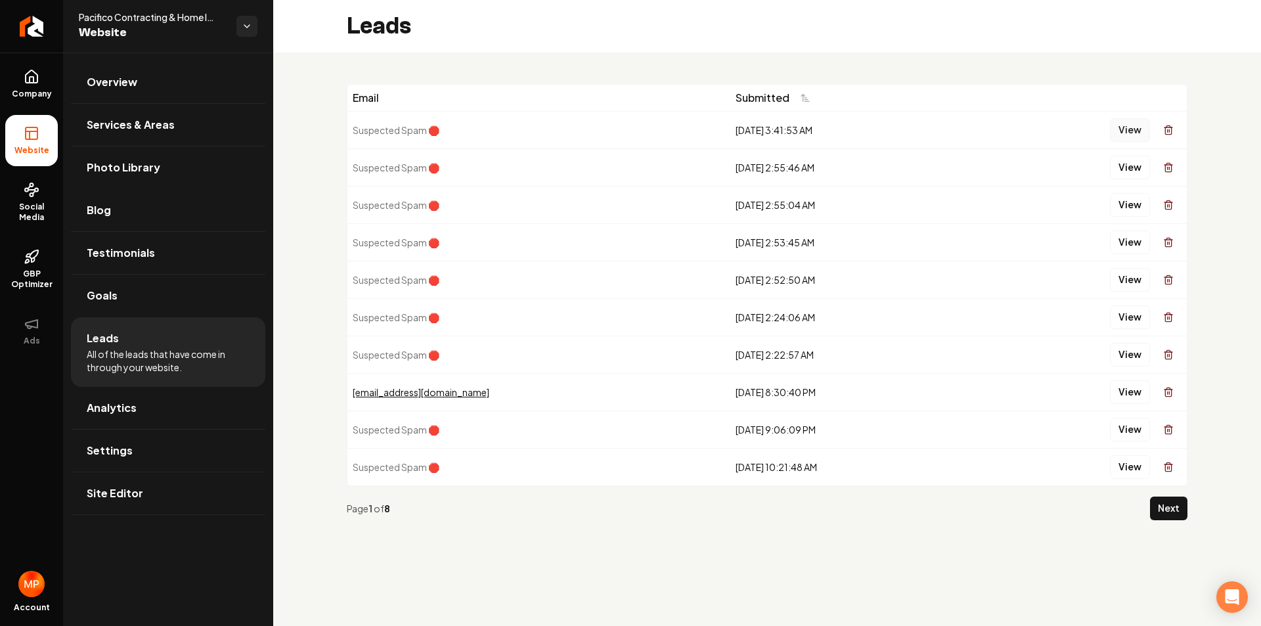
click at [1130, 132] on button "View" at bounding box center [1130, 130] width 40 height 24
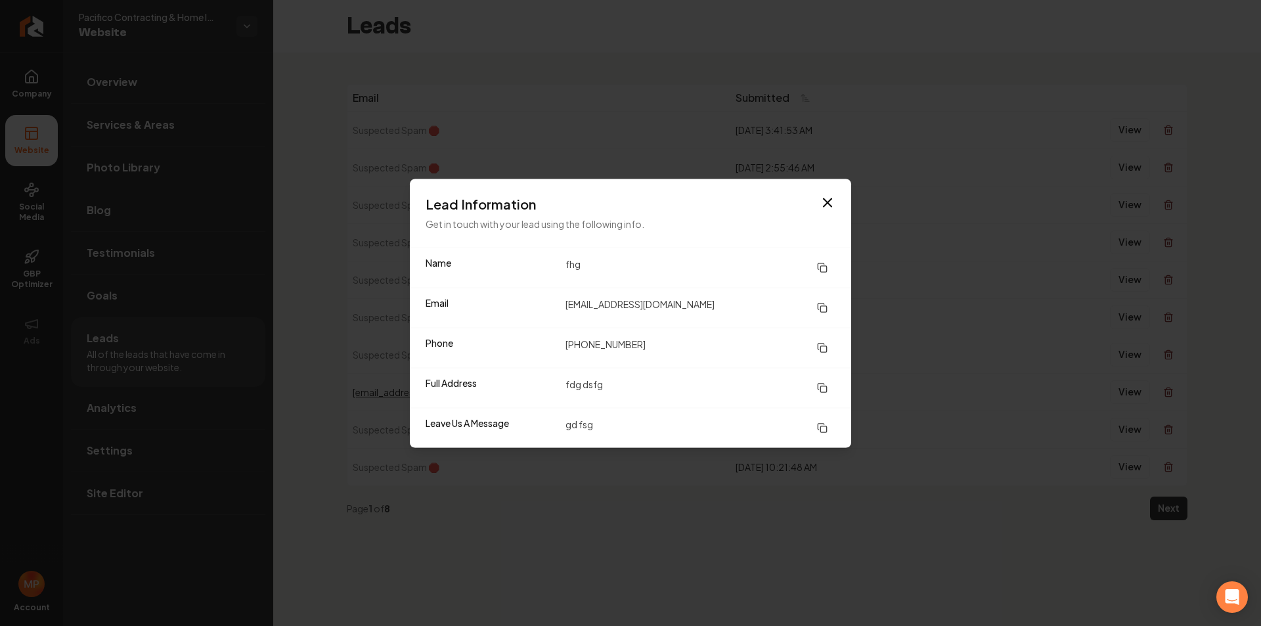
click at [845, 205] on div "Lead Information Get in touch with your lead using the following info." at bounding box center [630, 213] width 441 height 68
click at [832, 207] on icon "button" at bounding box center [828, 202] width 16 height 16
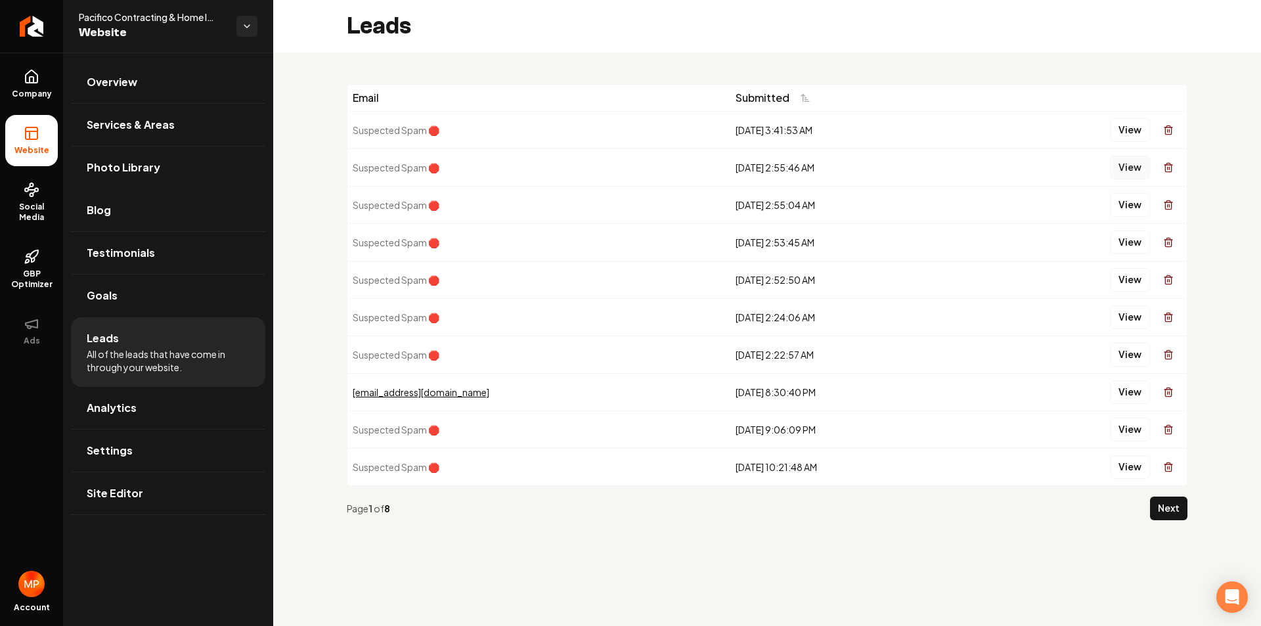
click at [1134, 169] on button "View" at bounding box center [1130, 168] width 40 height 24
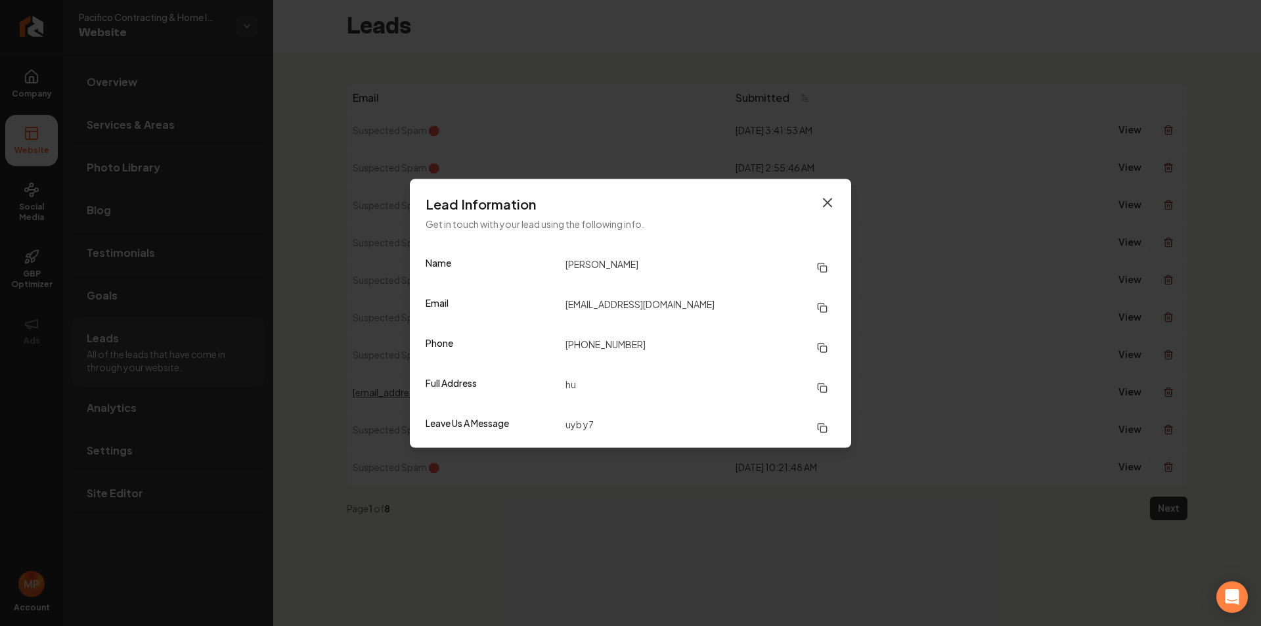
click at [826, 209] on icon "button" at bounding box center [828, 202] width 16 height 16
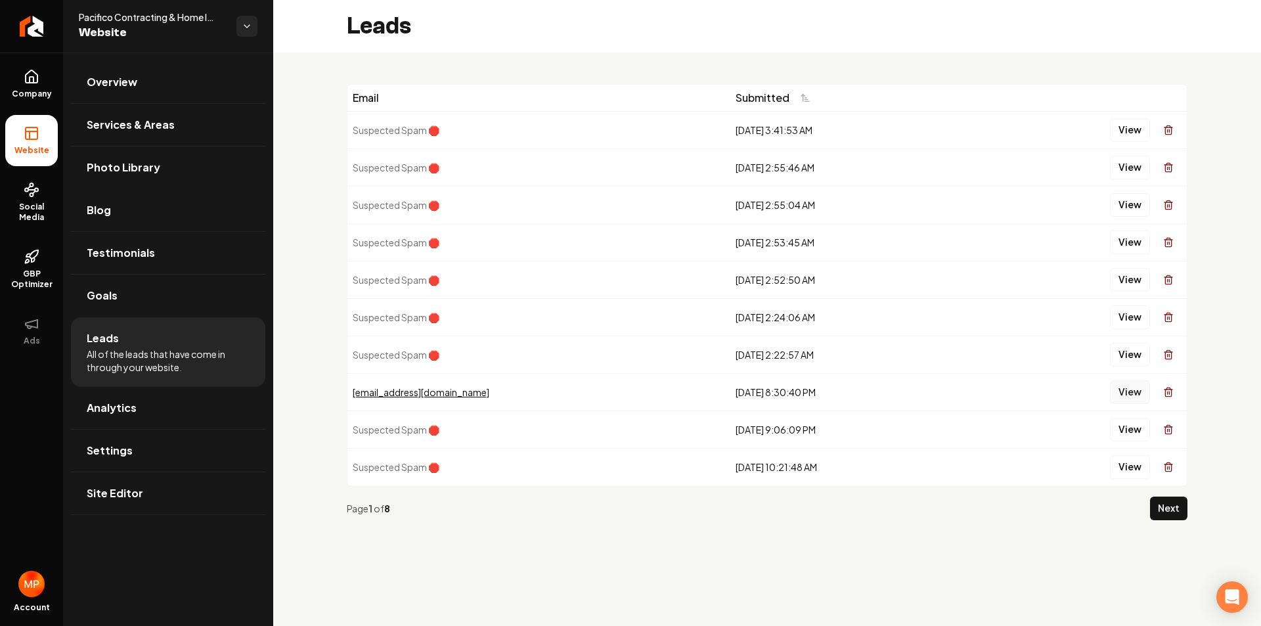
click at [1131, 393] on button "View" at bounding box center [1130, 392] width 40 height 24
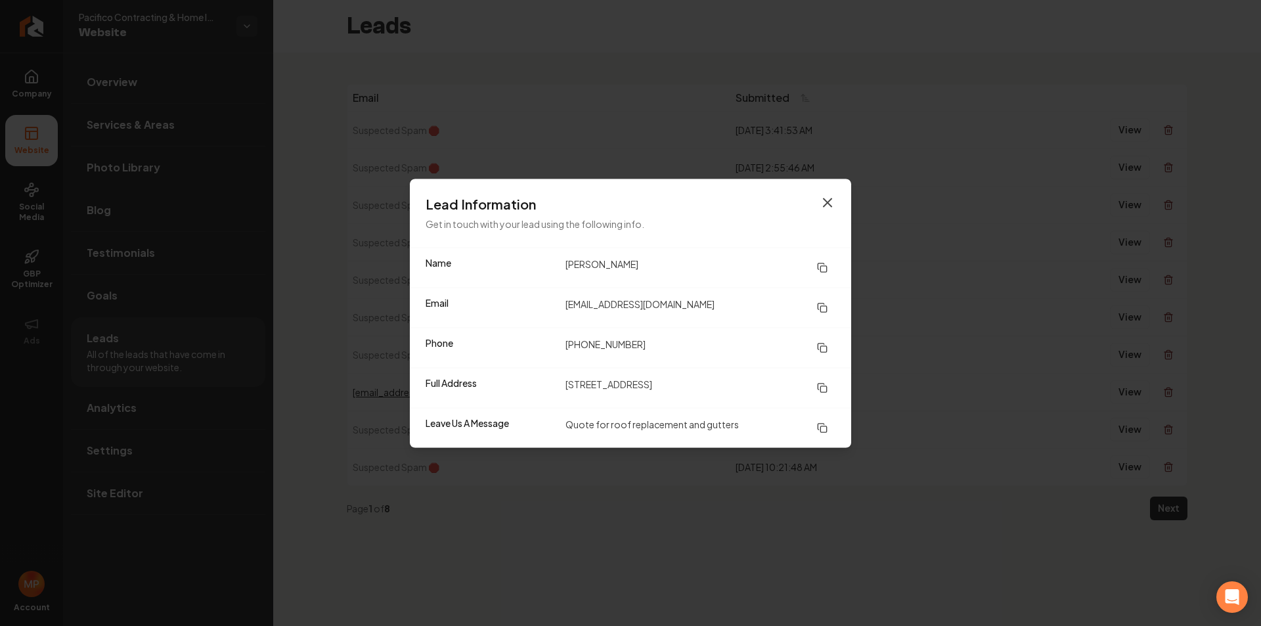
click at [831, 202] on icon "button" at bounding box center [828, 202] width 16 height 16
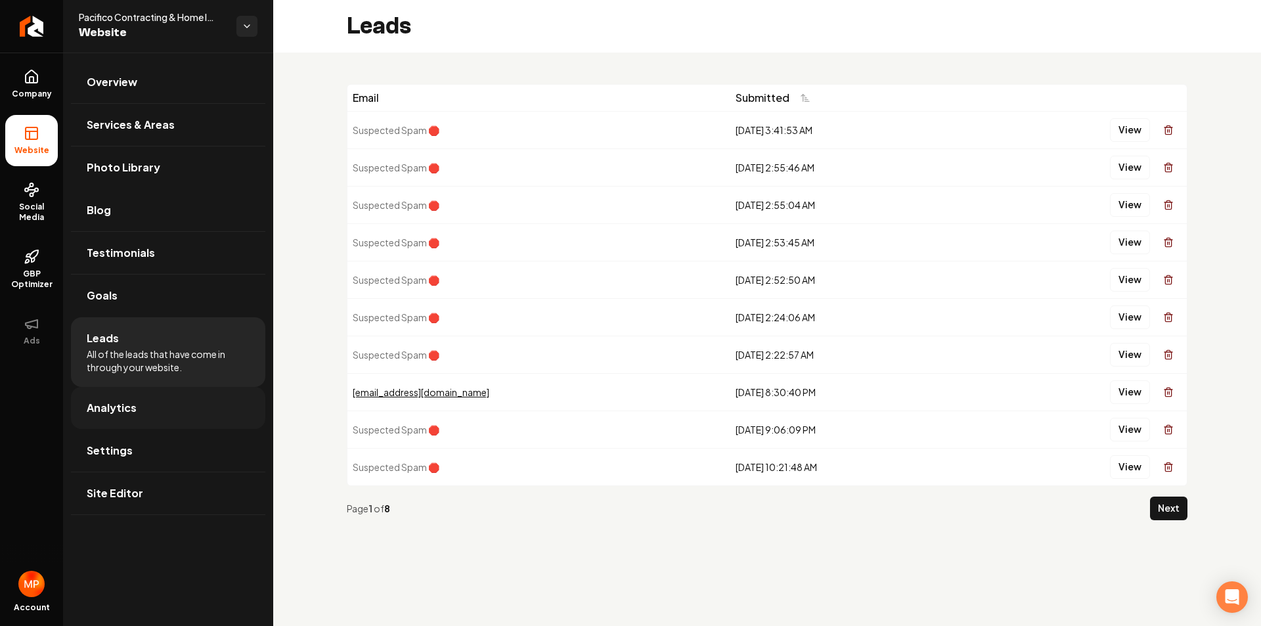
click at [118, 404] on span "Analytics" at bounding box center [112, 408] width 50 height 16
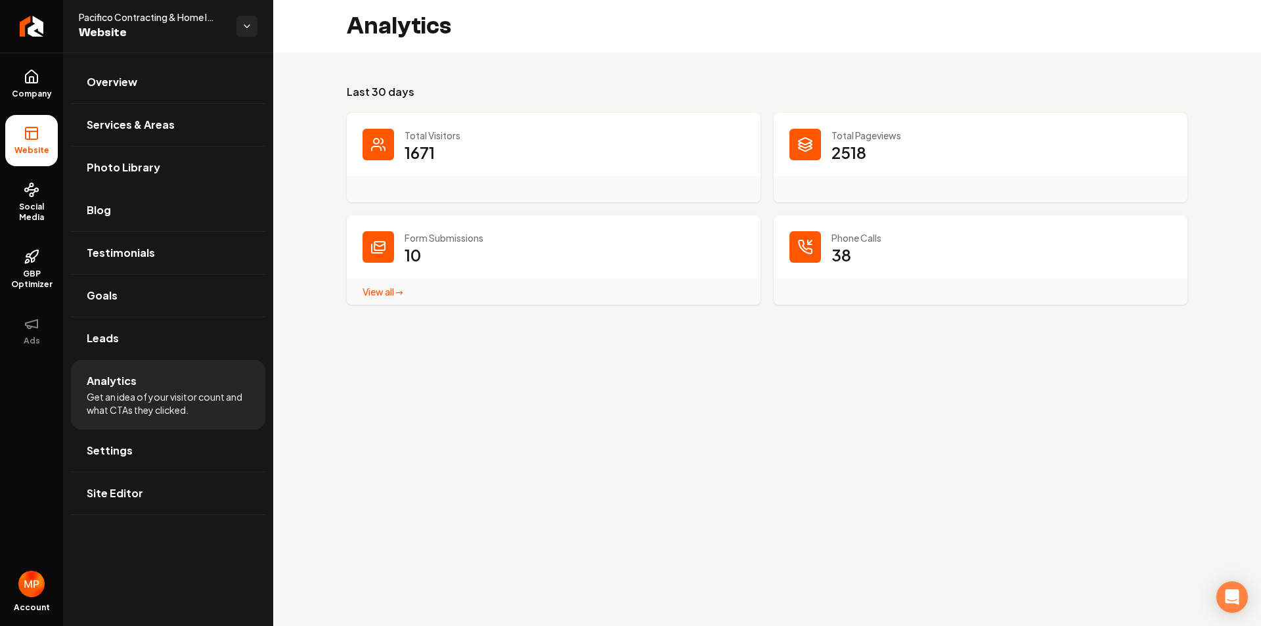
click at [374, 292] on link "View all → Form Submissions stats" at bounding box center [383, 292] width 41 height 12
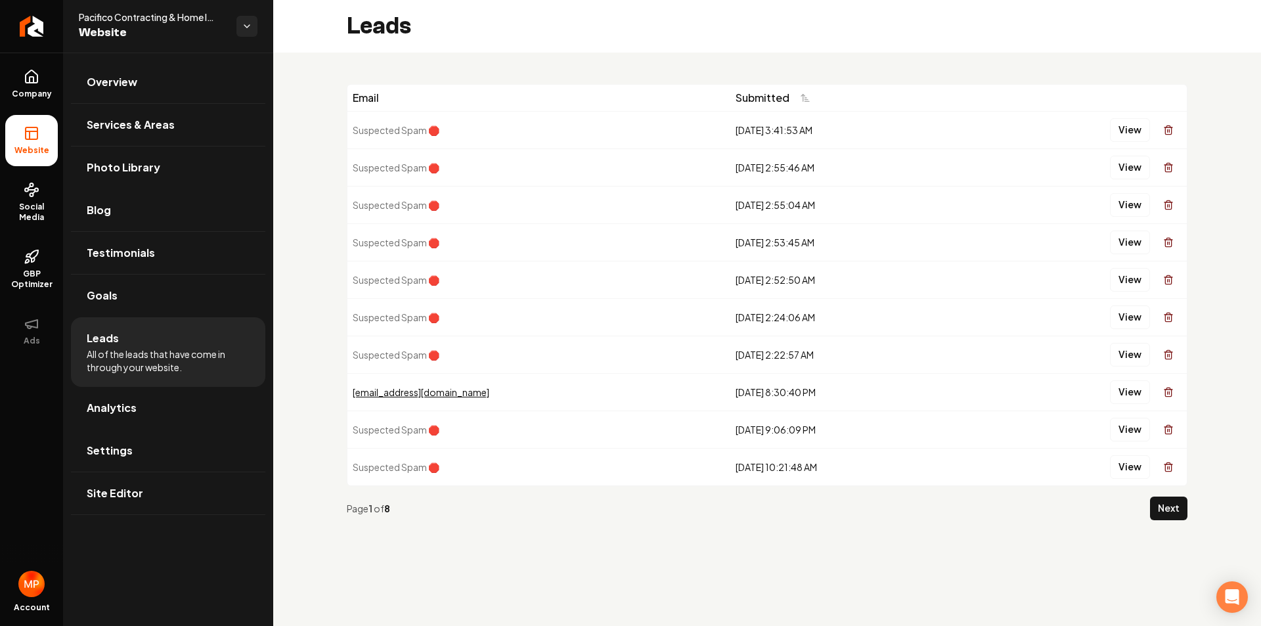
click at [136, 350] on span "All of the leads that have come in through your website." at bounding box center [168, 360] width 163 height 26
click at [169, 399] on link "Analytics" at bounding box center [168, 408] width 194 height 42
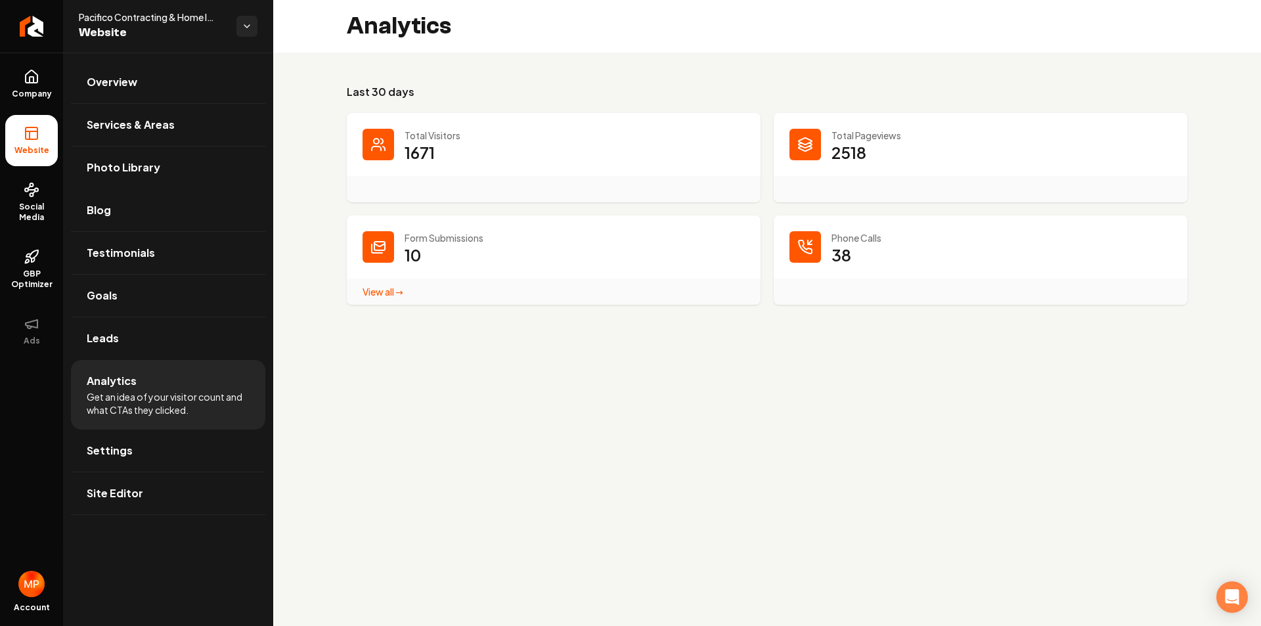
click at [384, 290] on link "View all → Form Submissions stats" at bounding box center [383, 292] width 41 height 12
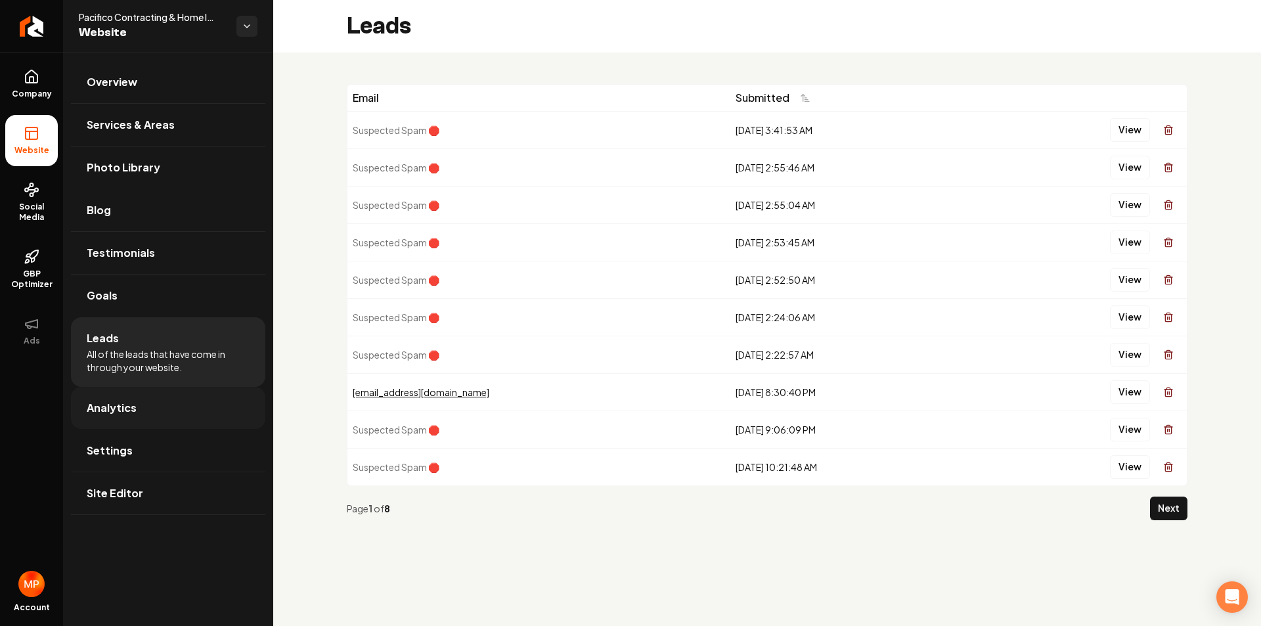
click at [148, 411] on link "Analytics" at bounding box center [168, 408] width 194 height 42
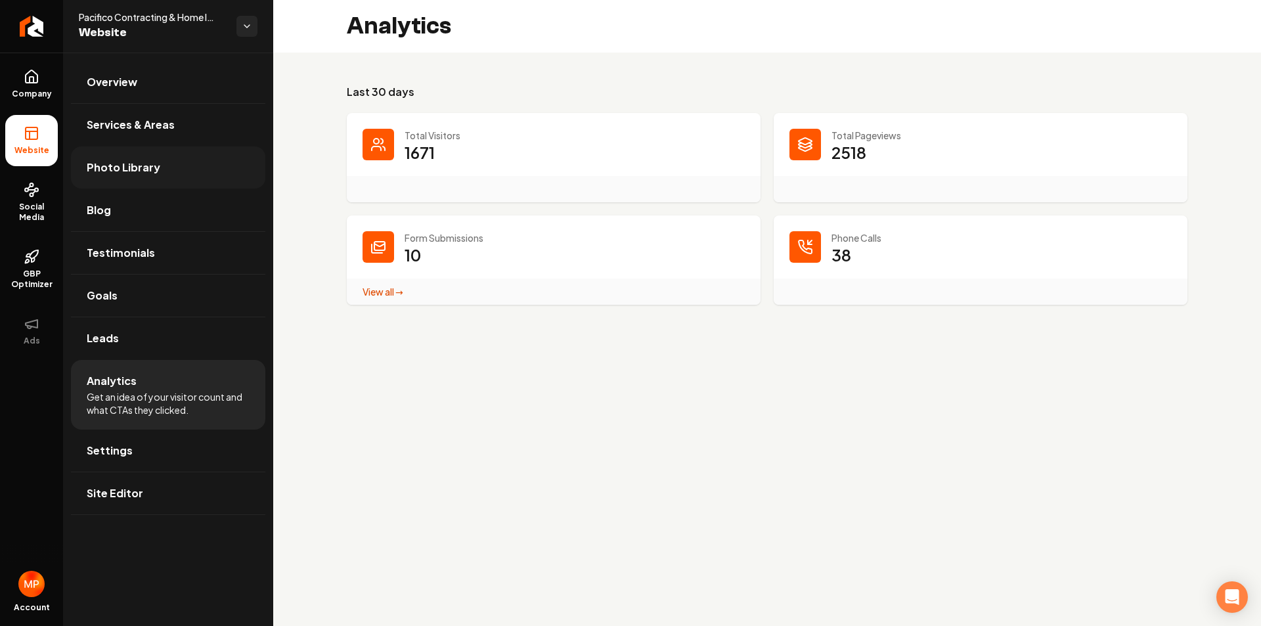
click at [137, 166] on span "Photo Library" at bounding box center [124, 168] width 74 height 16
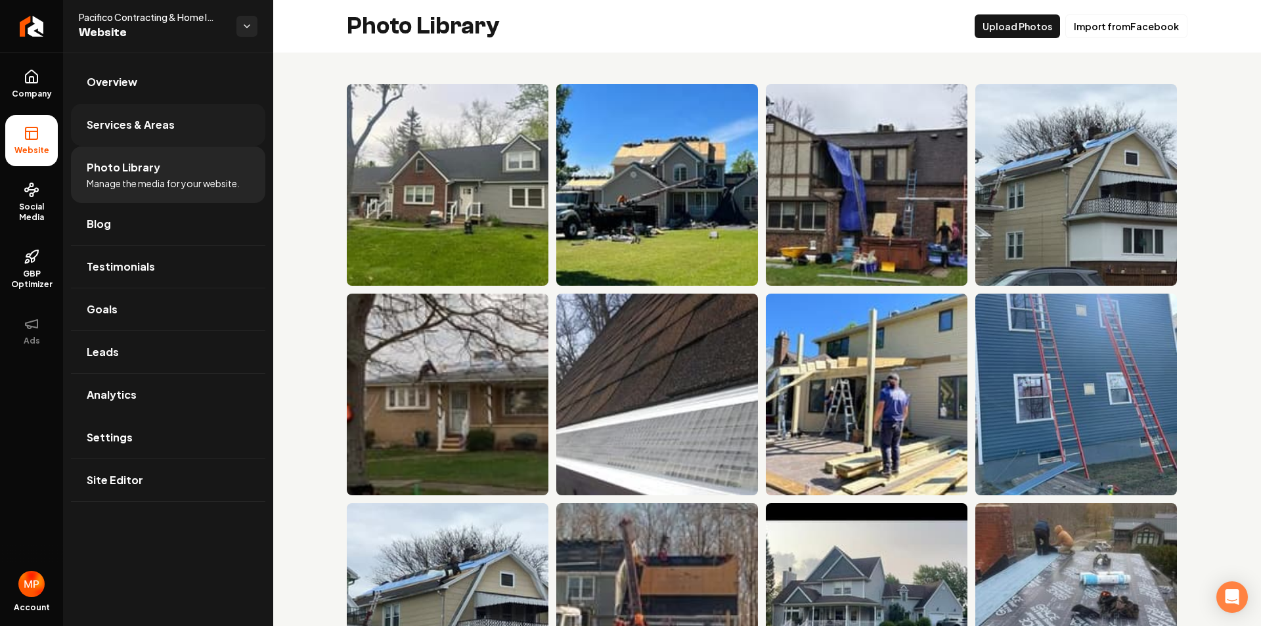
click at [154, 123] on span "Services & Areas" at bounding box center [131, 125] width 88 height 16
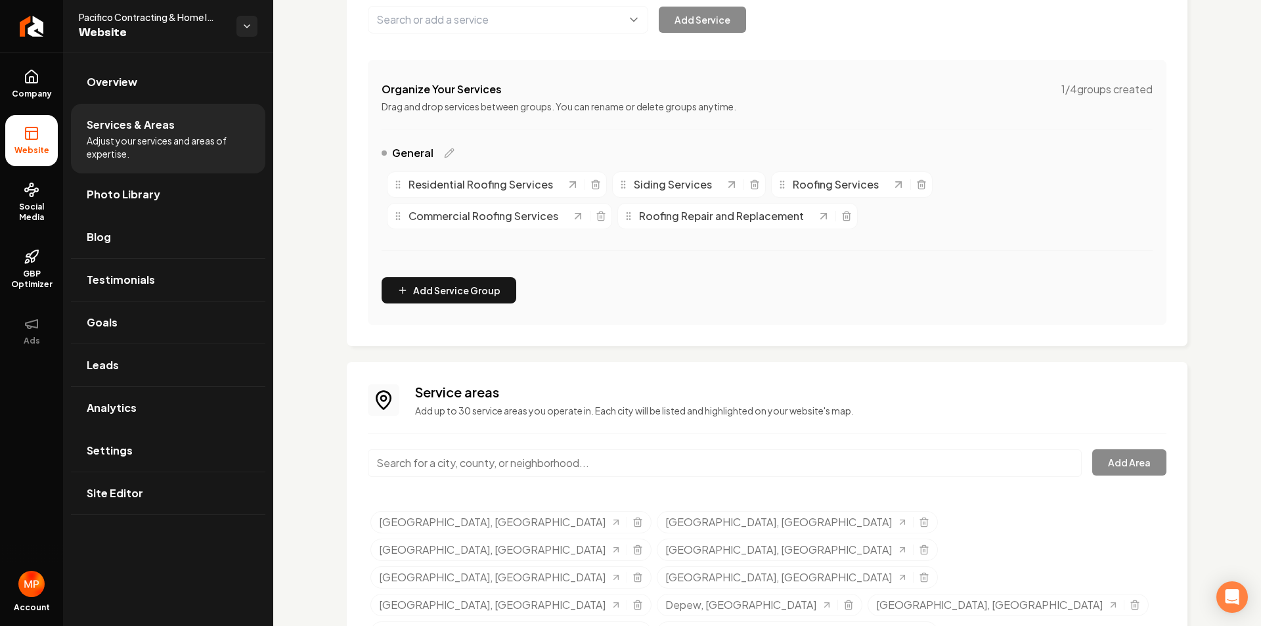
scroll to position [217, 0]
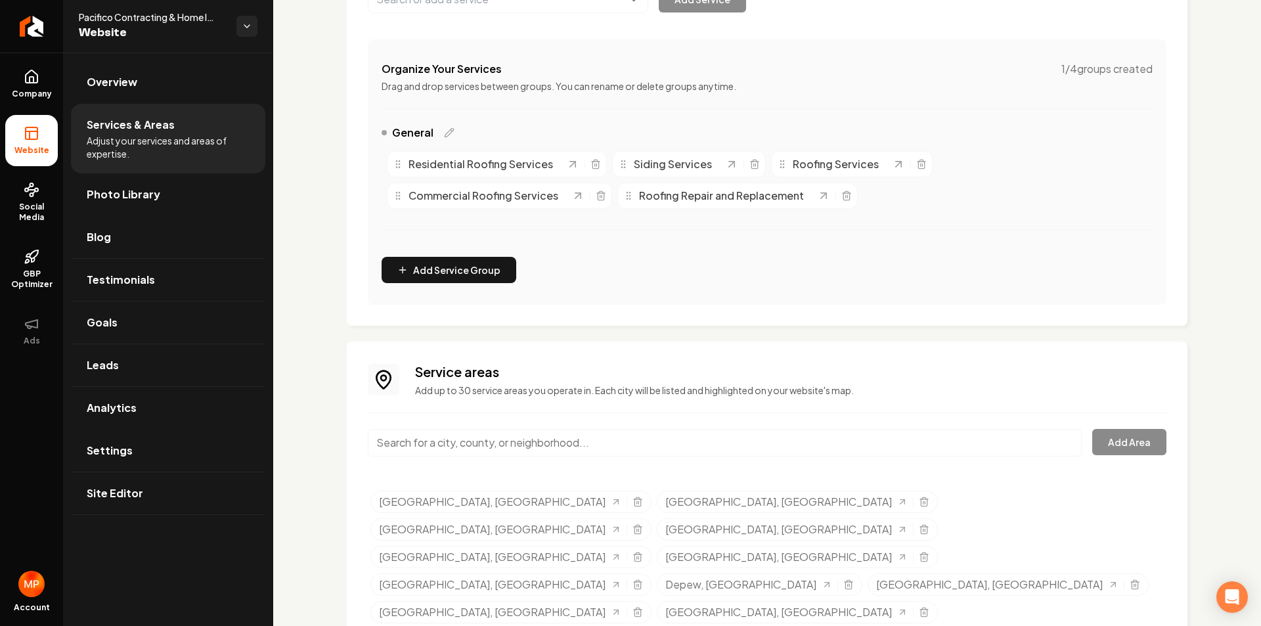
click at [539, 437] on input "Main content area" at bounding box center [725, 443] width 714 height 28
click at [1142, 444] on button "Add Area" at bounding box center [1129, 442] width 74 height 26
click at [456, 439] on input "Armor, [GEOGRAPHIC_DATA]" at bounding box center [725, 443] width 714 height 28
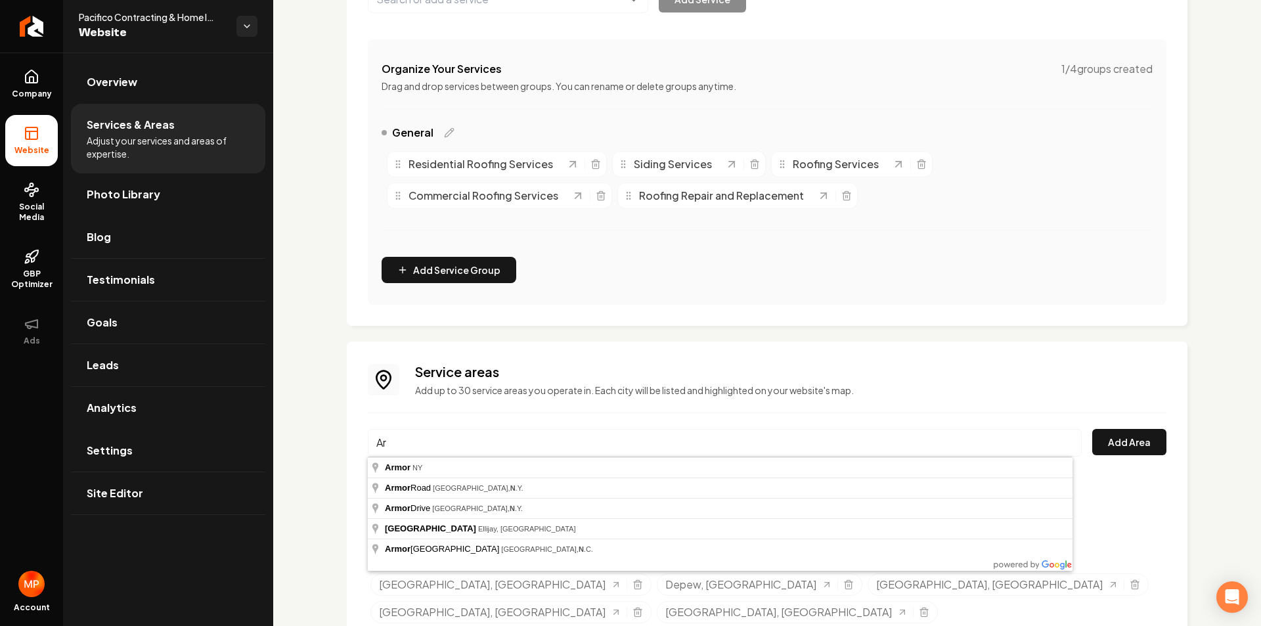
type input "A"
type input "w"
type input "[GEOGRAPHIC_DATA], [GEOGRAPHIC_DATA]"
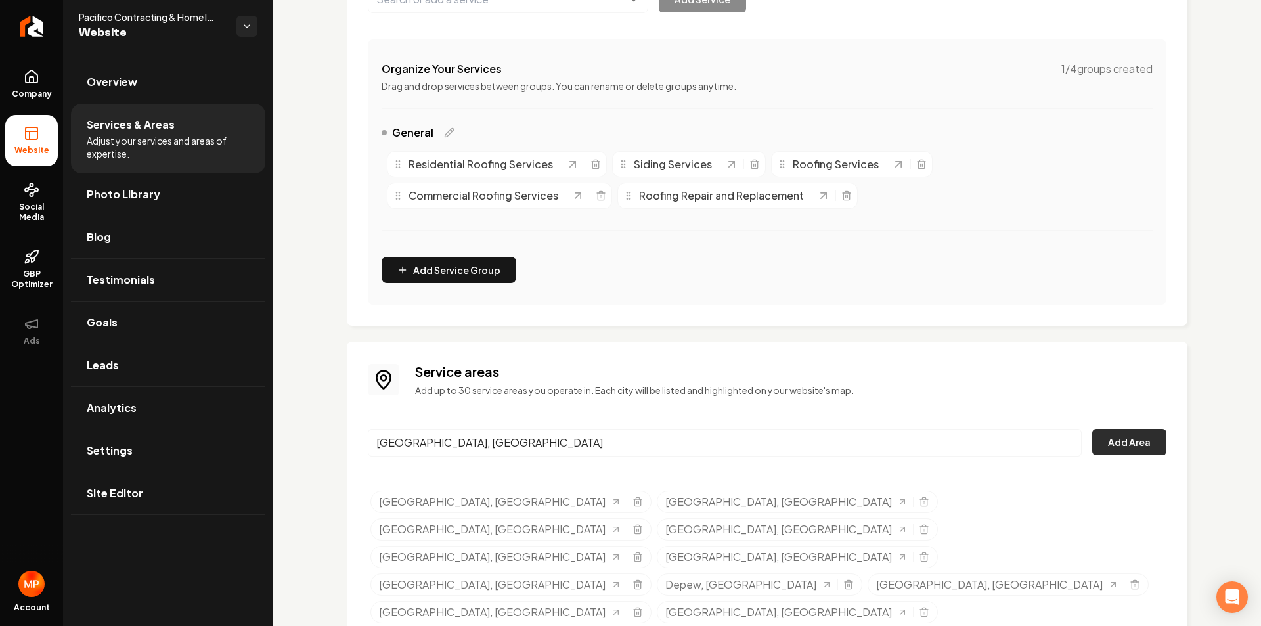
click at [1128, 441] on button "Add Area" at bounding box center [1129, 442] width 74 height 26
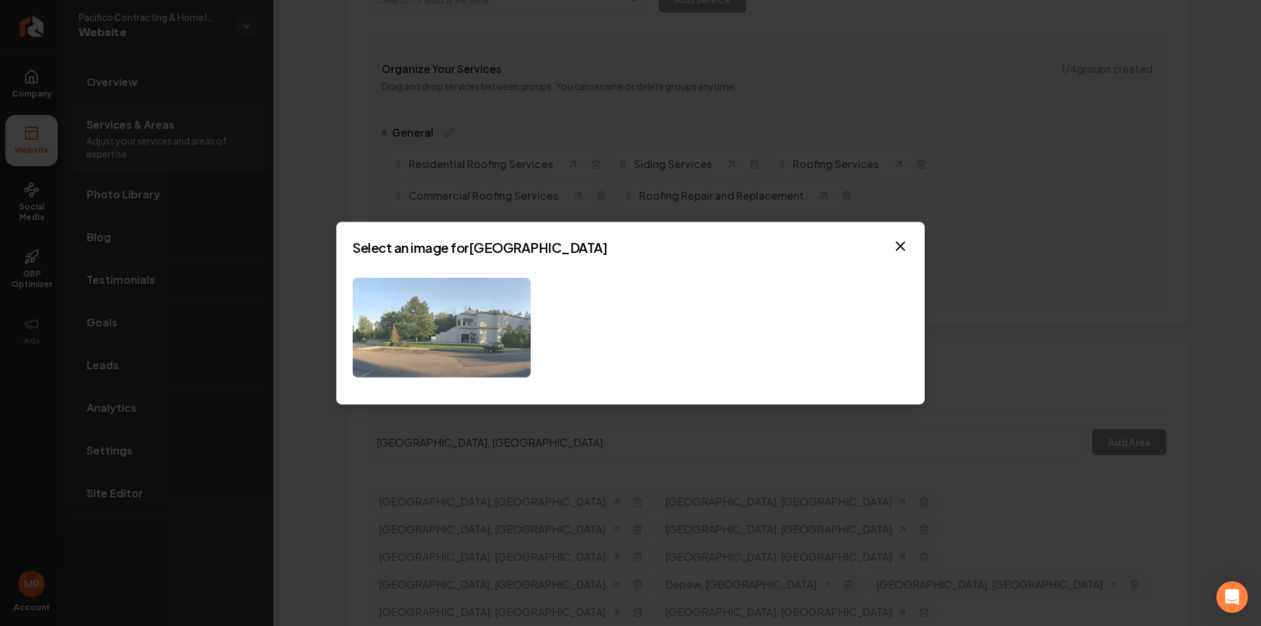
click at [473, 338] on img at bounding box center [442, 327] width 178 height 100
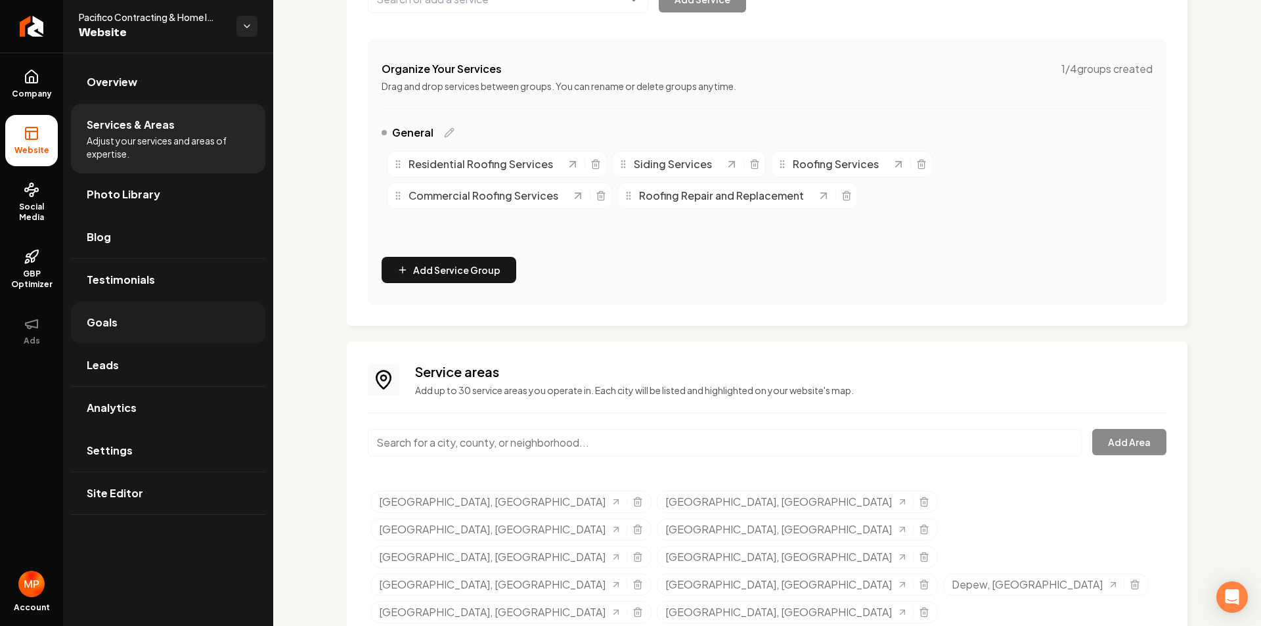
click at [132, 328] on link "Goals" at bounding box center [168, 322] width 194 height 42
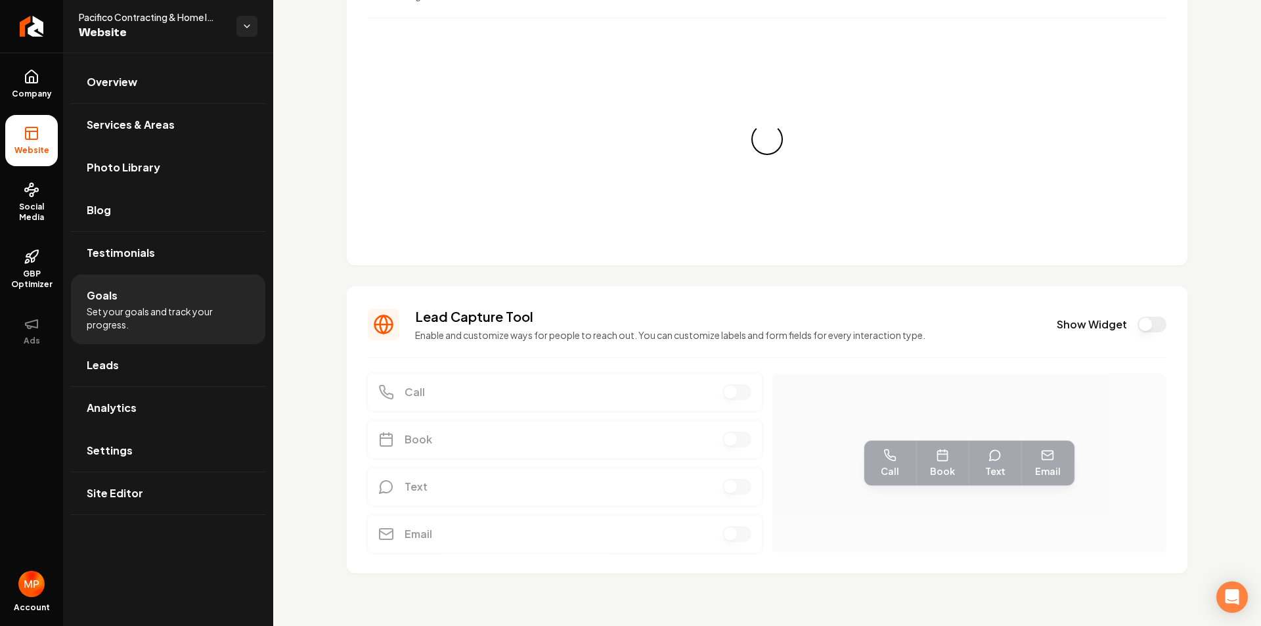
scroll to position [24, 0]
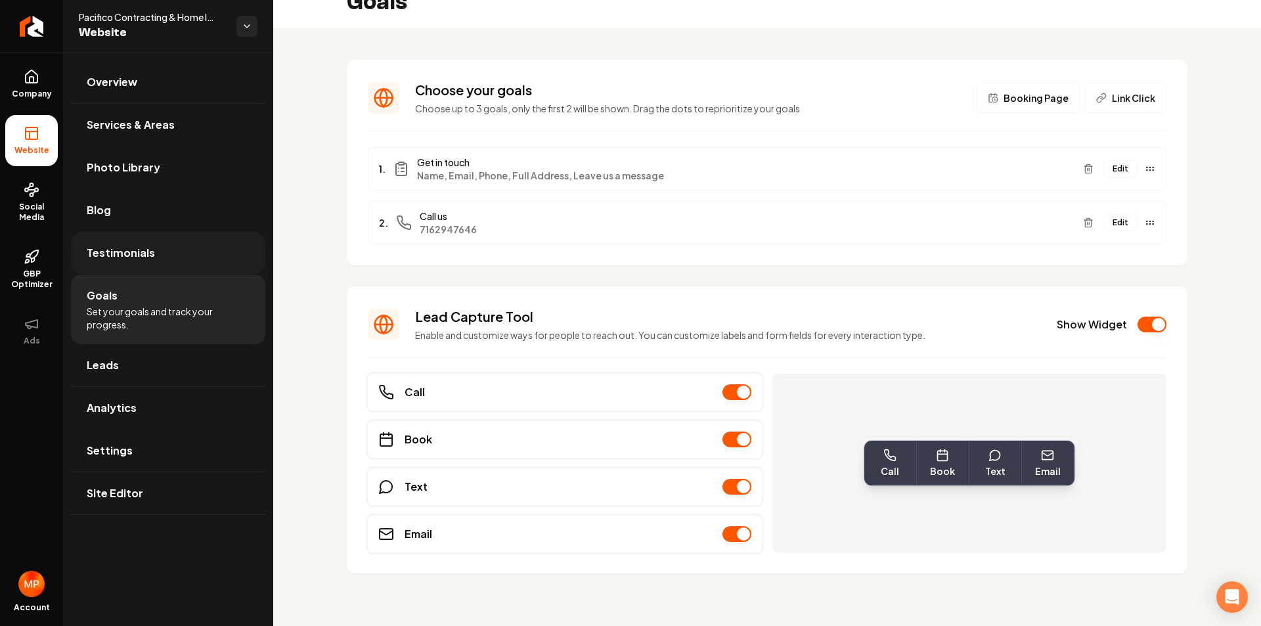
click at [128, 257] on span "Testimonials" at bounding box center [121, 253] width 68 height 16
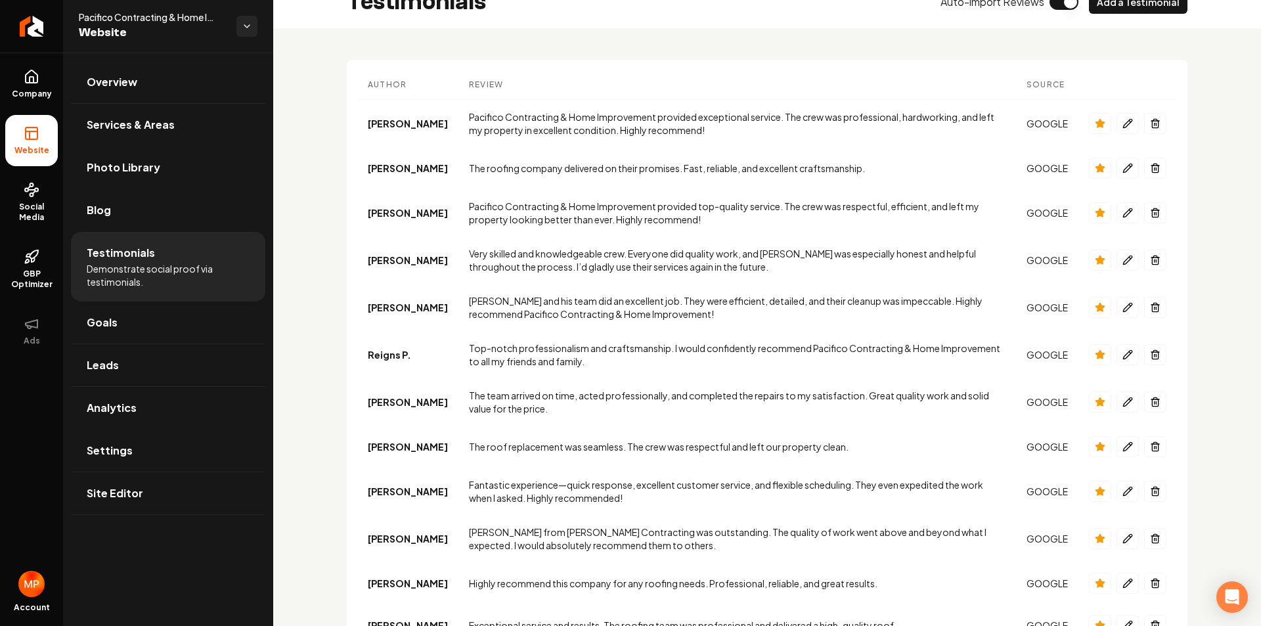
scroll to position [217, 0]
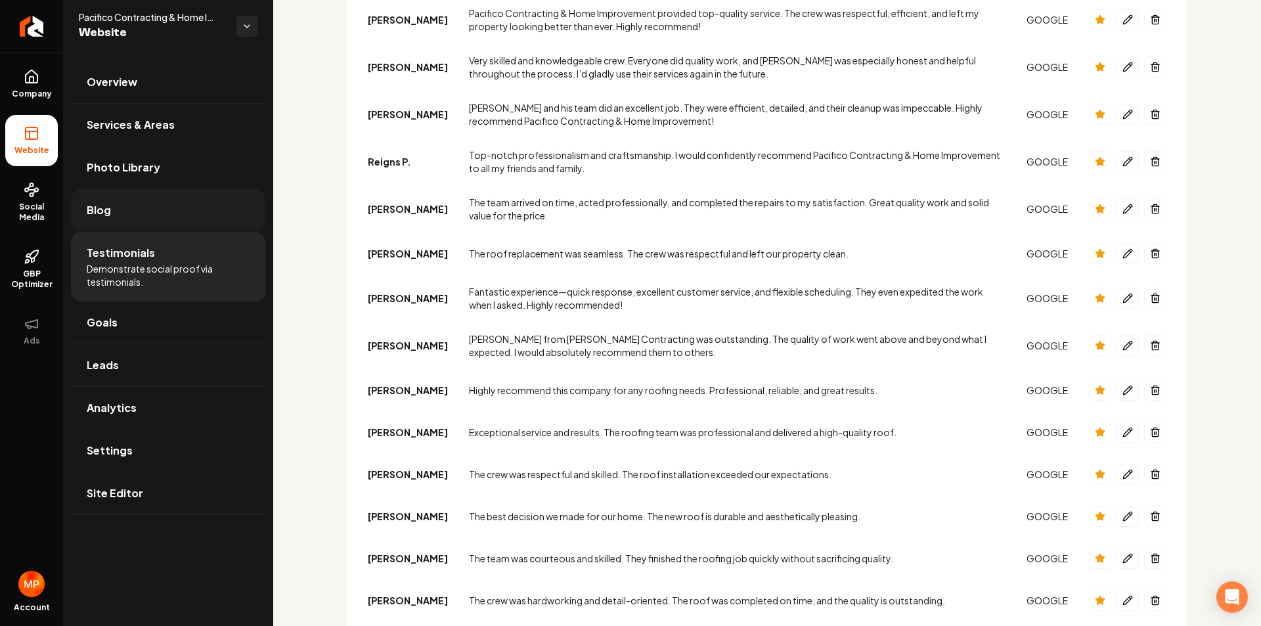
click at [156, 213] on link "Blog" at bounding box center [168, 210] width 194 height 42
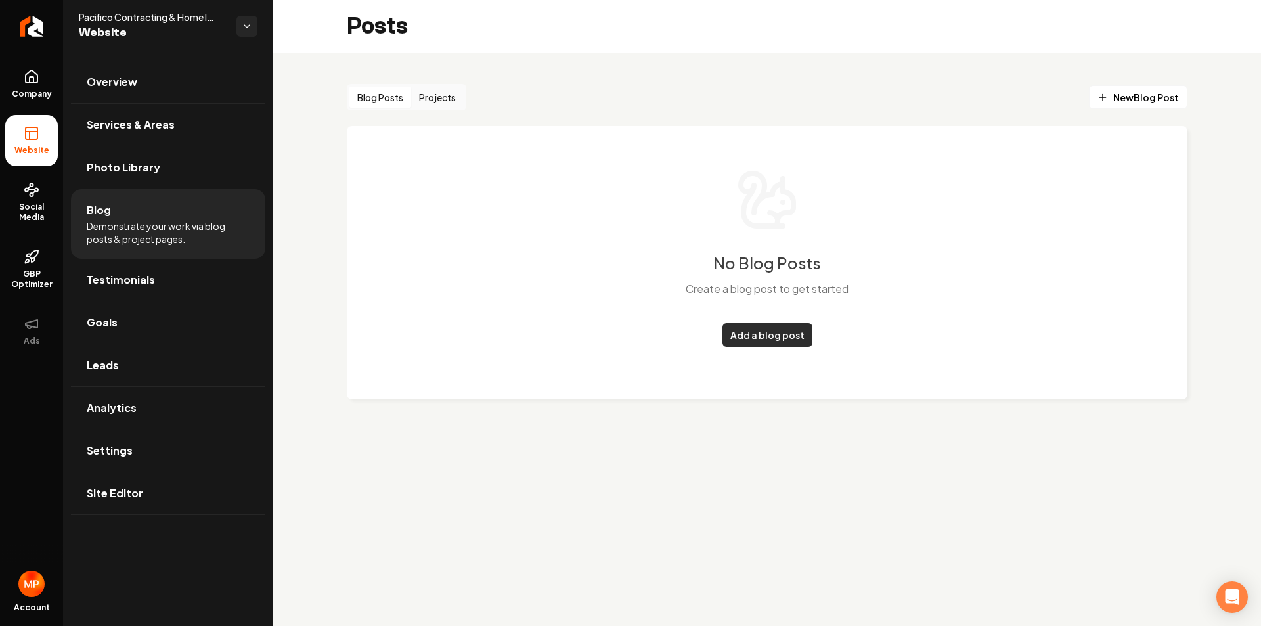
click at [778, 338] on link "Add a blog post" at bounding box center [767, 335] width 90 height 24
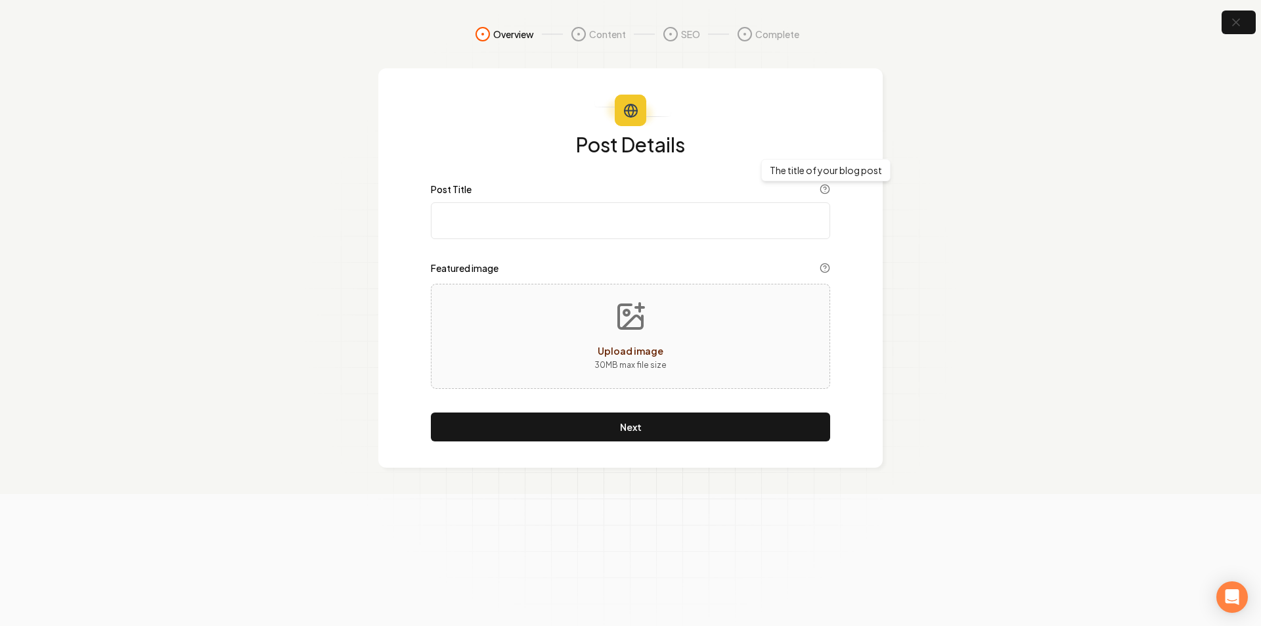
click at [823, 189] on icon at bounding box center [825, 189] width 11 height 11
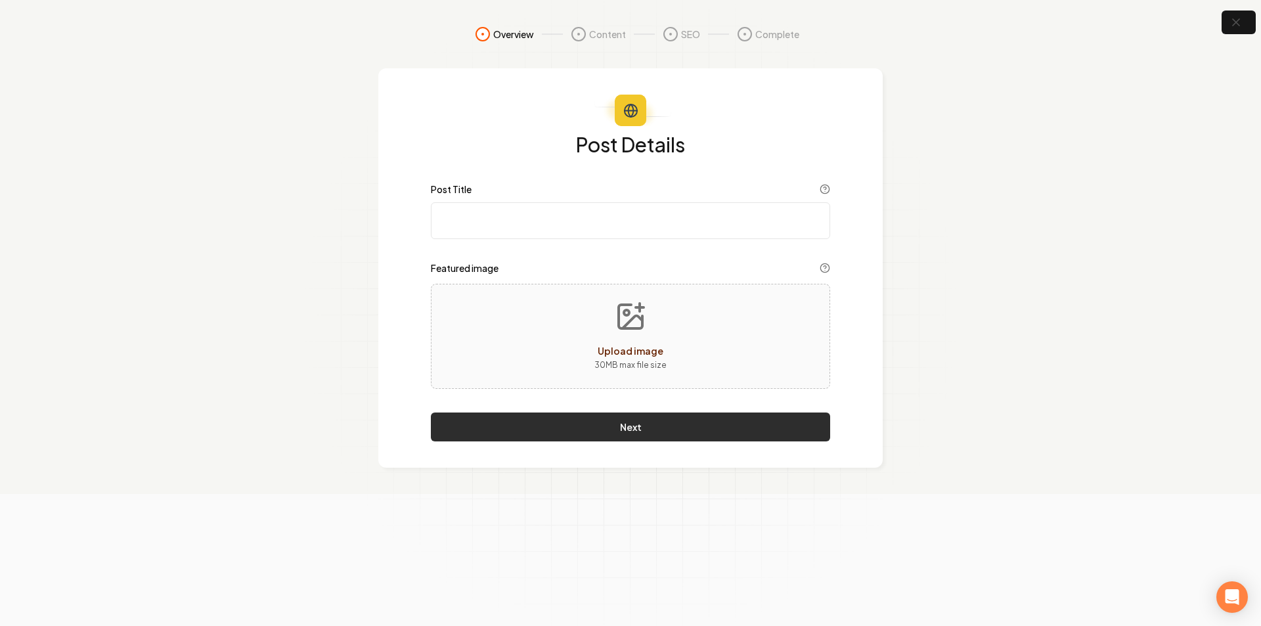
click at [636, 432] on button "Next" at bounding box center [630, 426] width 399 height 29
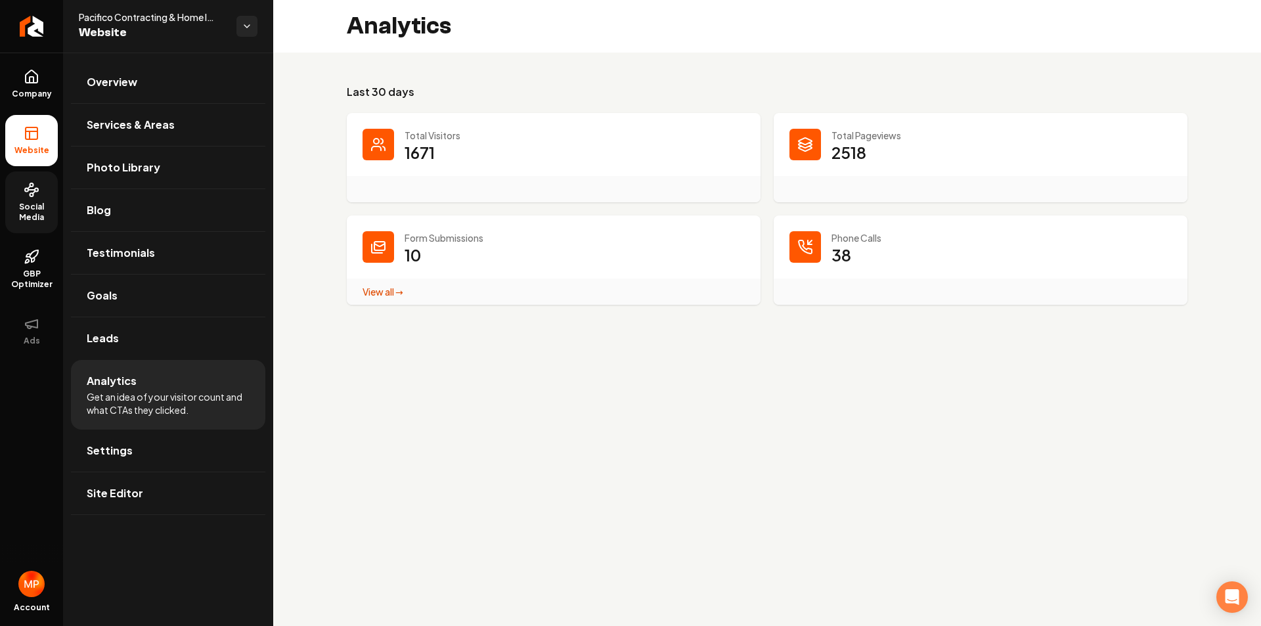
click at [39, 200] on link "Social Media" at bounding box center [31, 202] width 53 height 62
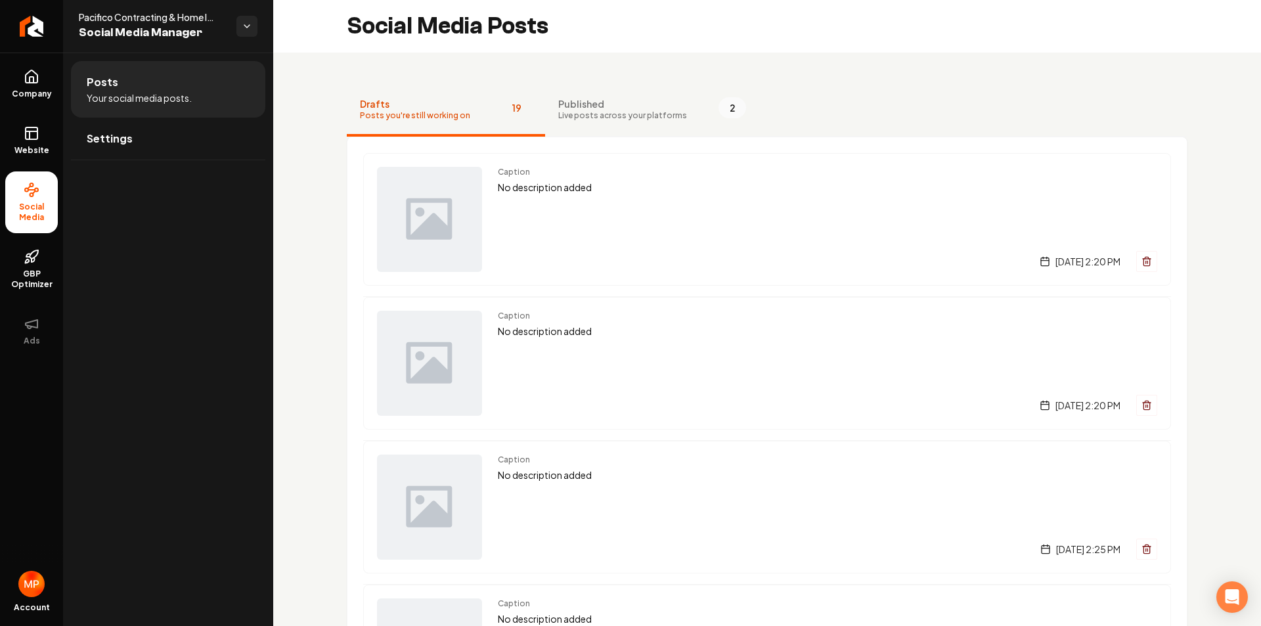
click at [463, 120] on span "Posts you're still working on" at bounding box center [415, 115] width 110 height 11
click at [581, 108] on span "Published" at bounding box center [622, 103] width 129 height 13
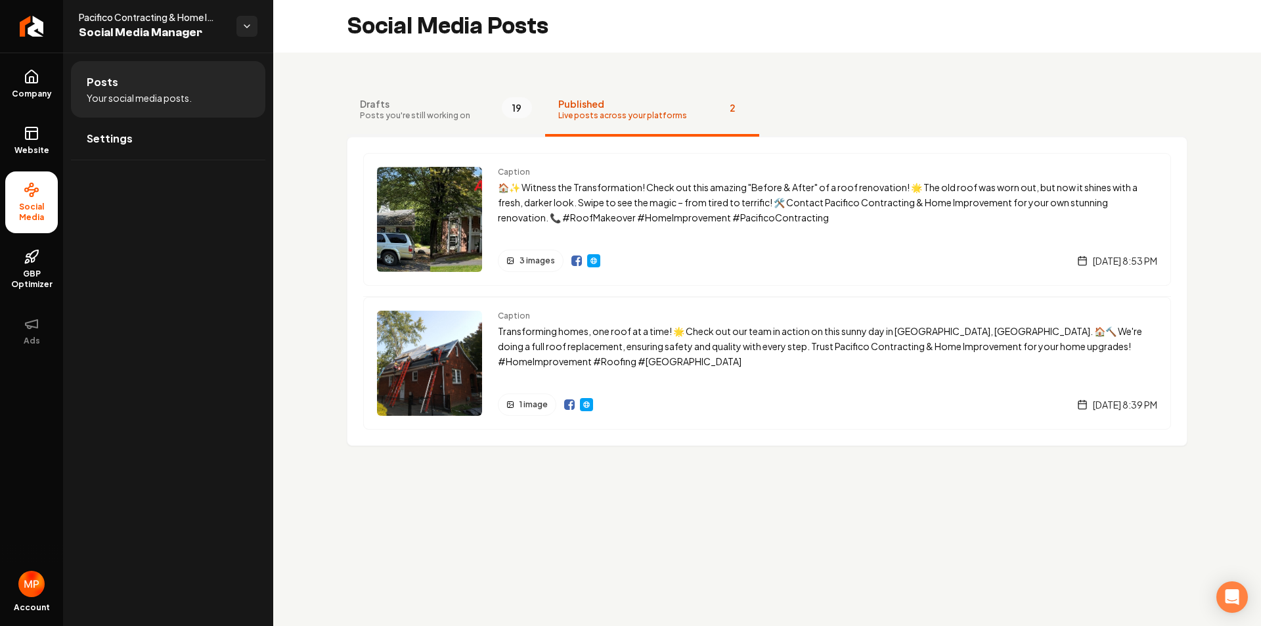
click at [422, 106] on span "Drafts" at bounding box center [415, 103] width 110 height 13
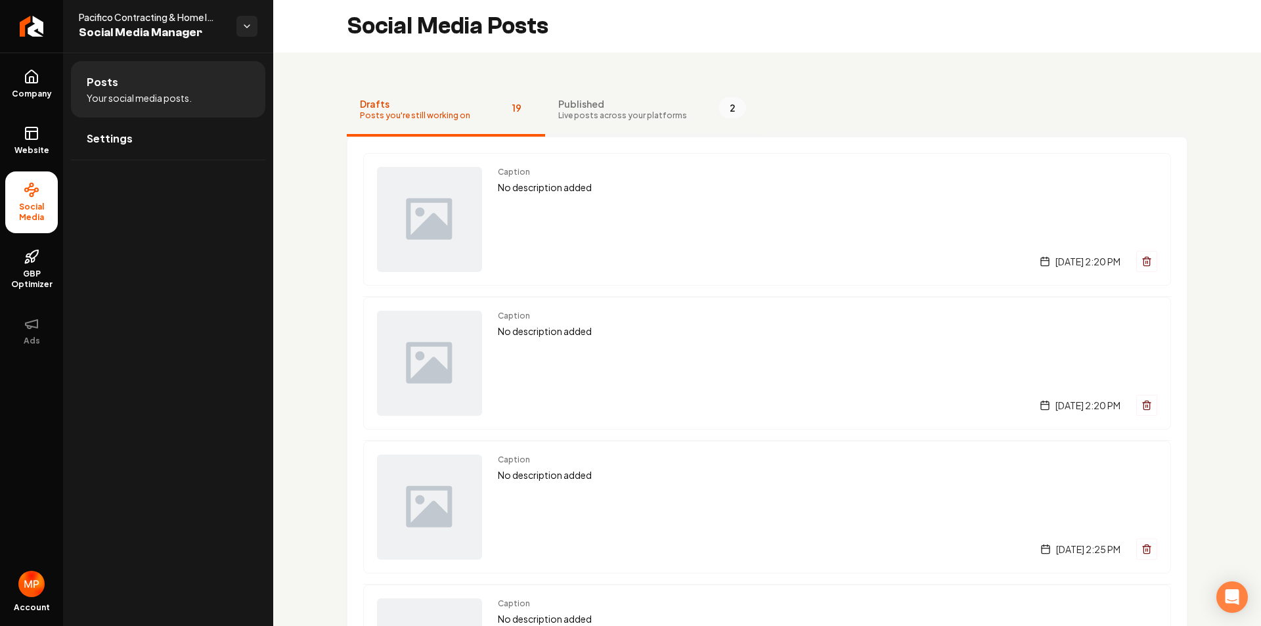
click at [633, 114] on span "Live posts across your platforms" at bounding box center [622, 115] width 129 height 11
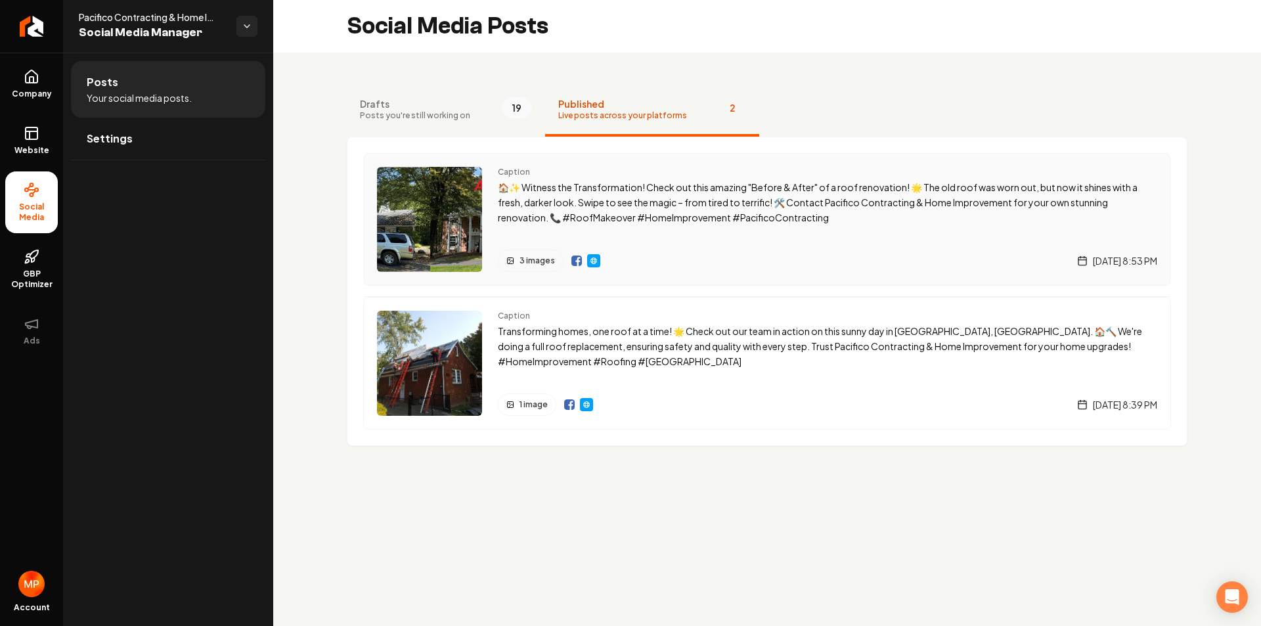
click at [594, 257] on img "Main content area" at bounding box center [593, 260] width 11 height 11
click at [37, 144] on link "Website" at bounding box center [31, 140] width 53 height 51
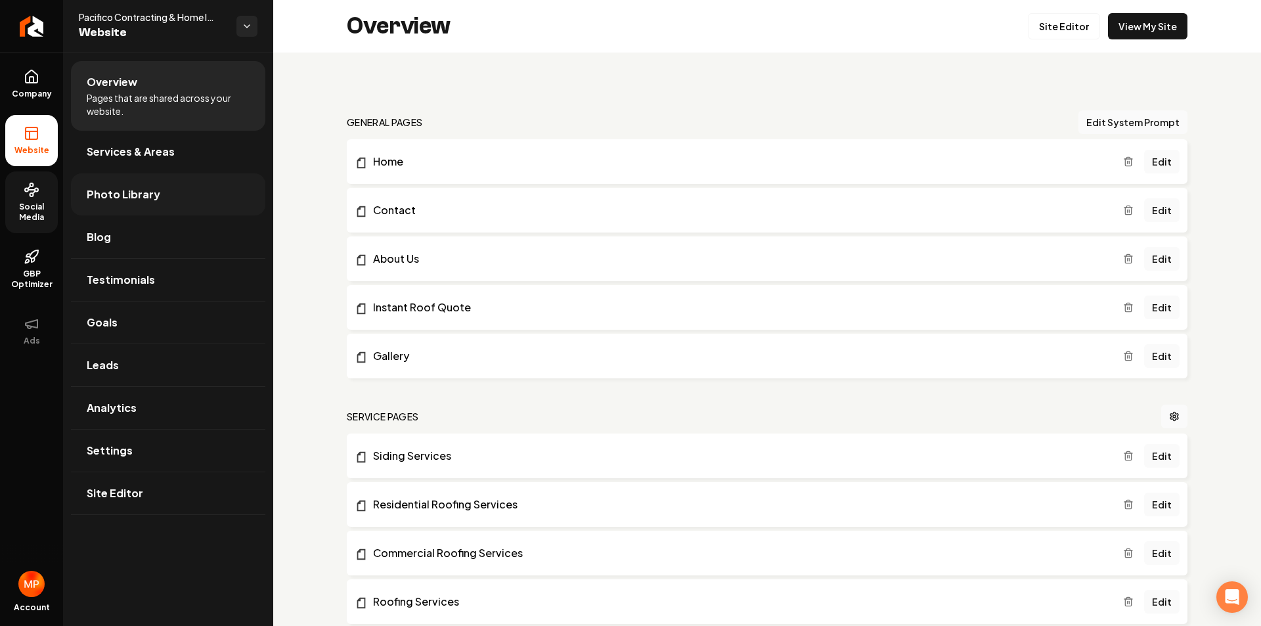
click at [162, 192] on link "Photo Library" at bounding box center [168, 194] width 194 height 42
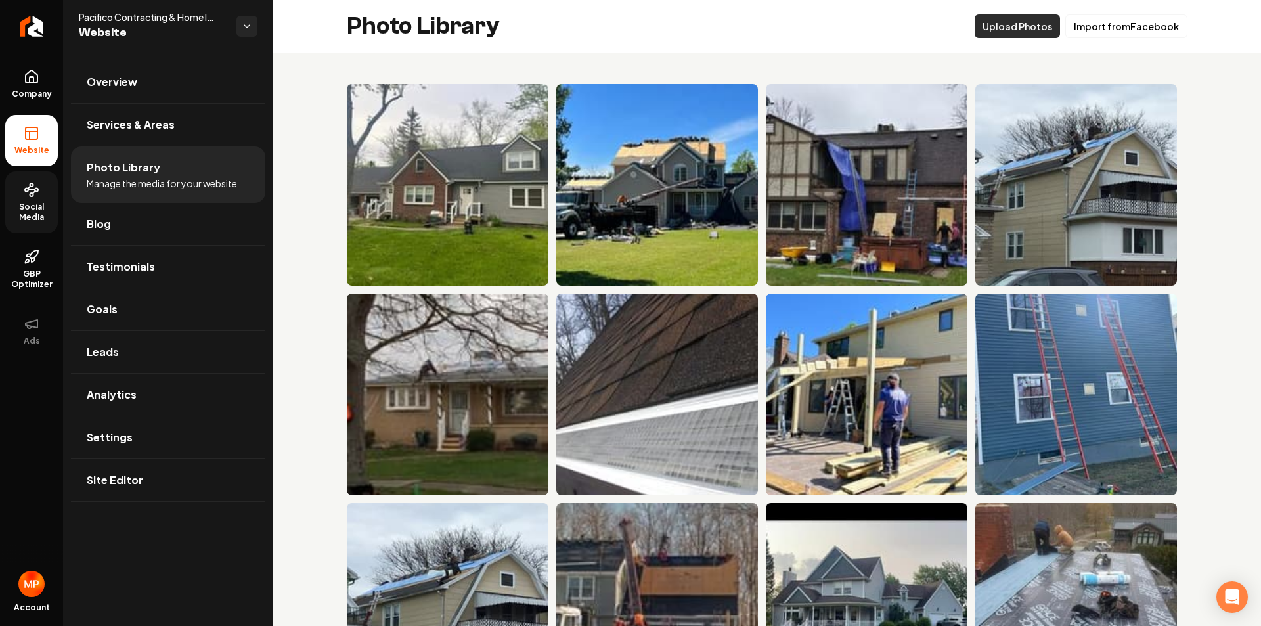
click at [1016, 29] on button "Upload Photos" at bounding box center [1017, 26] width 85 height 24
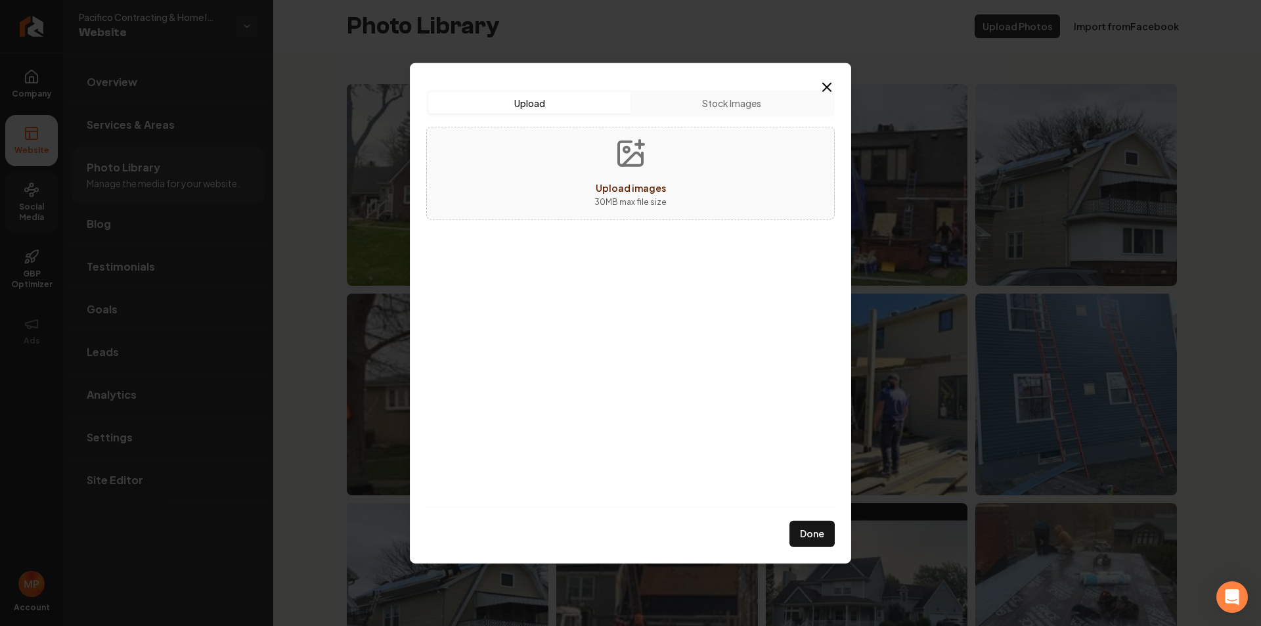
click at [763, 106] on button "Stock Images" at bounding box center [731, 102] width 202 height 21
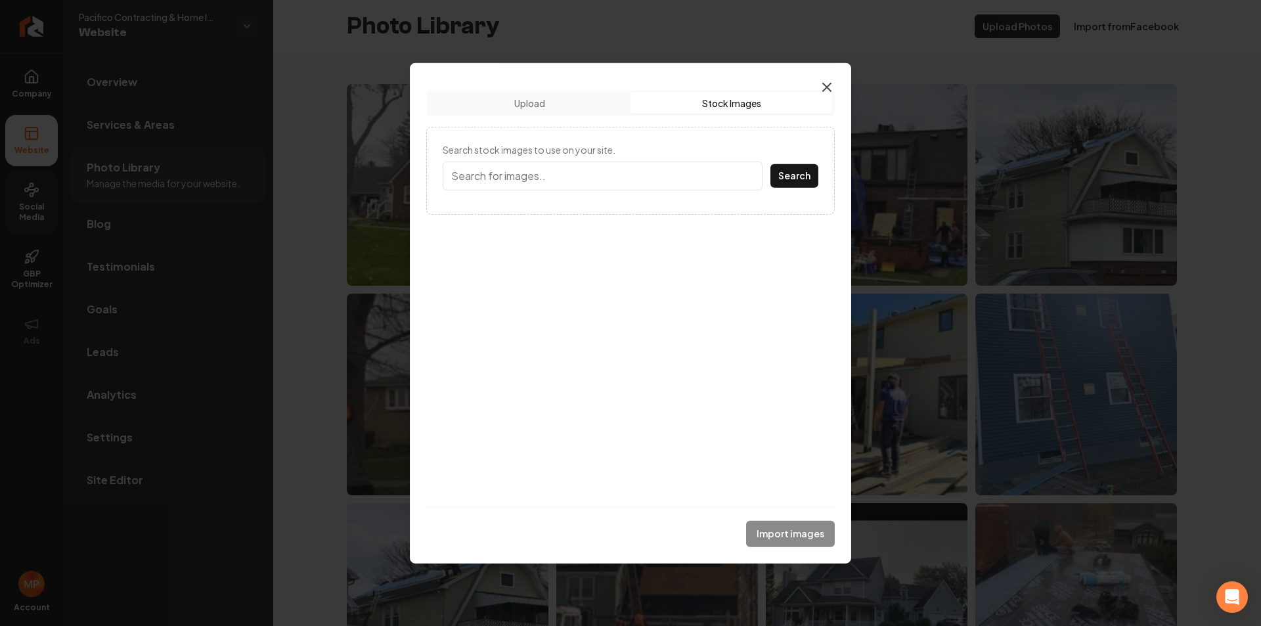
click at [831, 87] on icon "button" at bounding box center [827, 87] width 16 height 16
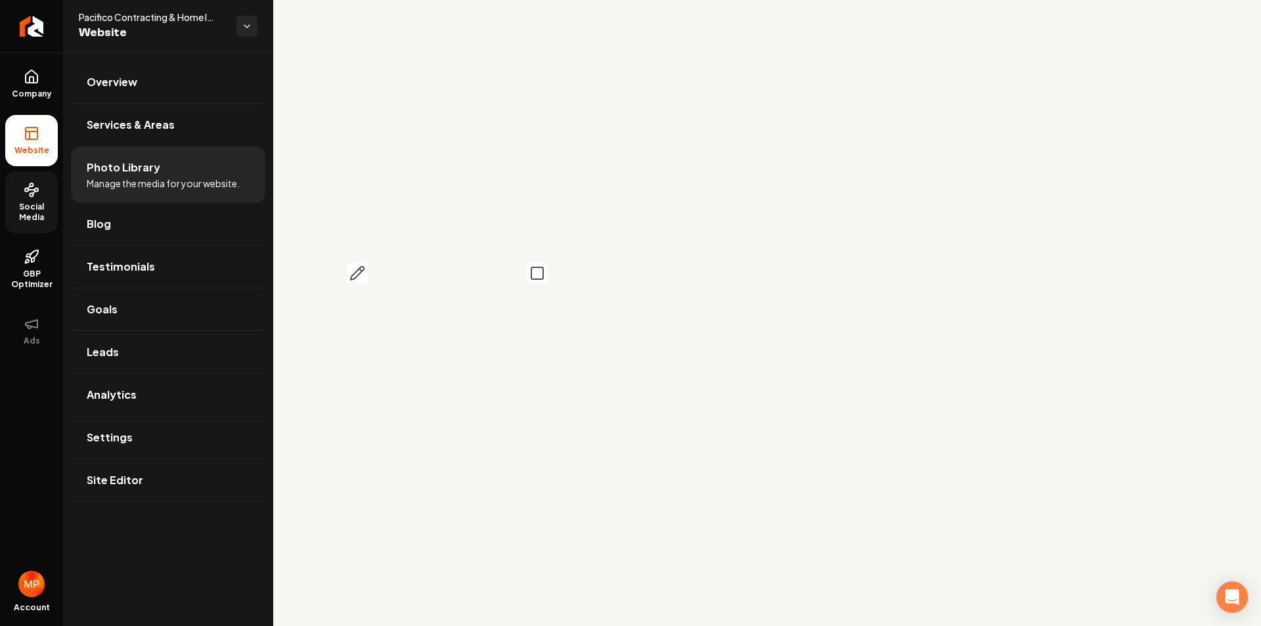
scroll to position [5900, 0]
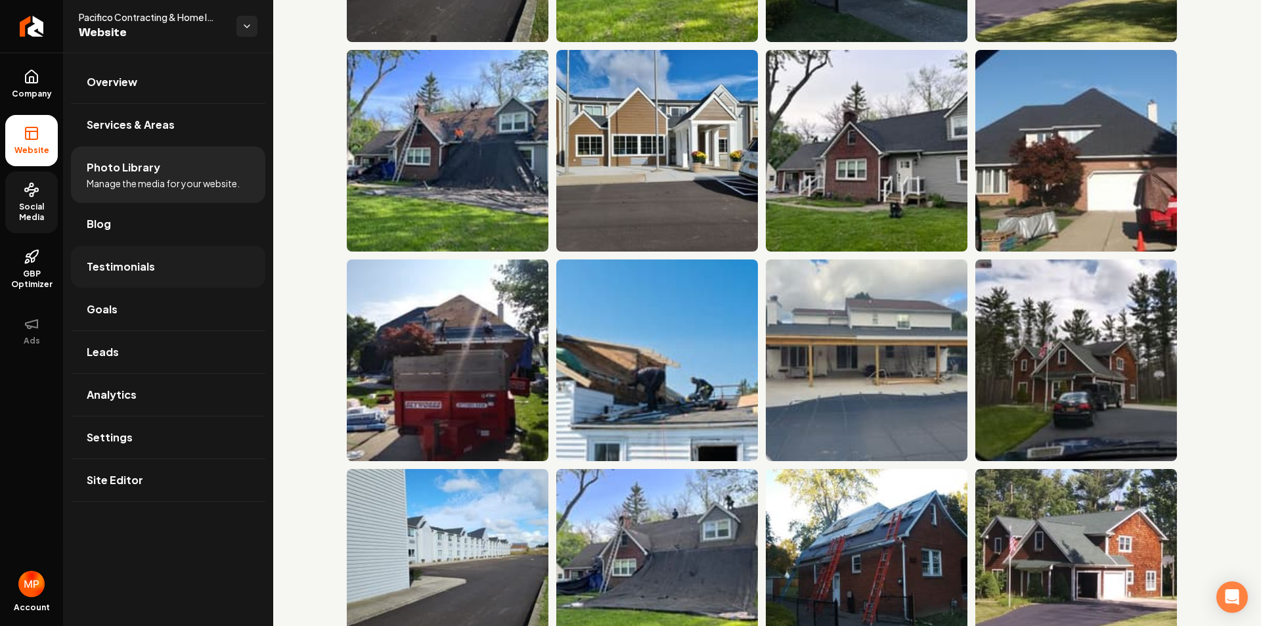
click at [137, 263] on span "Testimonials" at bounding box center [121, 267] width 68 height 16
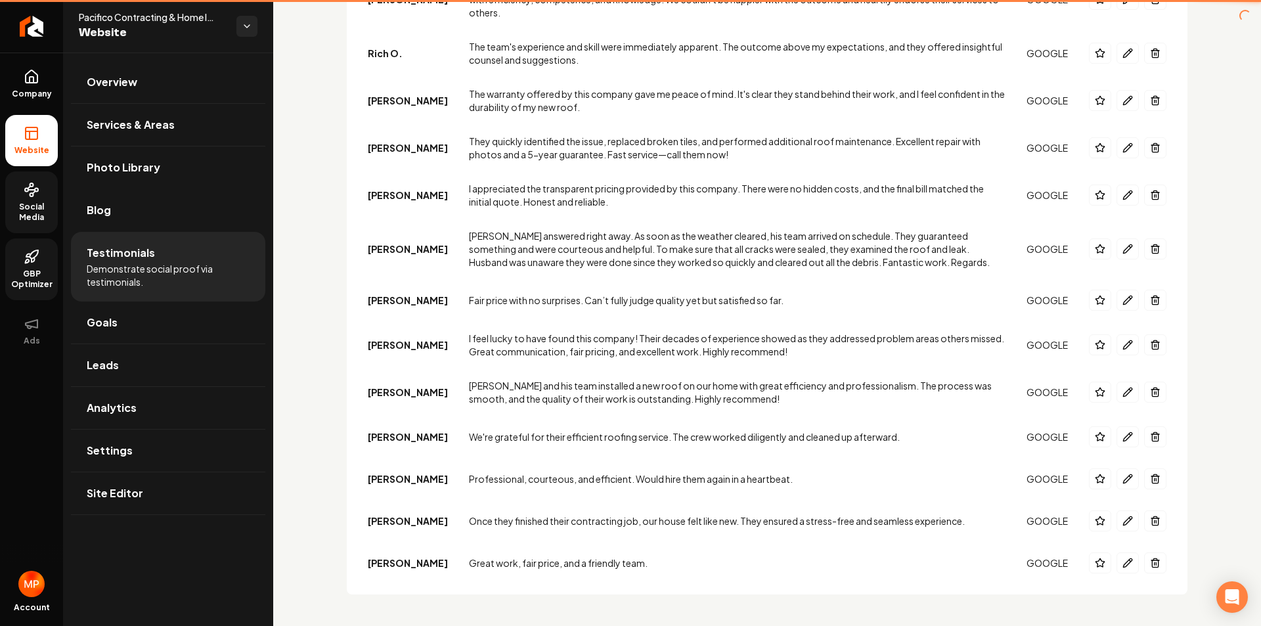
scroll to position [5333, 0]
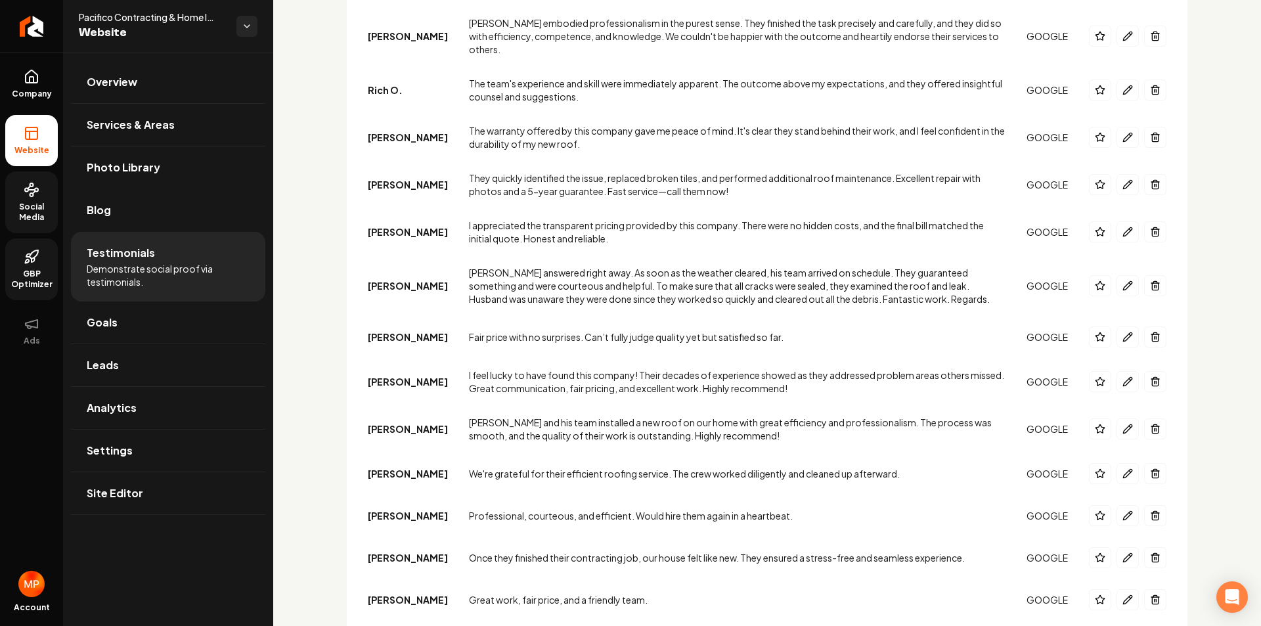
click at [39, 273] on span "GBP Optimizer" at bounding box center [31, 279] width 53 height 21
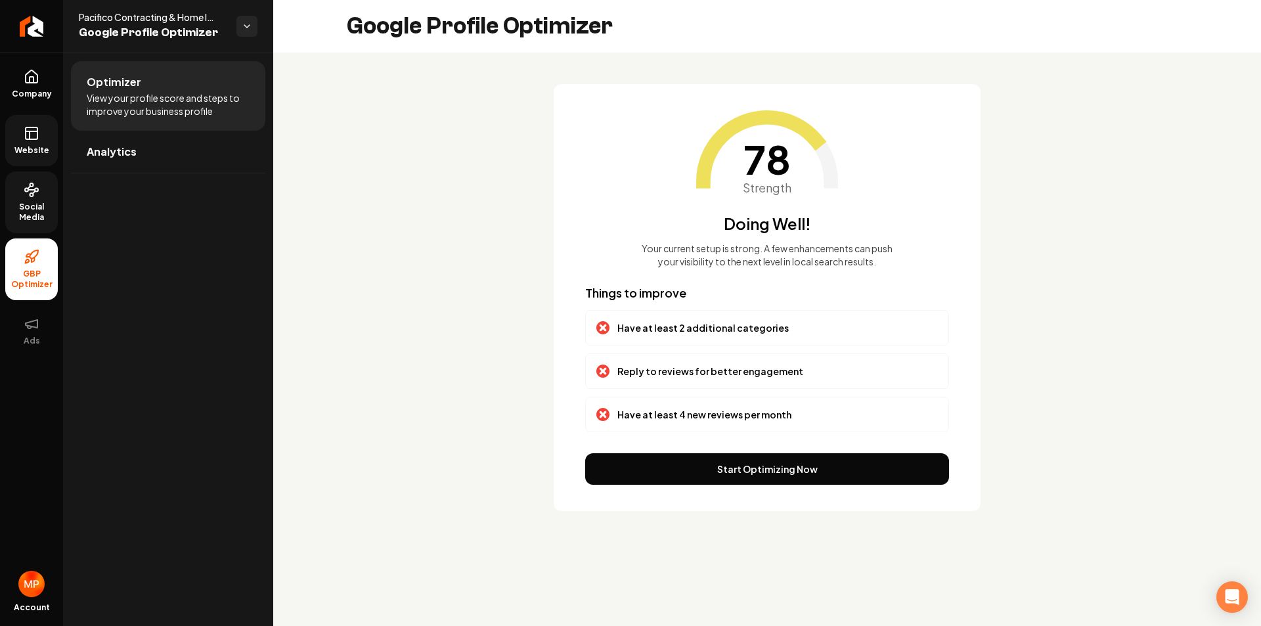
click at [791, 471] on button "Start Optimizing Now" at bounding box center [767, 469] width 364 height 32
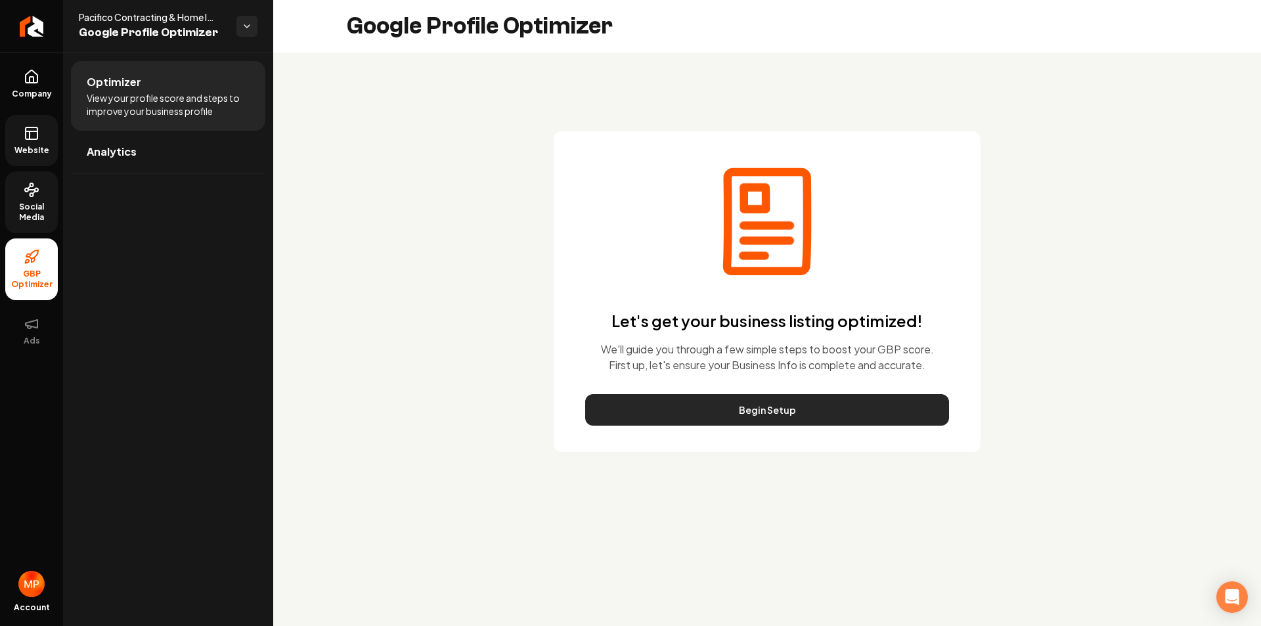
click at [751, 414] on button "Begin Setup" at bounding box center [767, 410] width 364 height 32
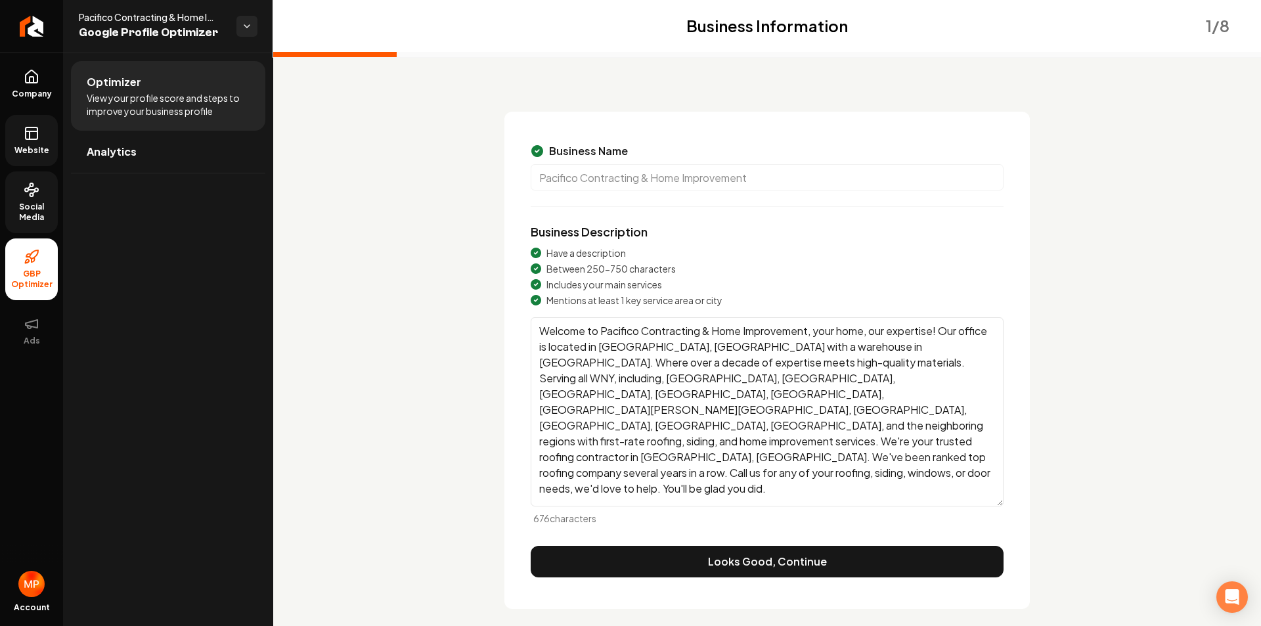
scroll to position [50, 0]
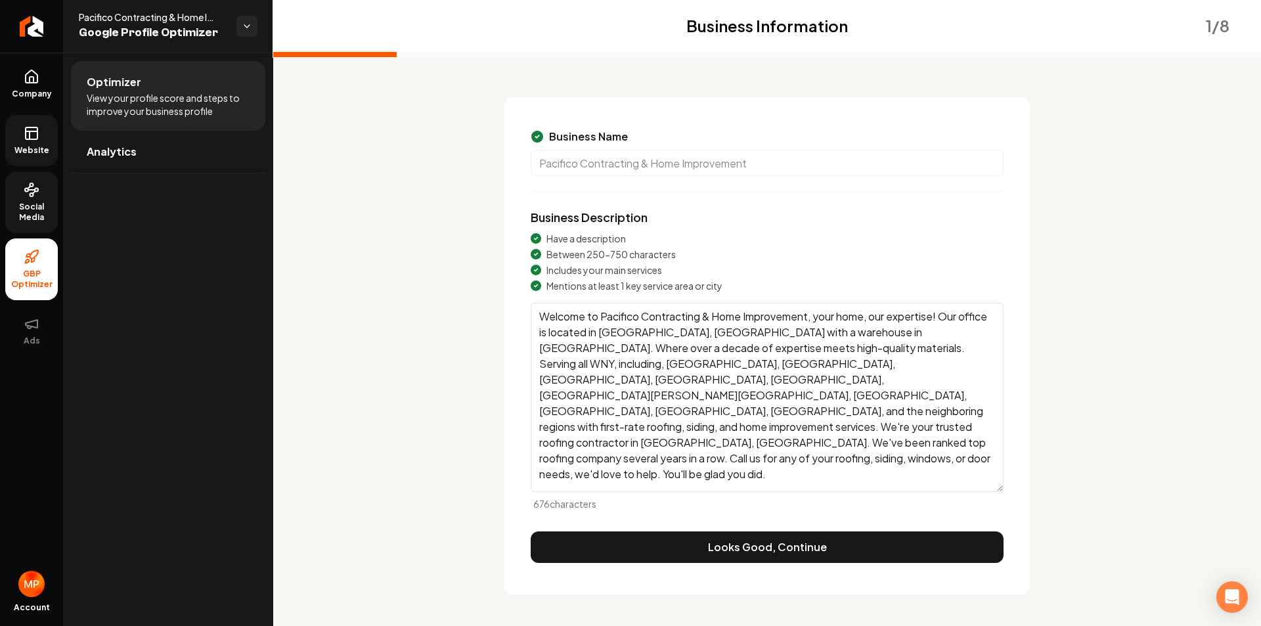
click at [759, 552] on button "Looks Good, Continue" at bounding box center [767, 547] width 473 height 32
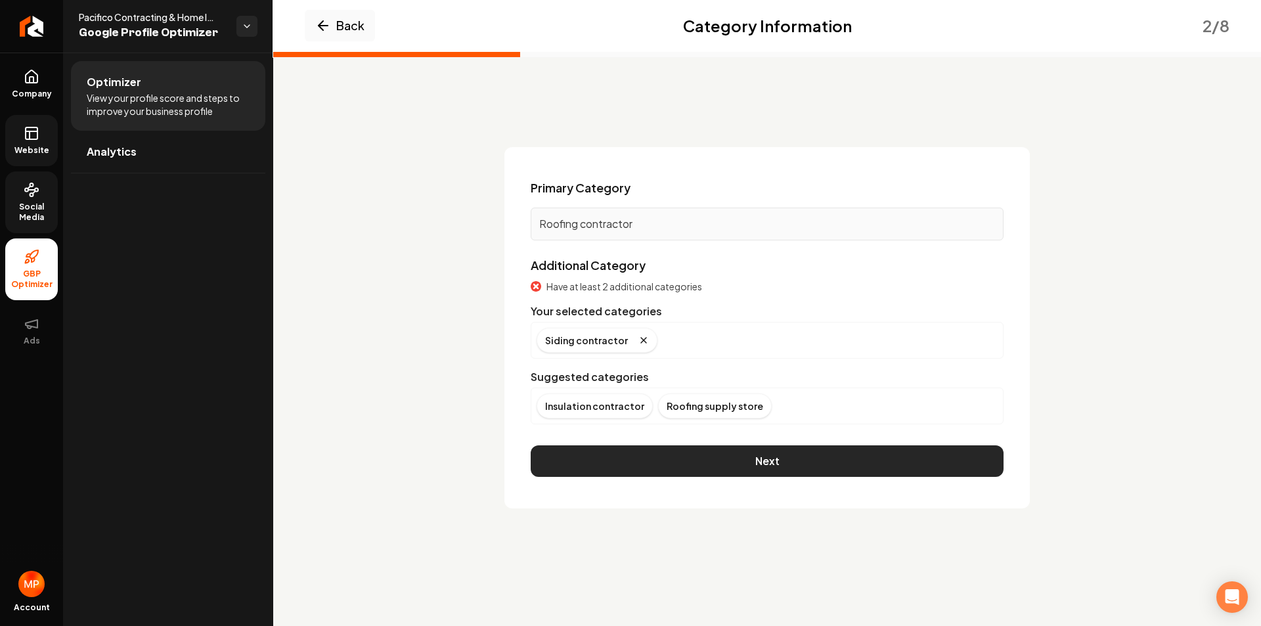
click at [799, 463] on button "Next" at bounding box center [767, 461] width 473 height 32
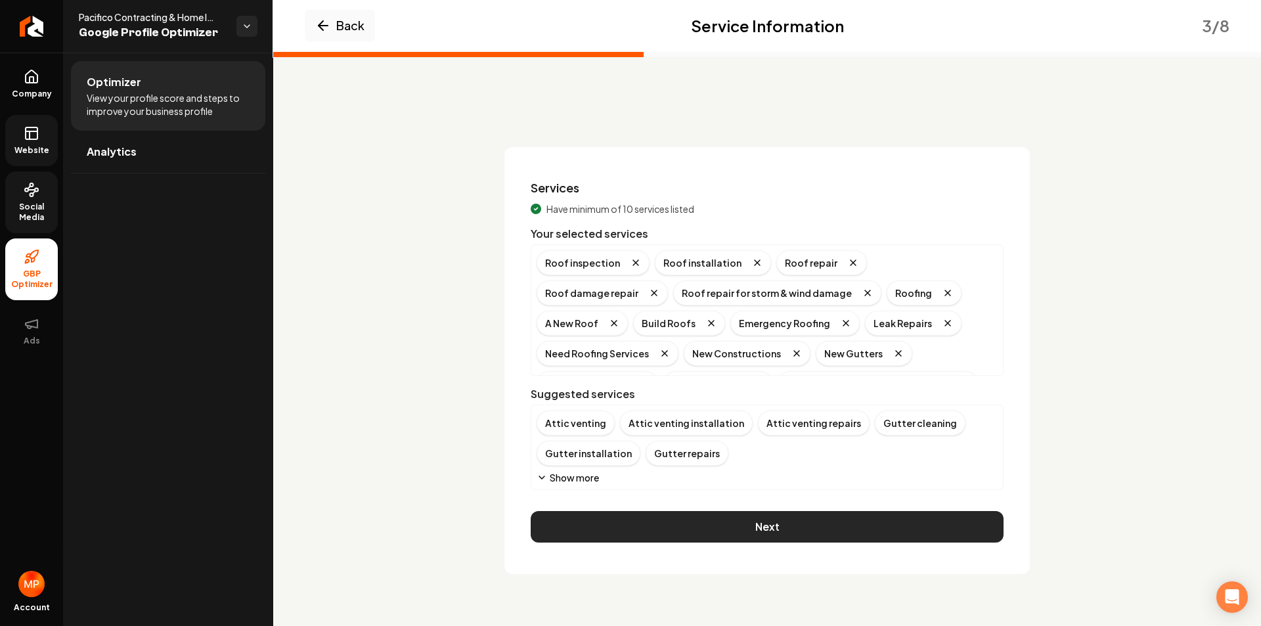
click at [753, 530] on button "Next" at bounding box center [767, 527] width 473 height 32
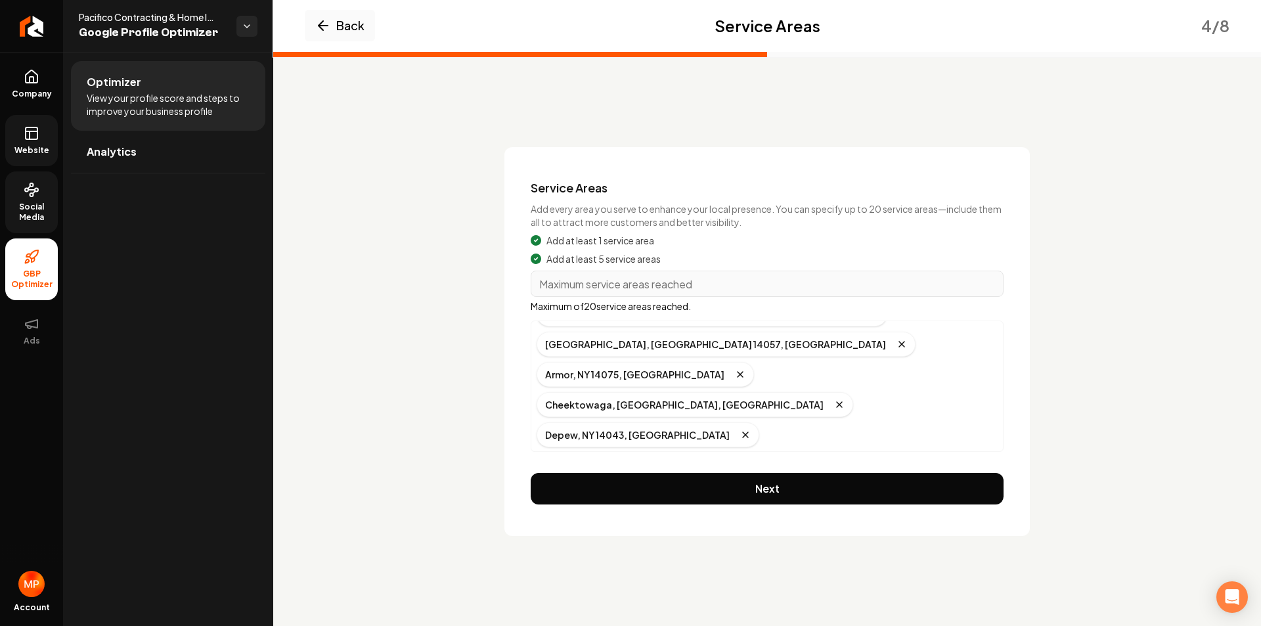
scroll to position [117, 0]
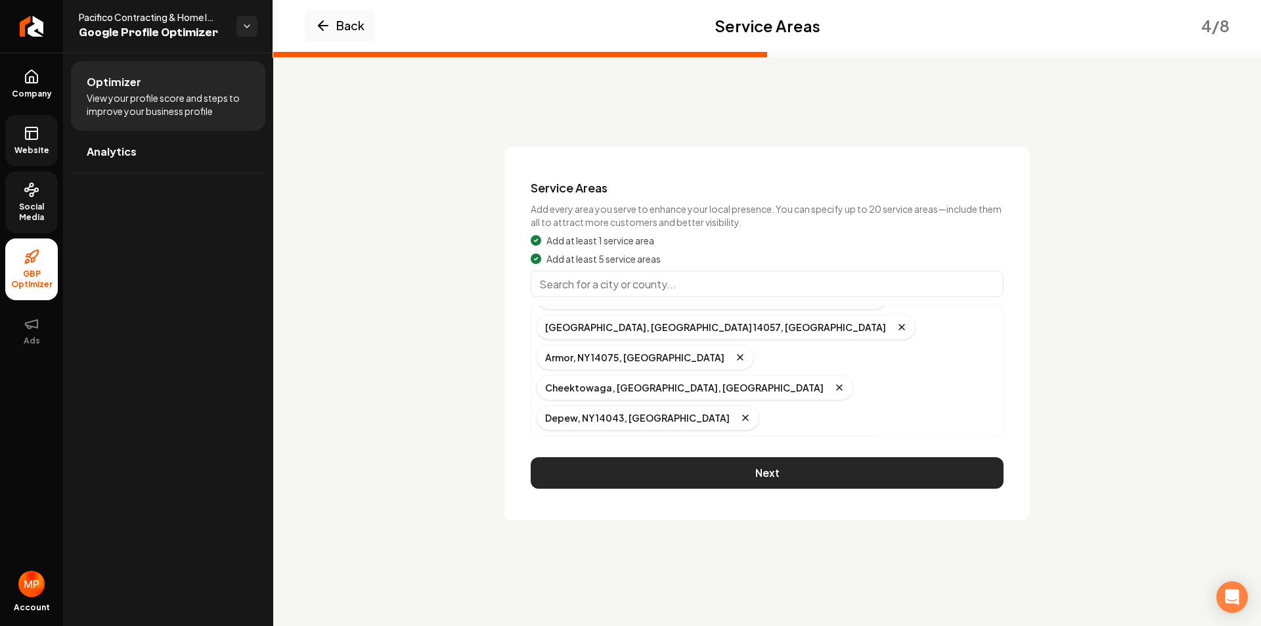
click at [761, 470] on button "Next" at bounding box center [767, 473] width 473 height 32
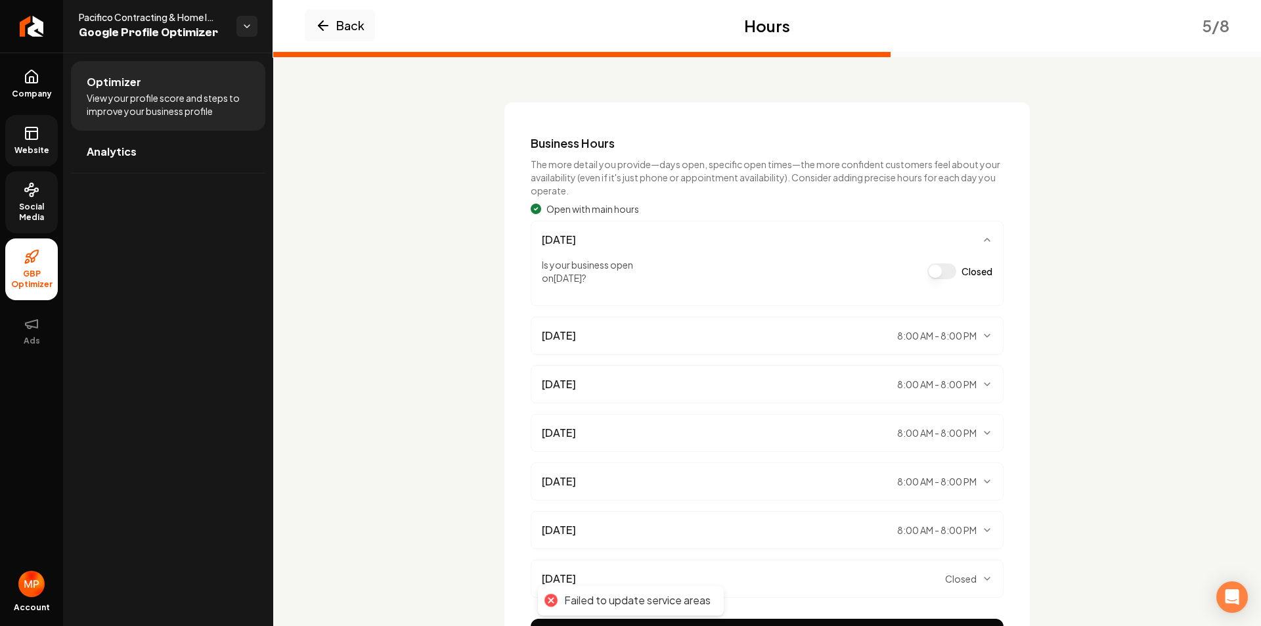
scroll to position [131, 0]
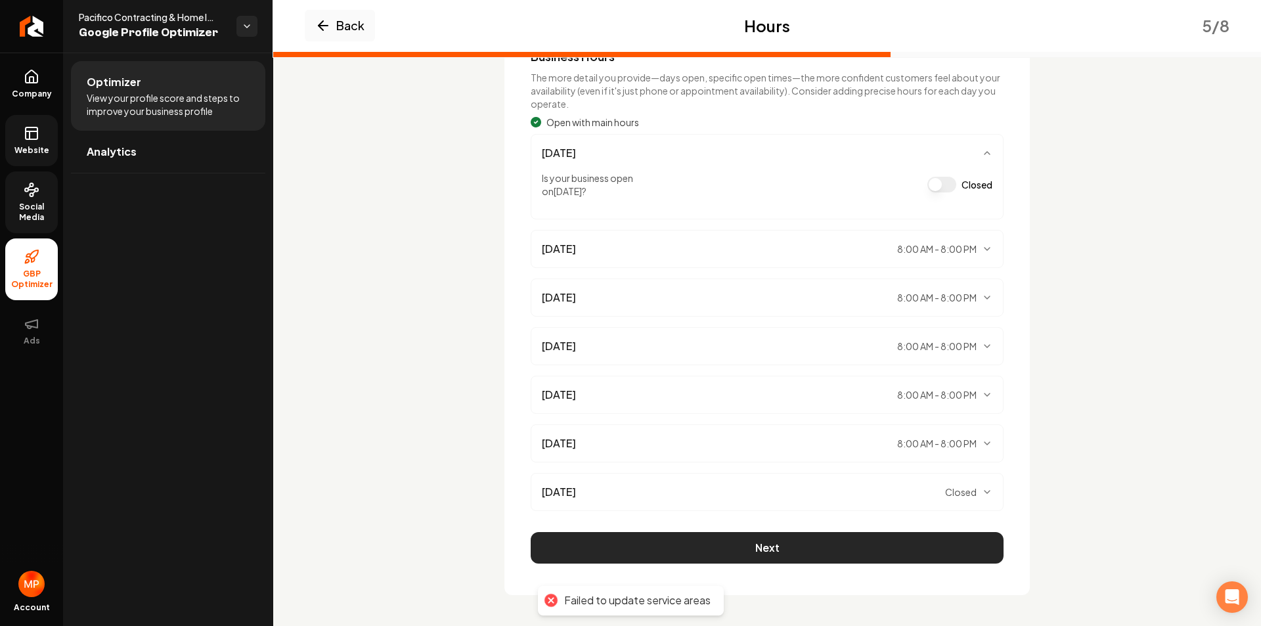
click at [743, 548] on button "Next" at bounding box center [767, 548] width 473 height 32
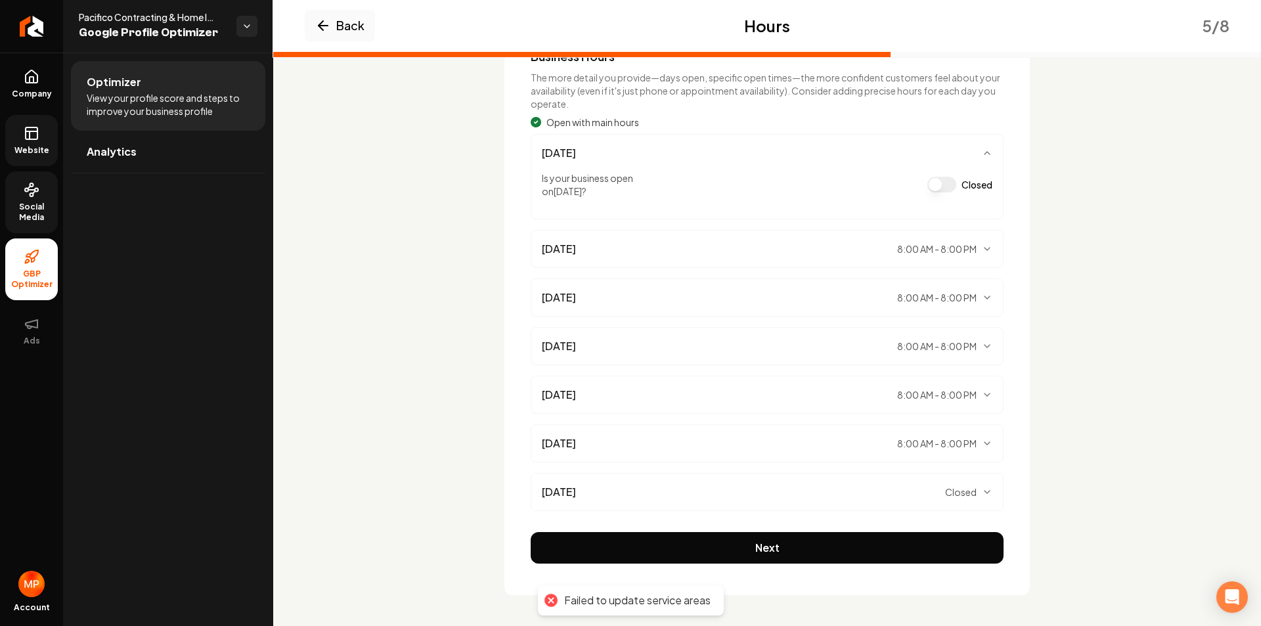
scroll to position [0, 0]
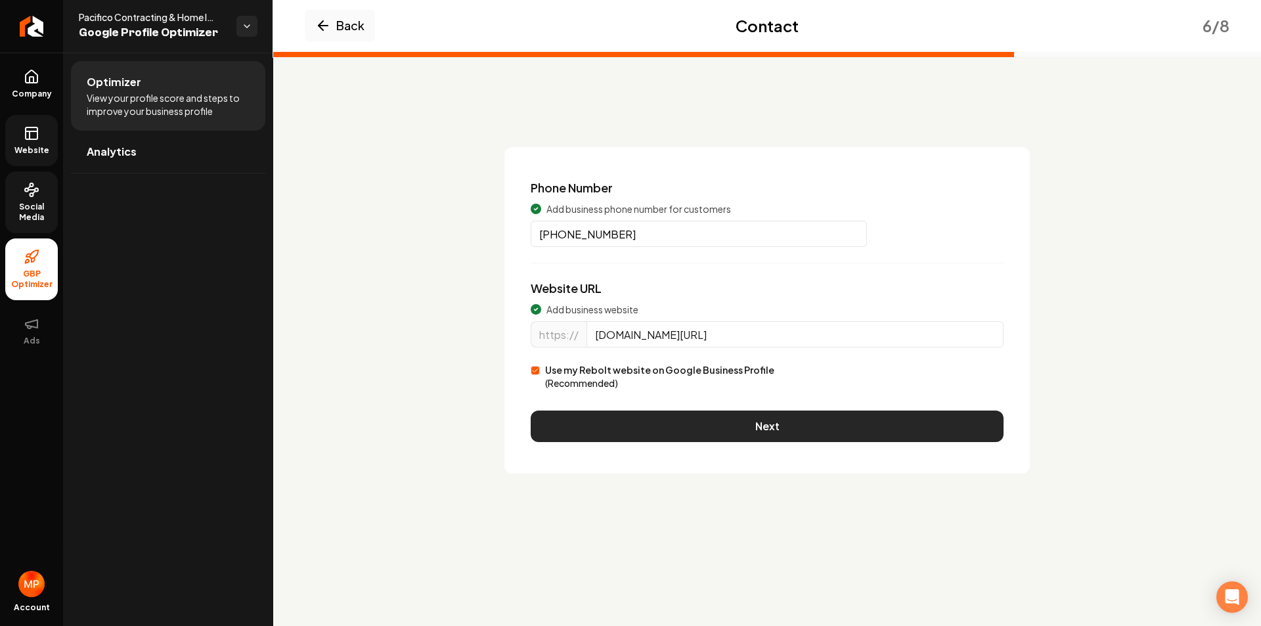
click at [779, 433] on button "Next" at bounding box center [767, 426] width 473 height 32
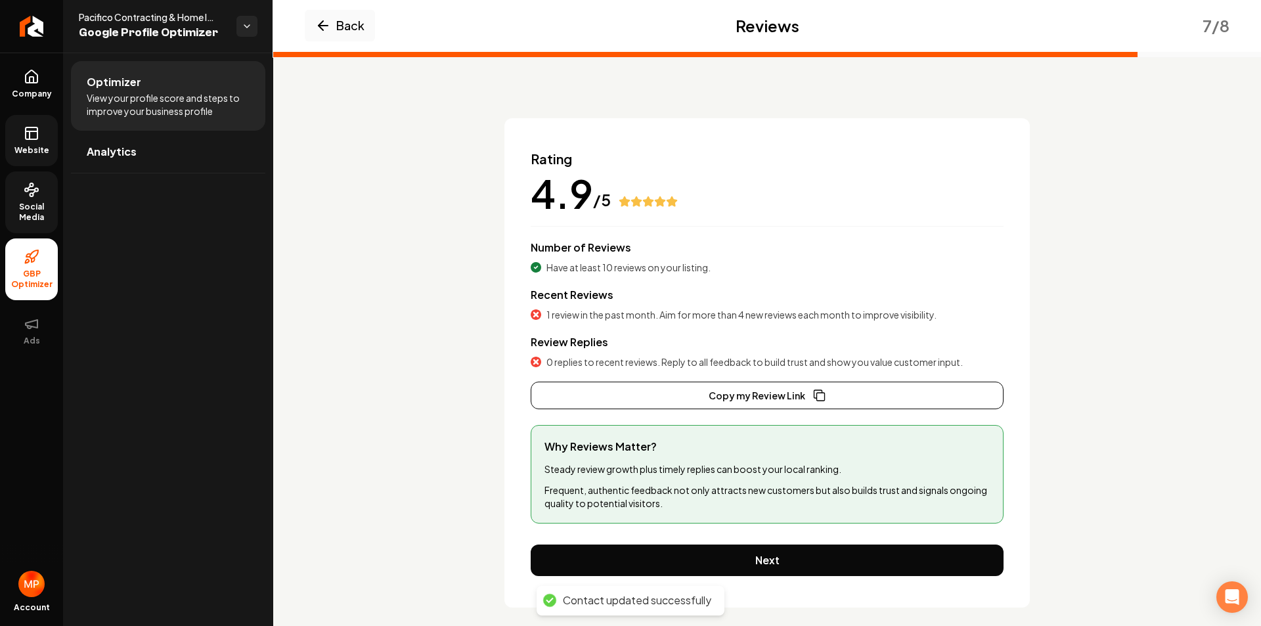
scroll to position [42, 0]
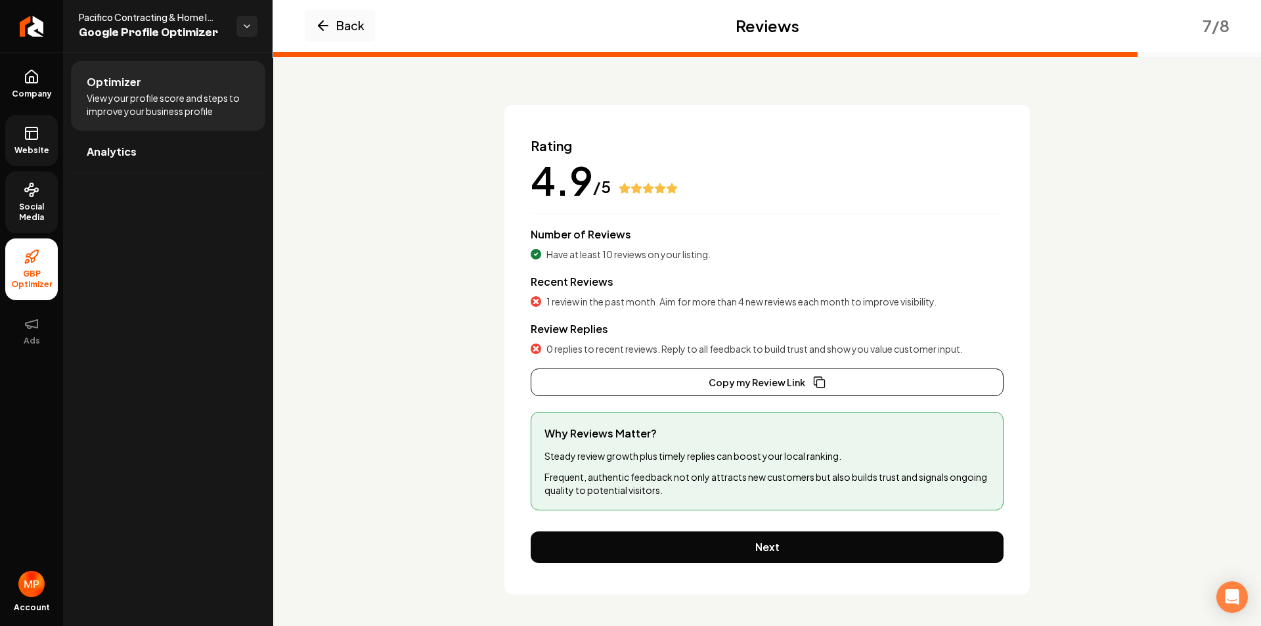
click at [745, 381] on button "Copy my Review Link" at bounding box center [767, 382] width 473 height 28
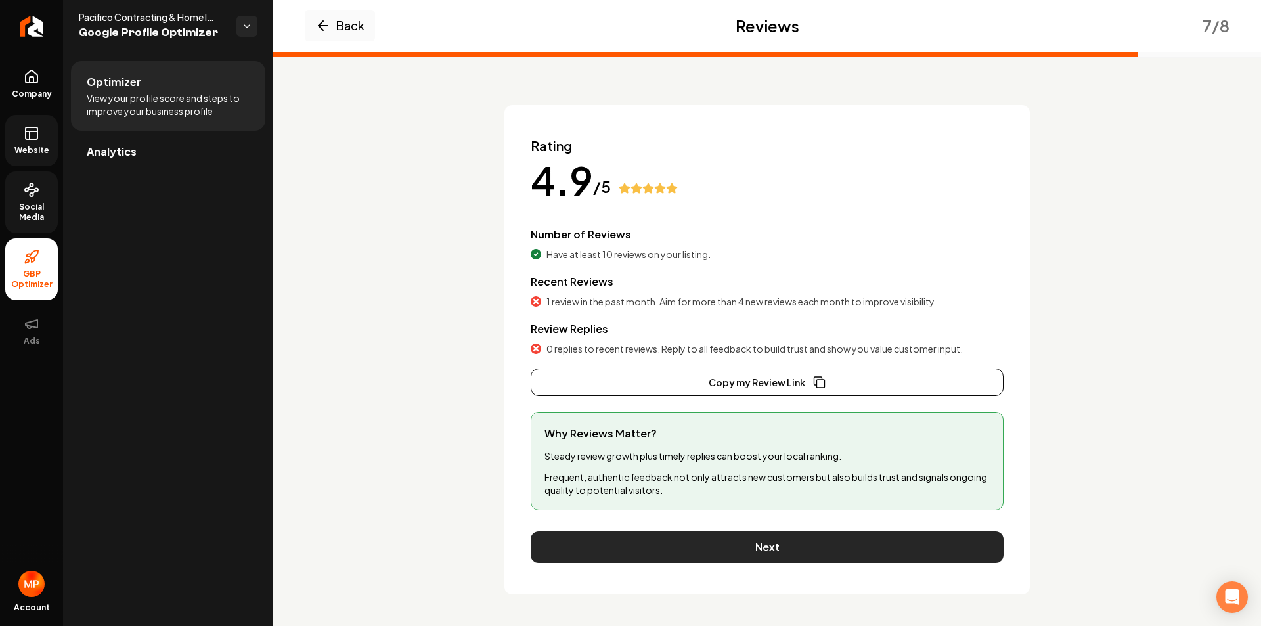
drag, startPoint x: 791, startPoint y: 547, endPoint x: 703, endPoint y: 551, distance: 88.8
click at [787, 550] on button "Next" at bounding box center [767, 547] width 473 height 32
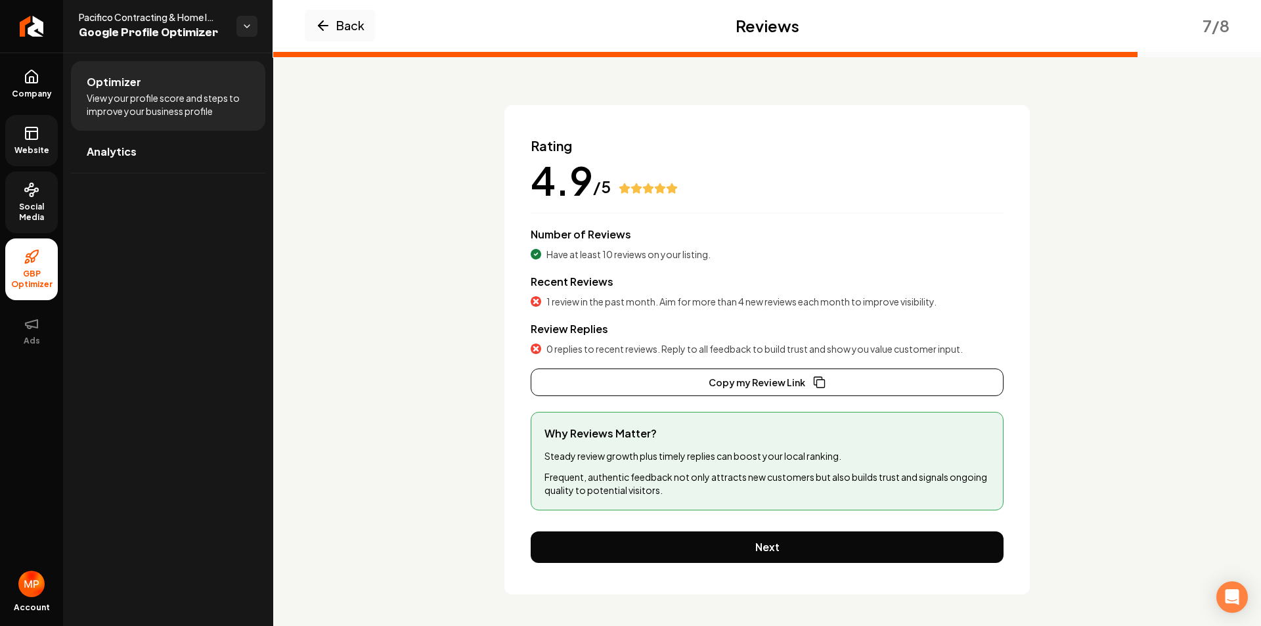
scroll to position [0, 0]
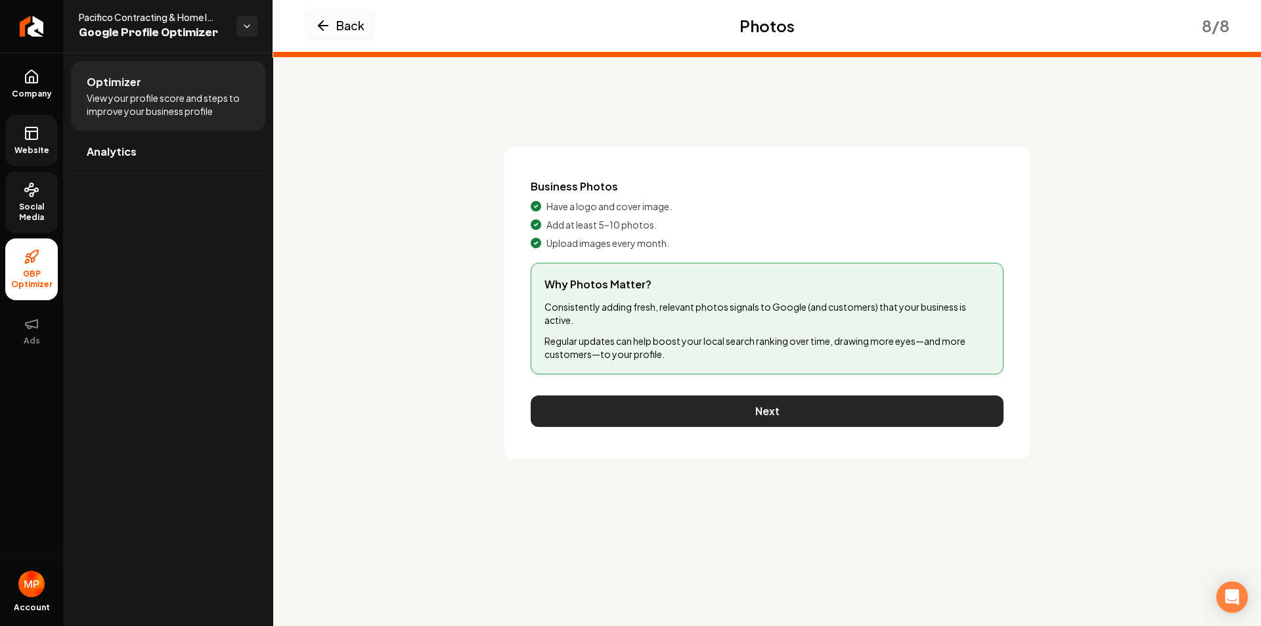
click at [765, 420] on button "Next" at bounding box center [767, 411] width 473 height 32
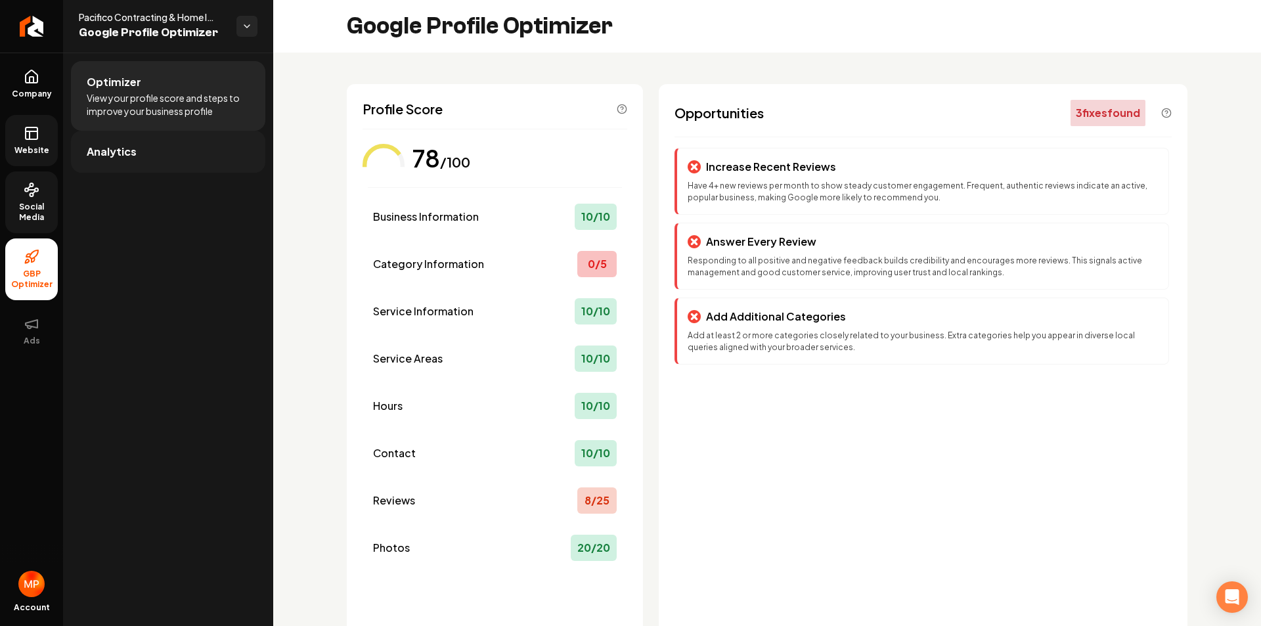
click at [129, 158] on span "Analytics" at bounding box center [112, 152] width 50 height 16
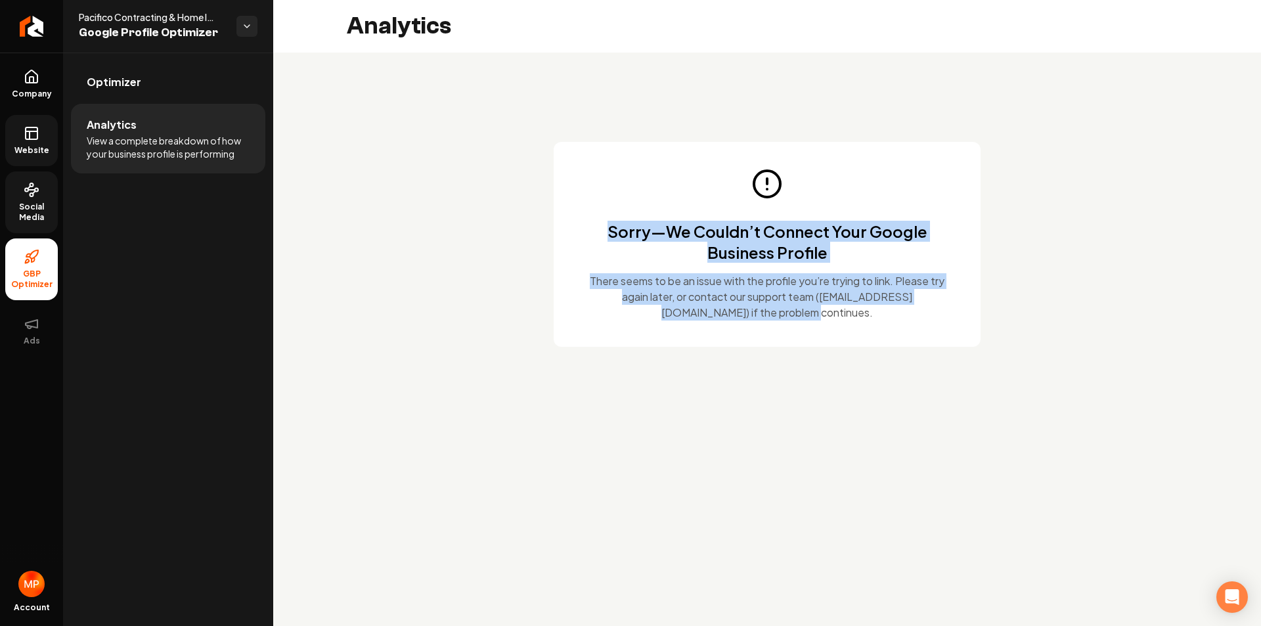
drag, startPoint x: 883, startPoint y: 318, endPoint x: 605, endPoint y: 225, distance: 293.5
click at [605, 225] on div "Sorry—We Couldn’t Connect Your Google Business Profile There seems to be an iss…" at bounding box center [767, 244] width 427 height 205
copy div "Sorry—We Couldn’t Connect Your Google Business Profile There seems to be an iss…"
click at [27, 87] on link "Company" at bounding box center [31, 83] width 53 height 51
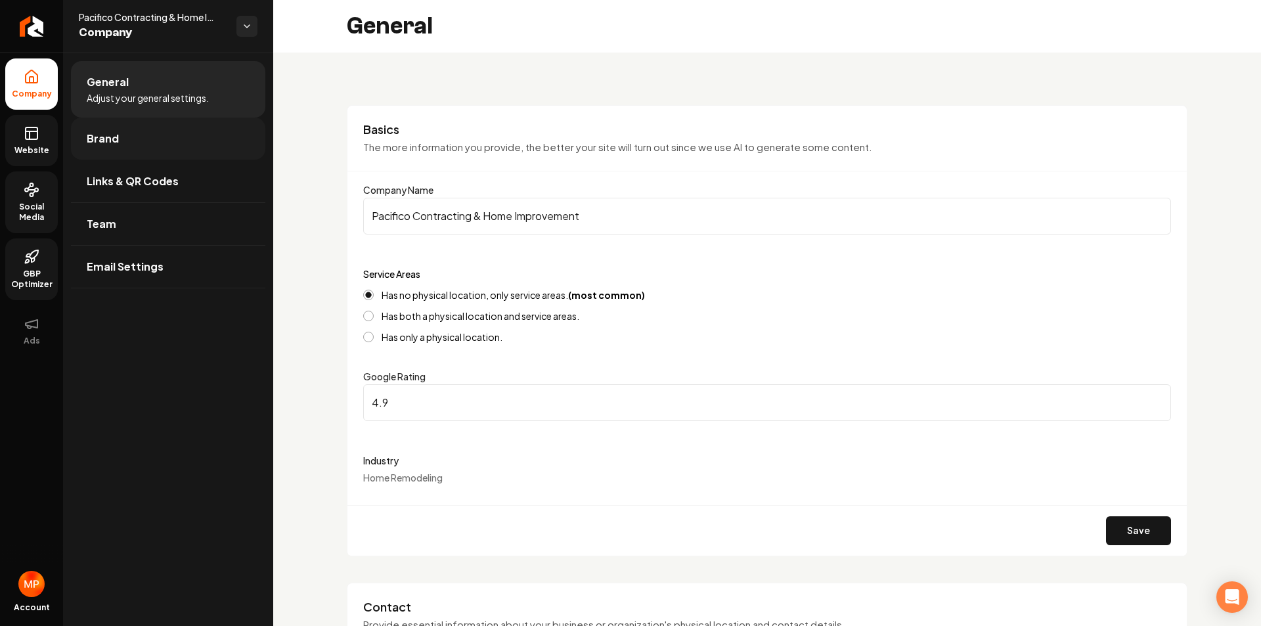
click at [114, 149] on link "Brand" at bounding box center [168, 139] width 194 height 42
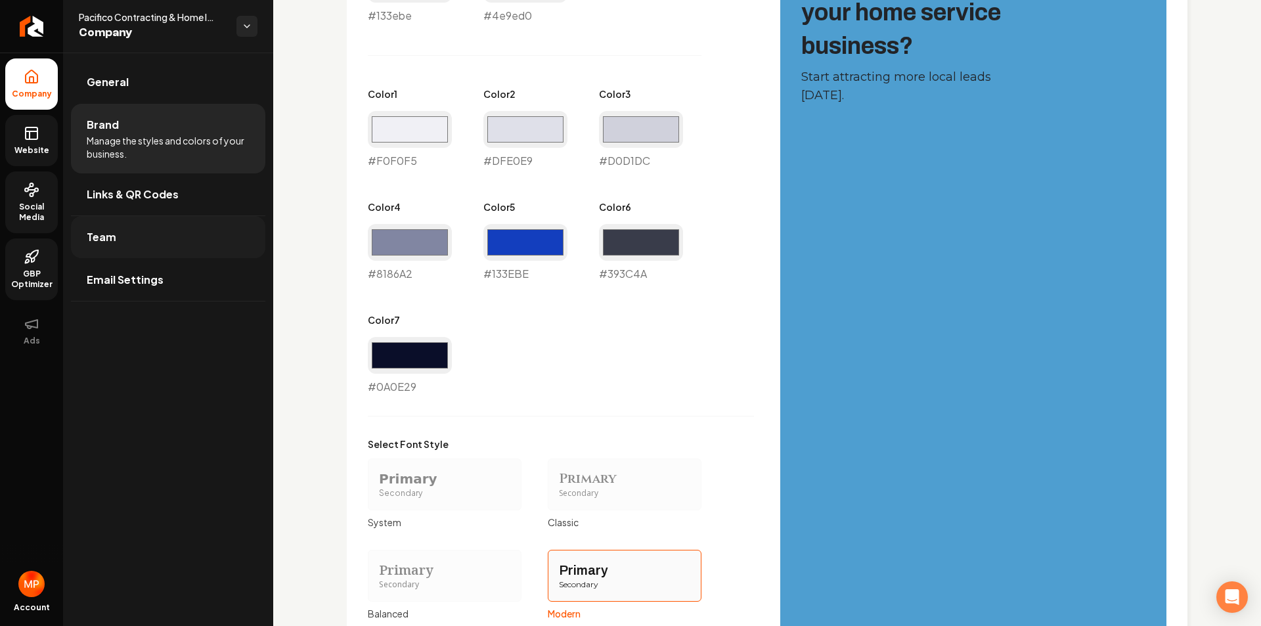
scroll to position [722, 0]
click at [139, 236] on link "Team" at bounding box center [168, 237] width 194 height 42
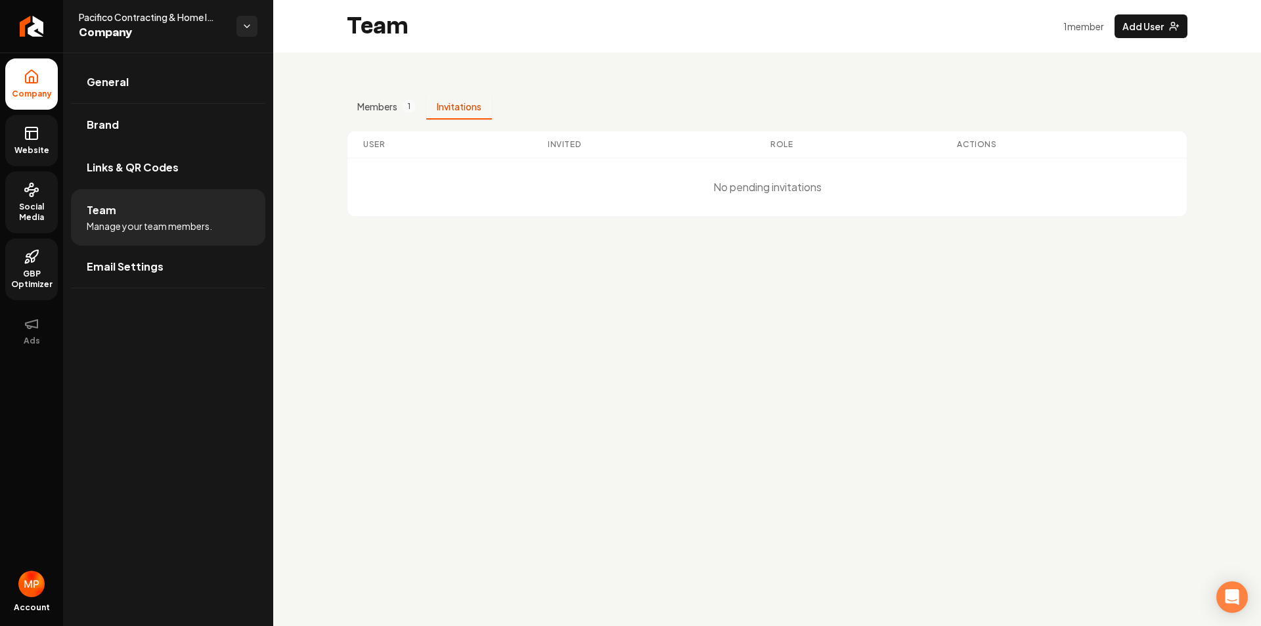
click at [461, 102] on button "Invitations" at bounding box center [459, 107] width 66 height 25
click at [170, 269] on link "Email Settings" at bounding box center [168, 267] width 194 height 42
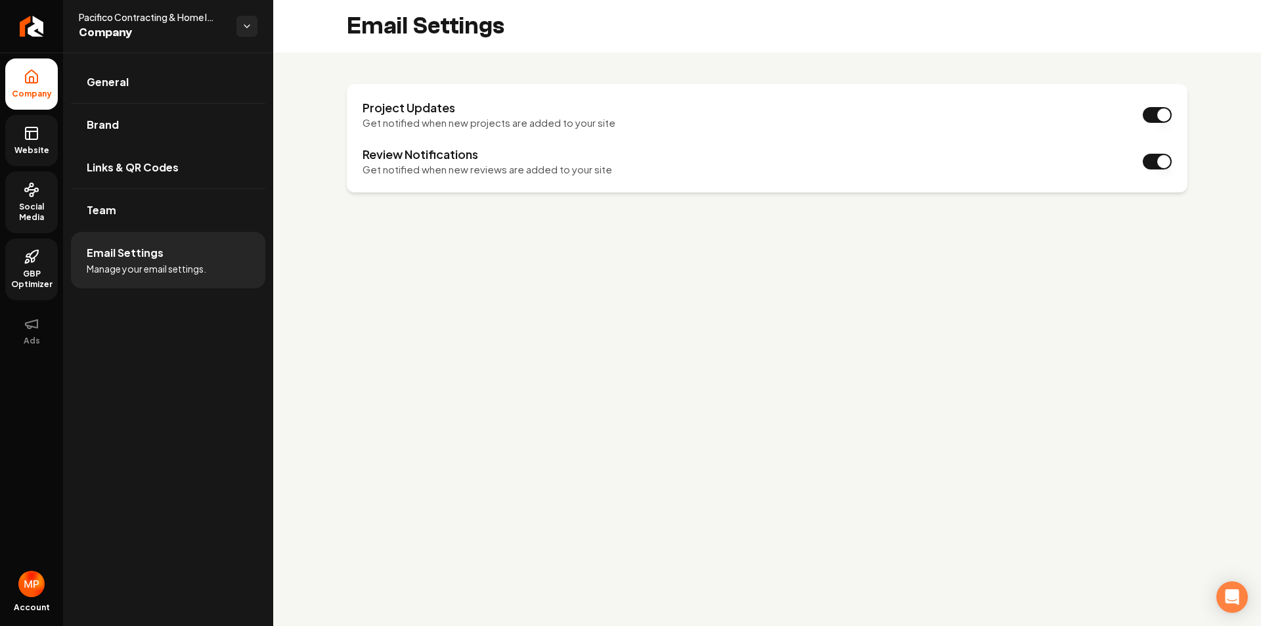
click at [46, 131] on link "Website" at bounding box center [31, 140] width 53 height 51
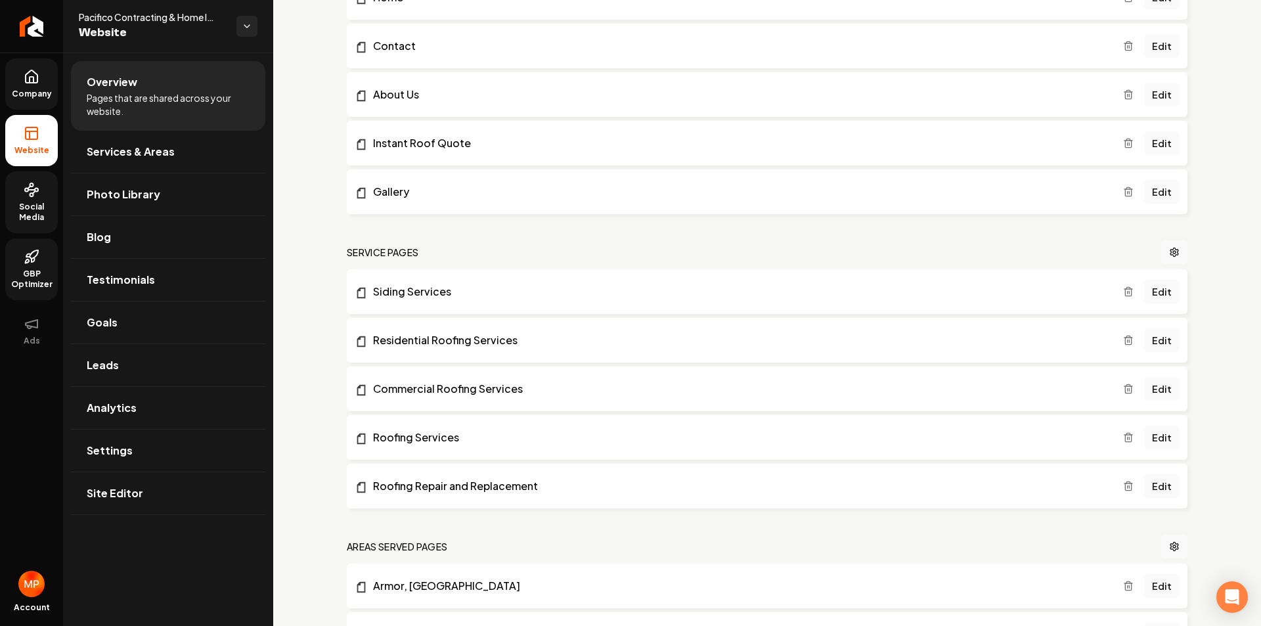
scroll to position [197, 0]
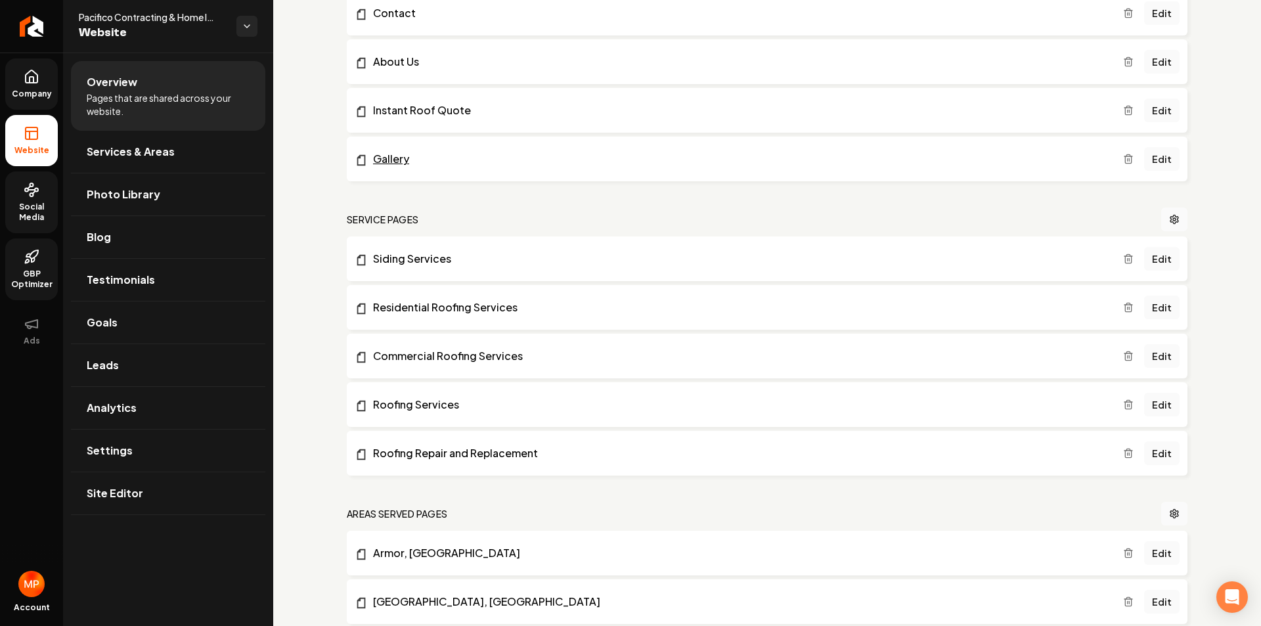
click at [391, 156] on link "Gallery" at bounding box center [739, 159] width 768 height 16
click at [114, 198] on span "Photo Library" at bounding box center [124, 195] width 74 height 16
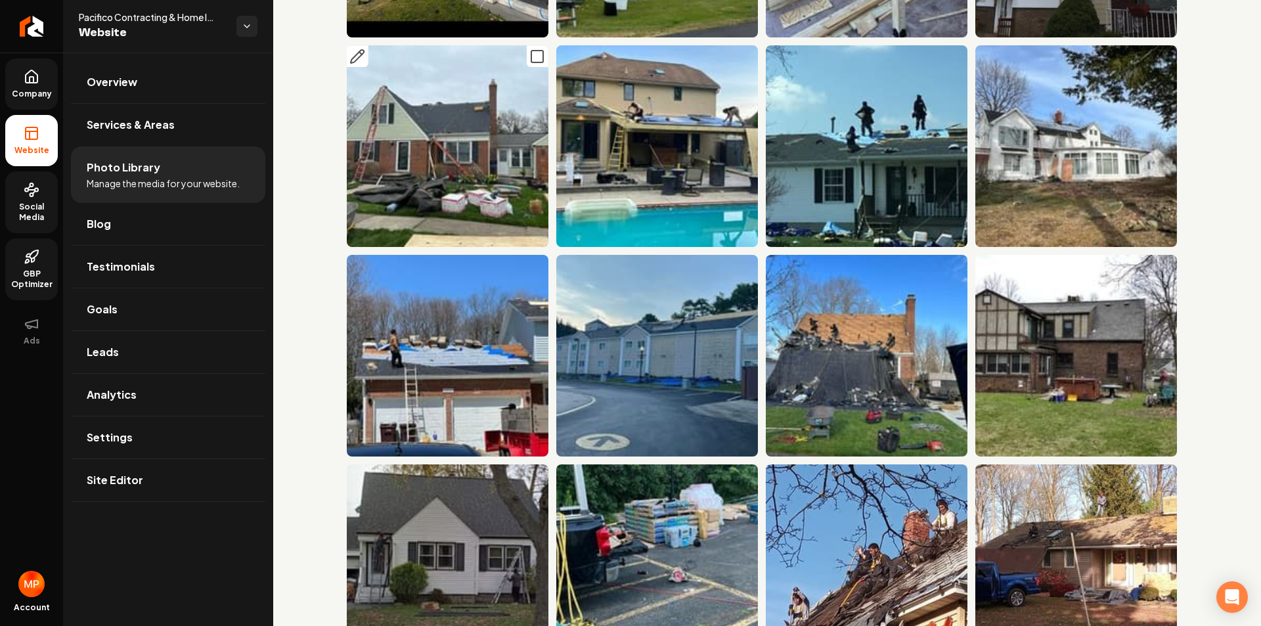
scroll to position [1182, 0]
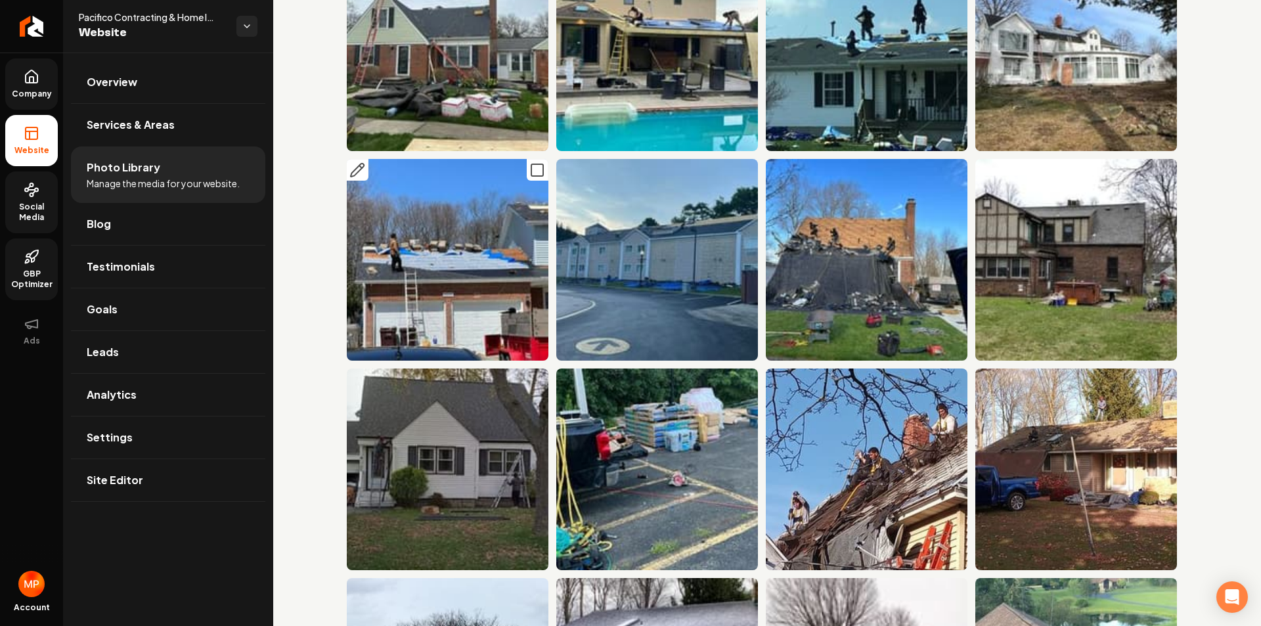
click at [363, 162] on icon "Main content area" at bounding box center [357, 170] width 16 height 16
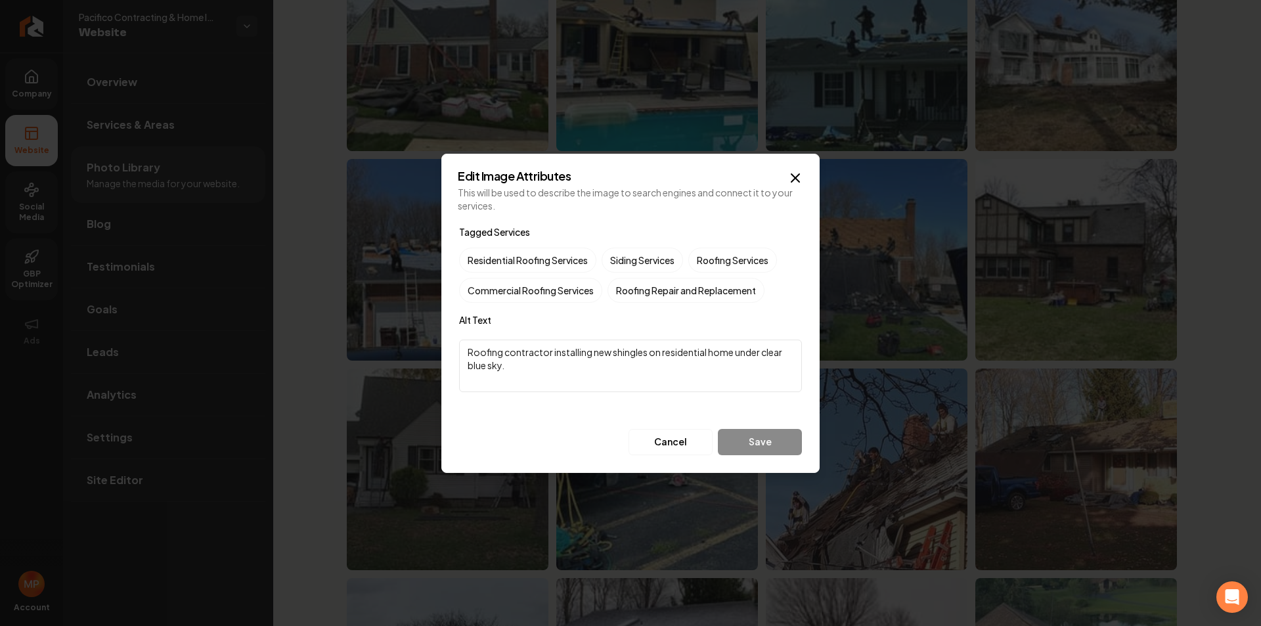
drag, startPoint x: 777, startPoint y: 443, endPoint x: 768, endPoint y: 442, distance: 9.2
click at [775, 443] on div "Cancel Save" at bounding box center [630, 442] width 343 height 26
click at [761, 446] on div "Cancel Save" at bounding box center [630, 442] width 343 height 26
click at [684, 446] on button "Cancel" at bounding box center [671, 442] width 84 height 26
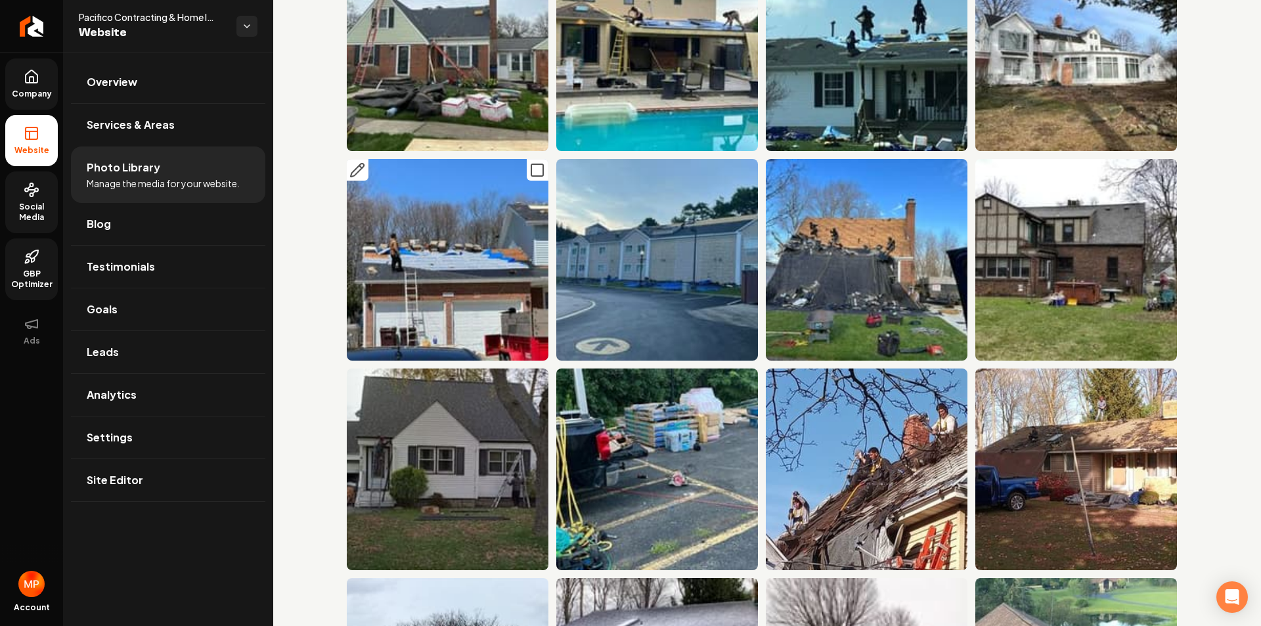
click at [542, 162] on icon "Main content area" at bounding box center [537, 170] width 16 height 16
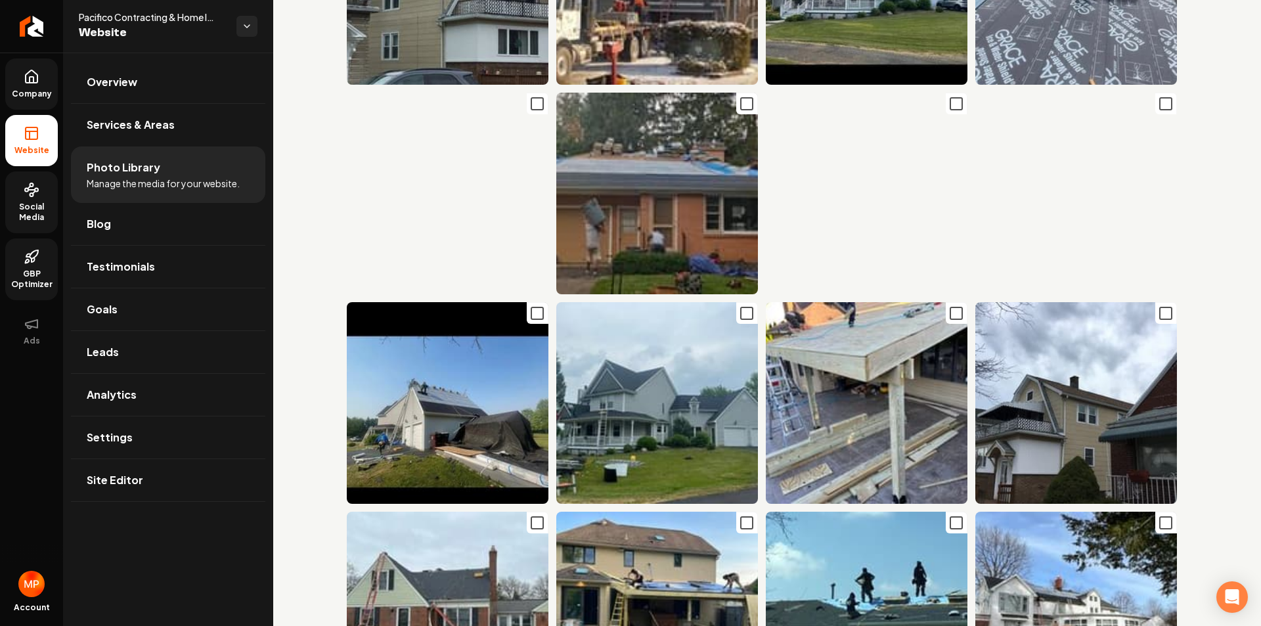
scroll to position [0, 0]
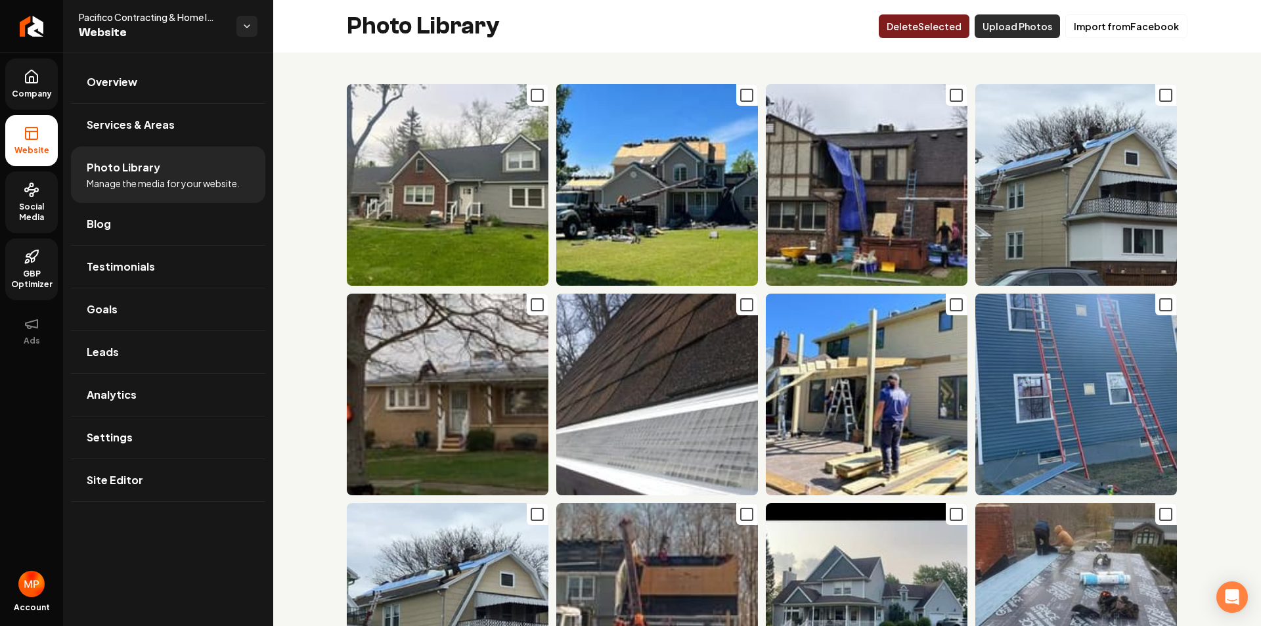
click at [1007, 26] on button "Upload Photos" at bounding box center [1017, 26] width 85 height 24
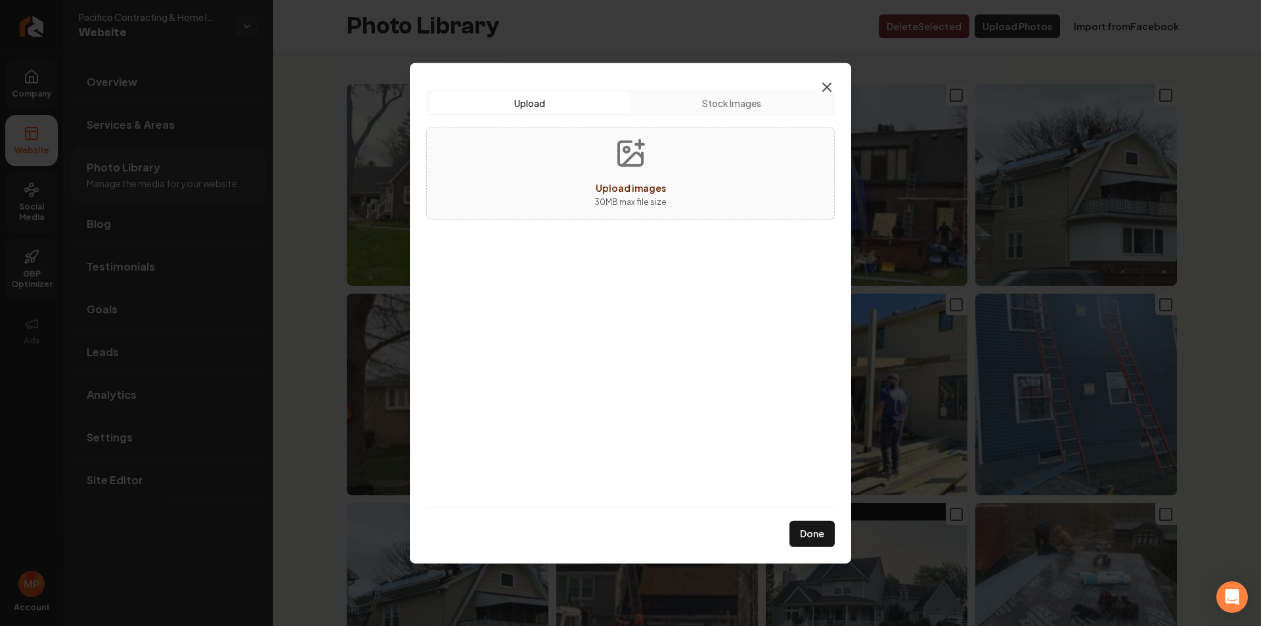
click at [820, 87] on icon "button" at bounding box center [827, 87] width 16 height 16
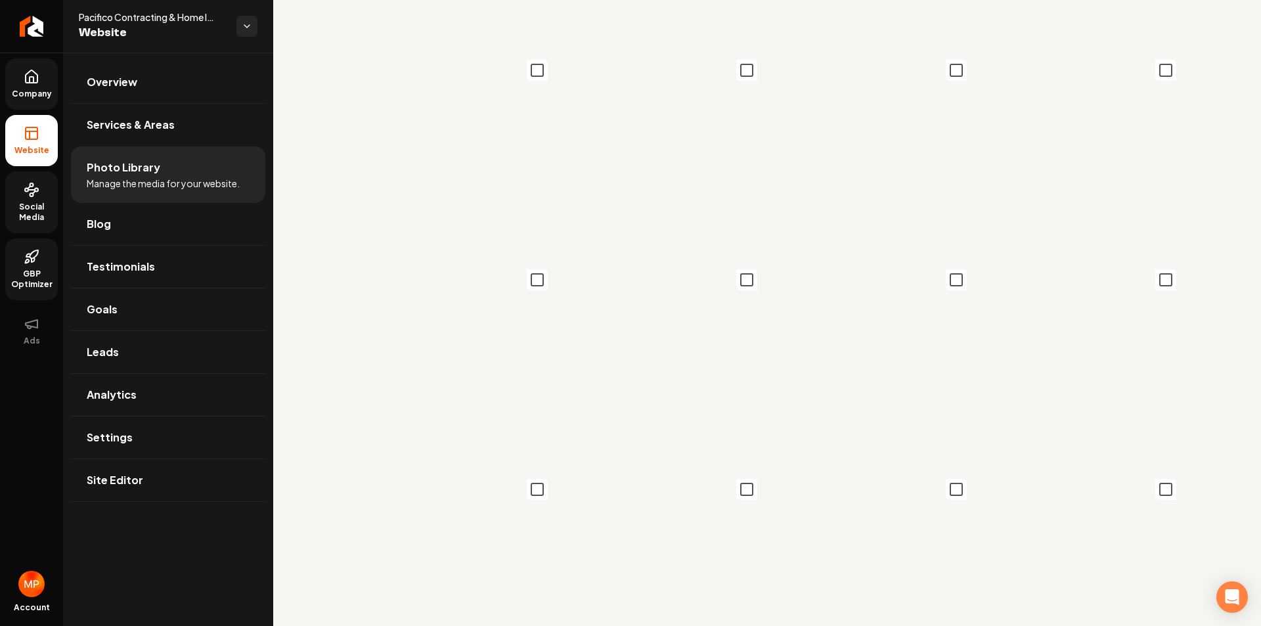
scroll to position [2890, 0]
